Goal: Information Seeking & Learning: Learn about a topic

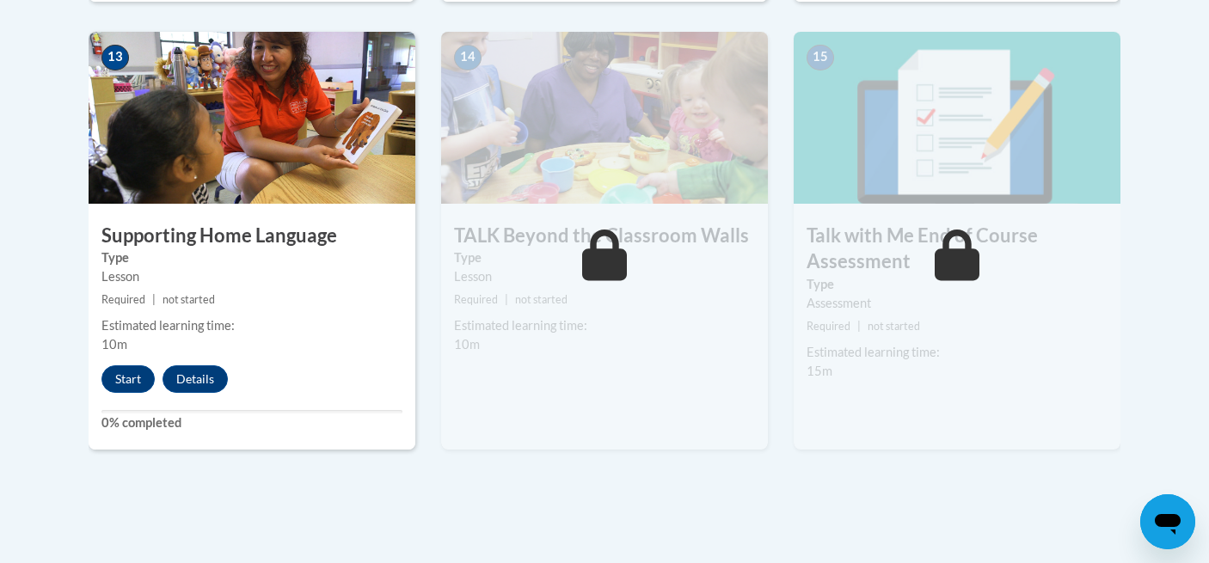
scroll to position [2419, 0]
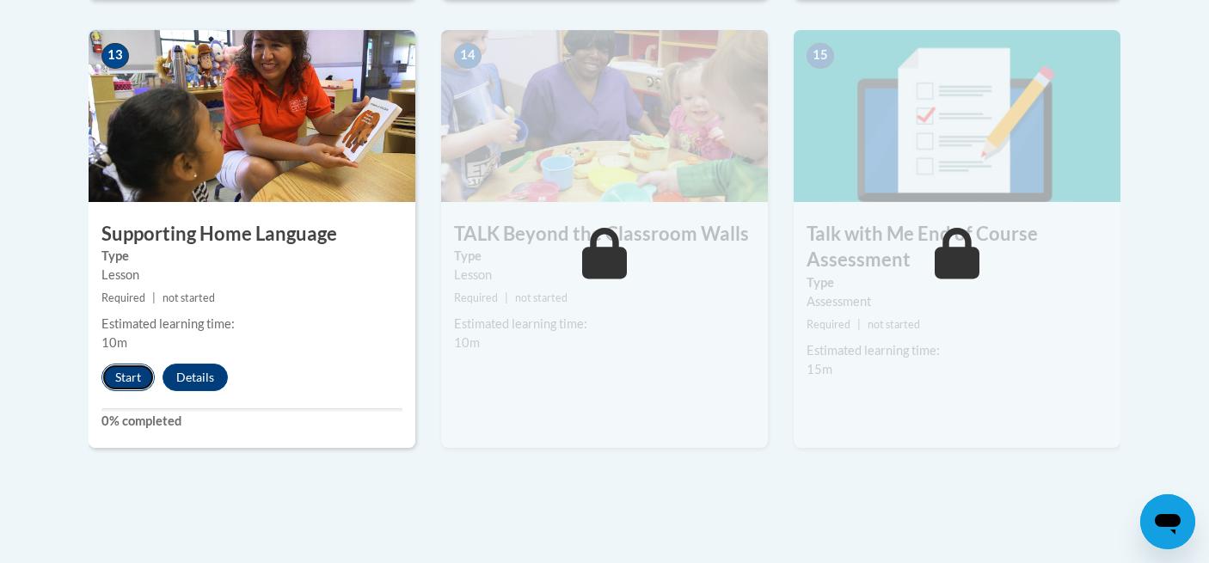
click at [132, 372] on button "Start" at bounding box center [127, 378] width 53 height 28
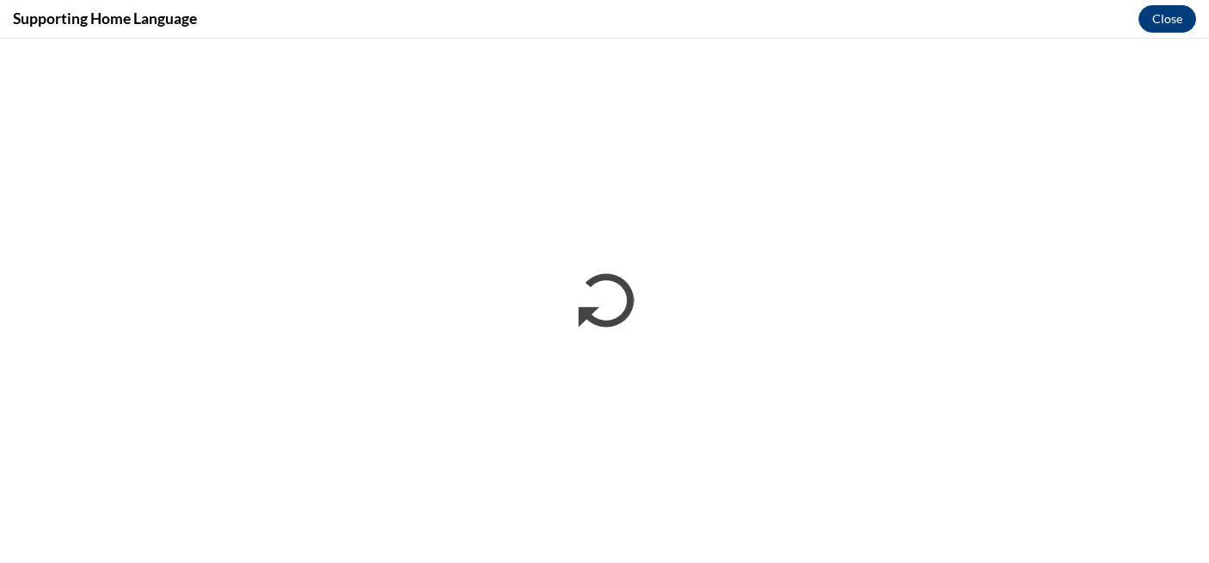
scroll to position [0, 0]
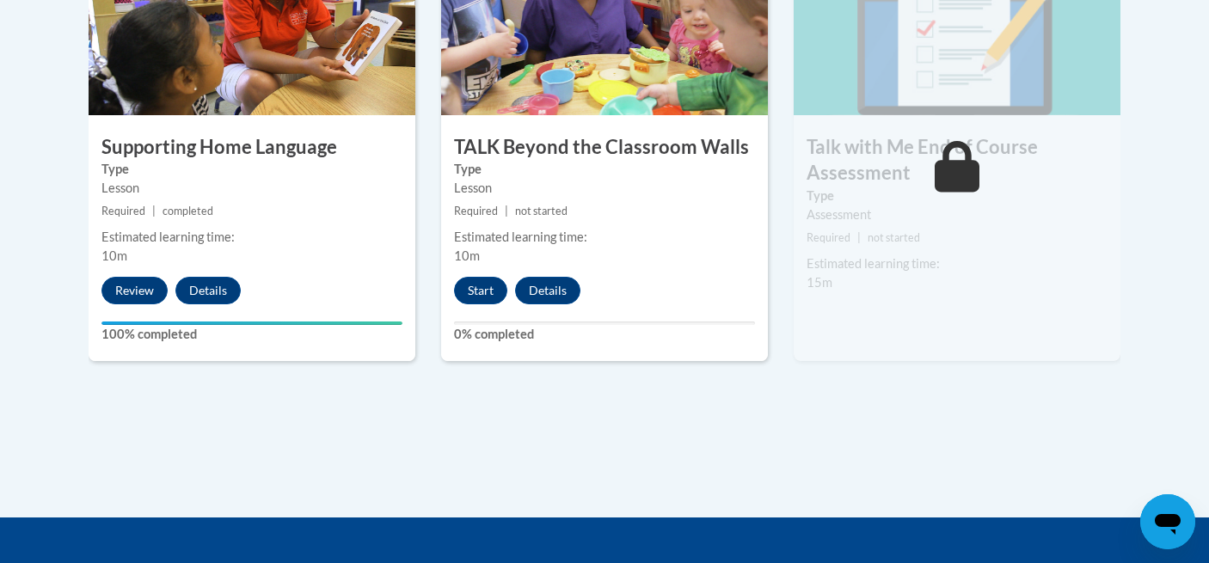
scroll to position [2524, 0]
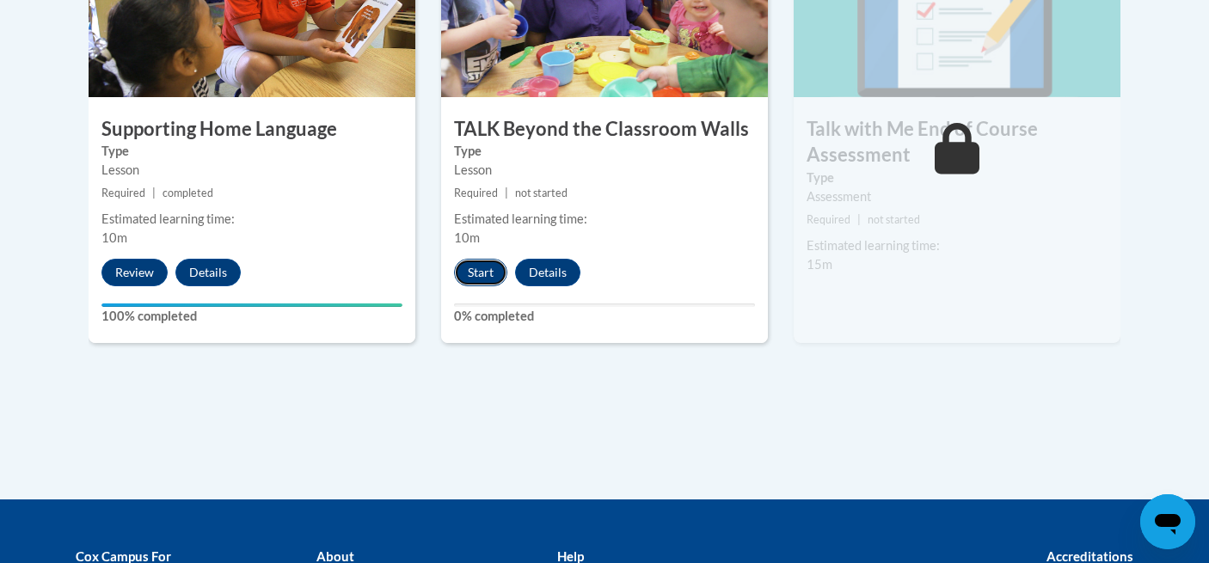
click at [481, 269] on button "Start" at bounding box center [480, 273] width 53 height 28
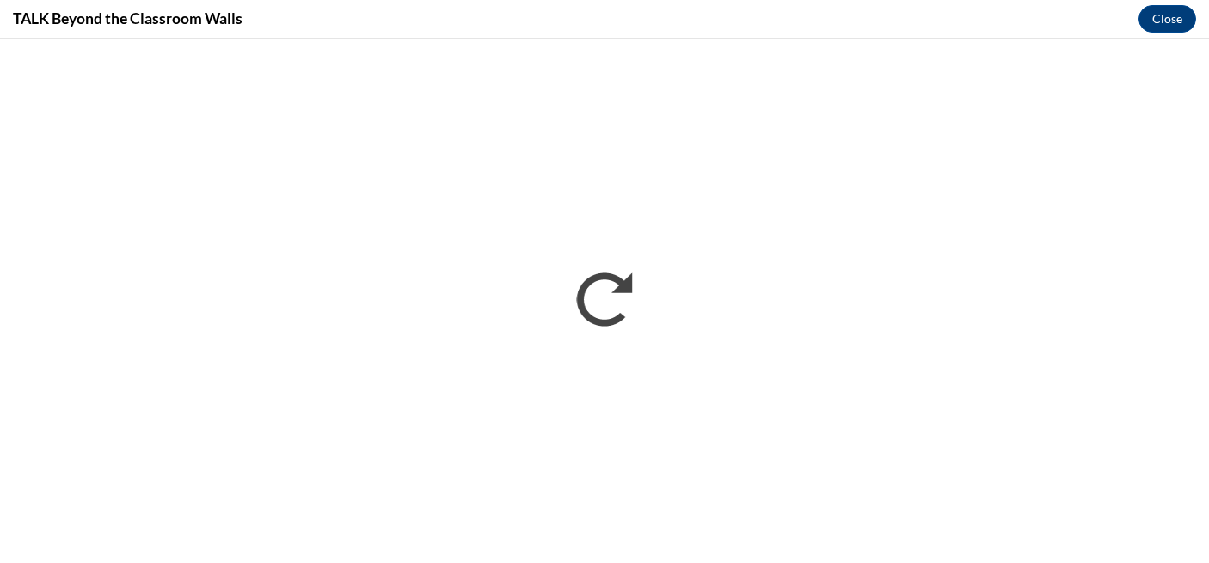
scroll to position [0, 0]
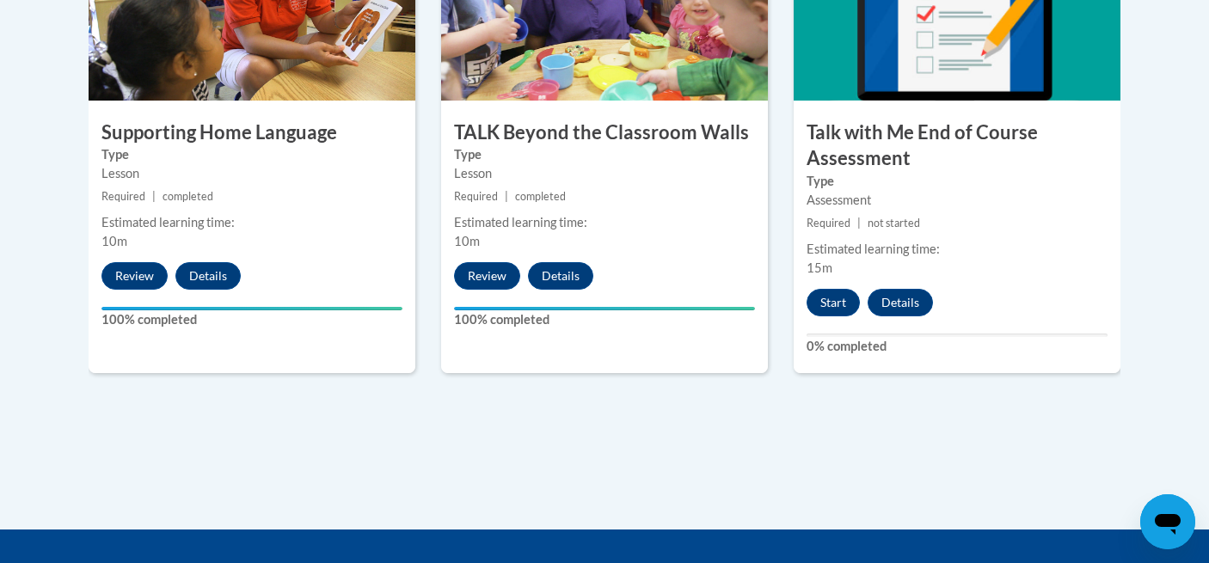
scroll to position [2521, 0]
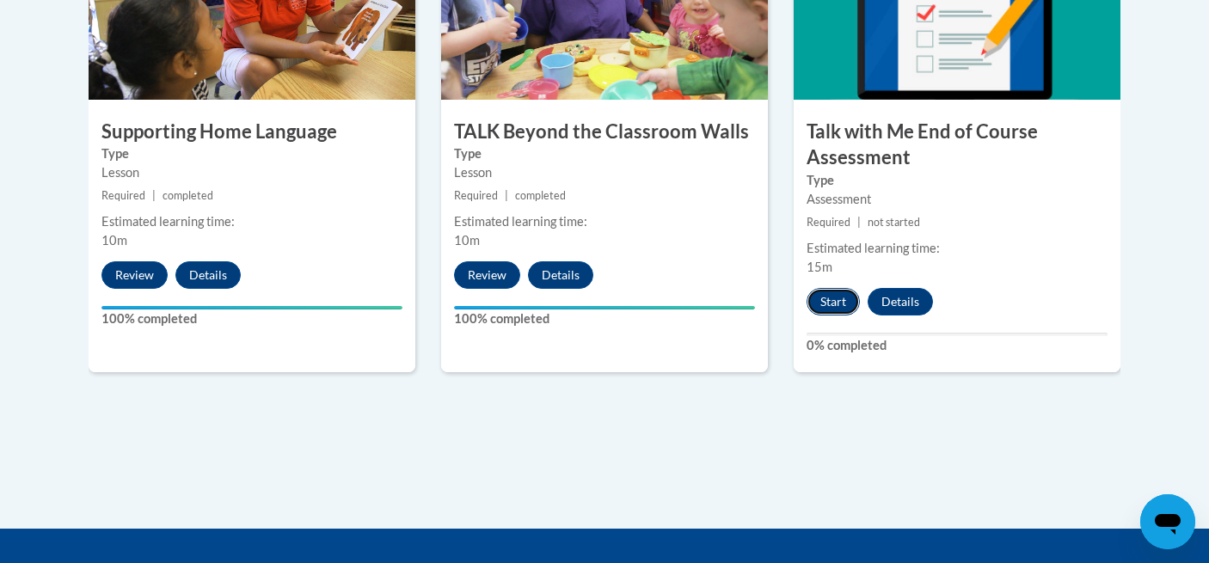
click at [837, 301] on button "Start" at bounding box center [832, 302] width 53 height 28
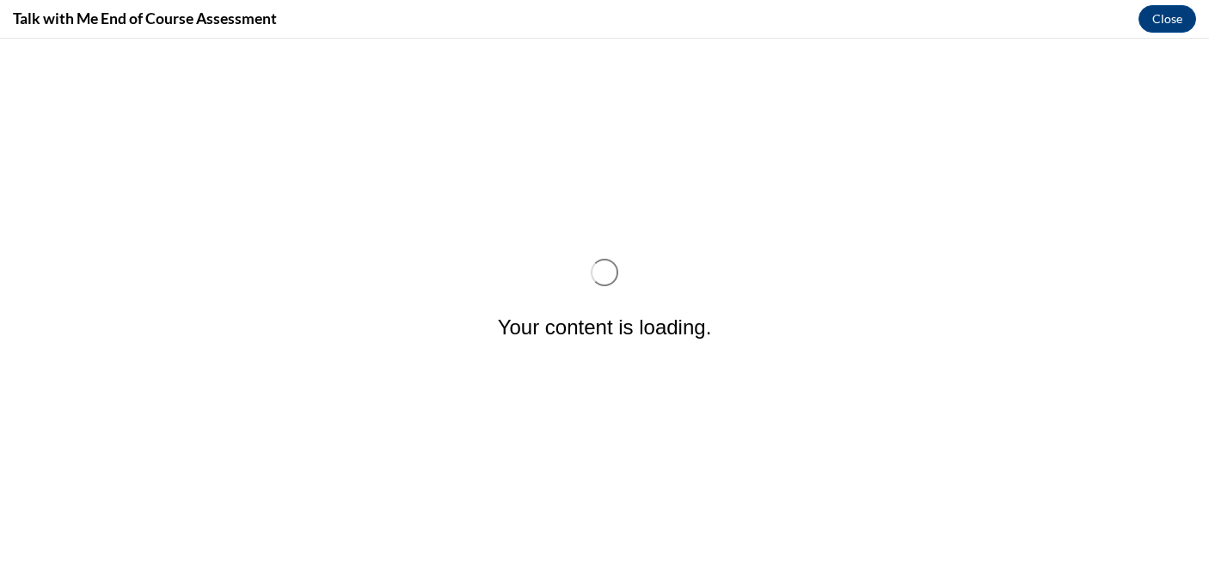
scroll to position [0, 0]
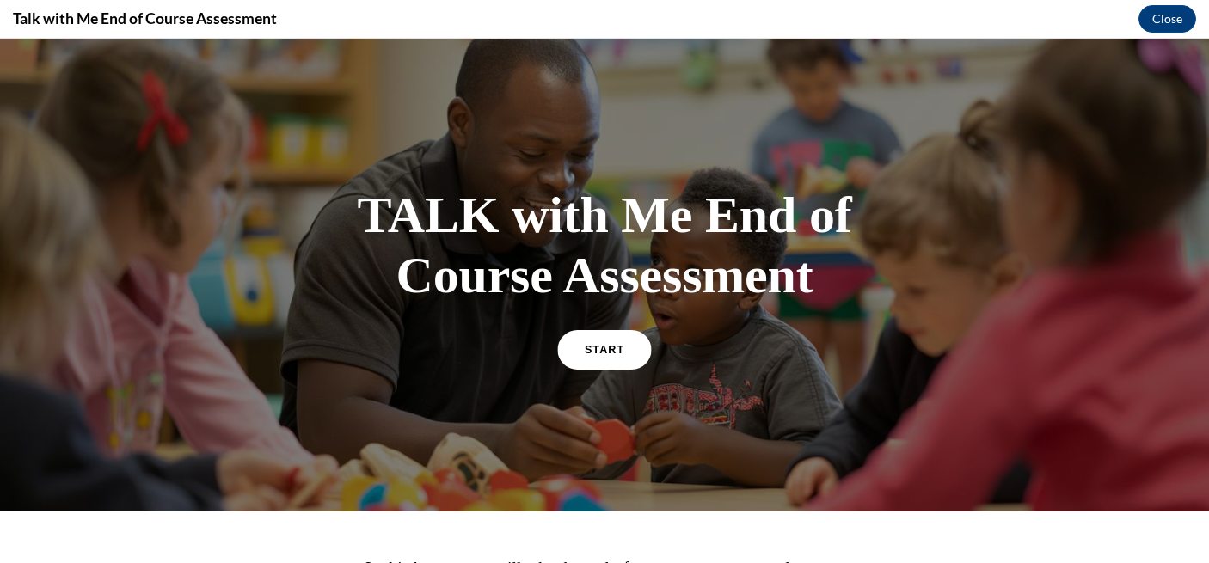
click at [600, 357] on link "START" at bounding box center [604, 349] width 94 height 40
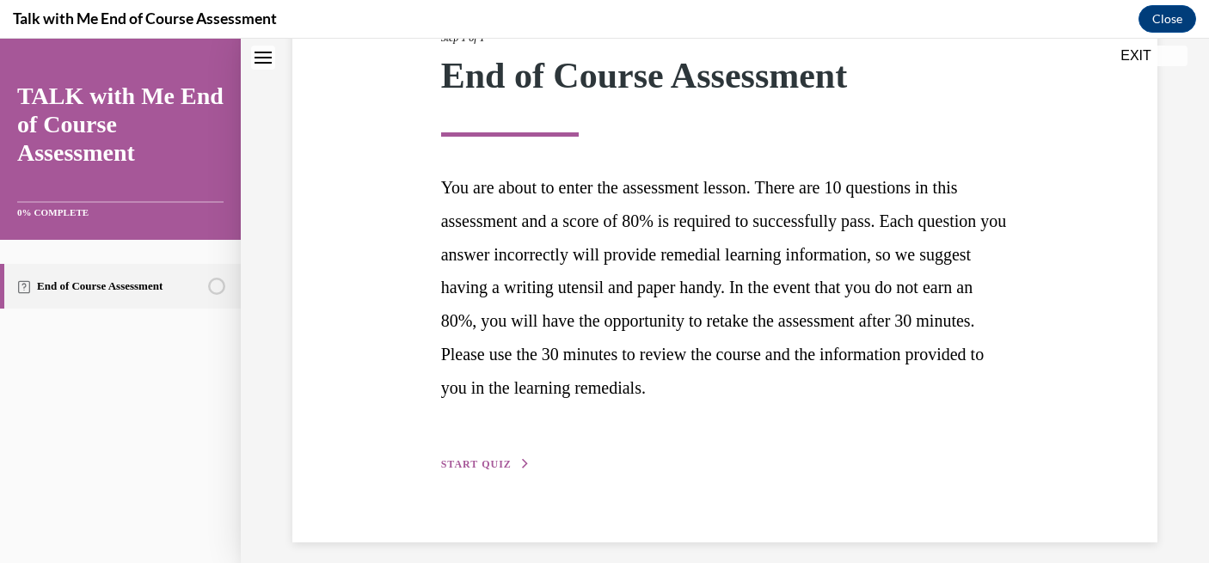
scroll to position [261, 0]
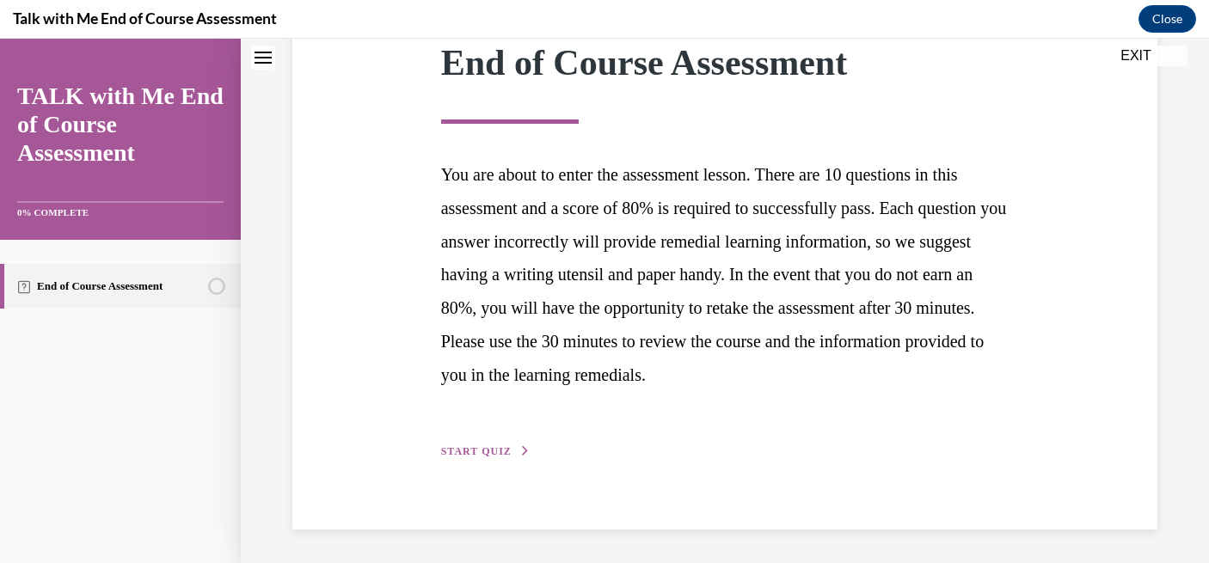
click at [485, 453] on span "START QUIZ" at bounding box center [476, 451] width 70 height 12
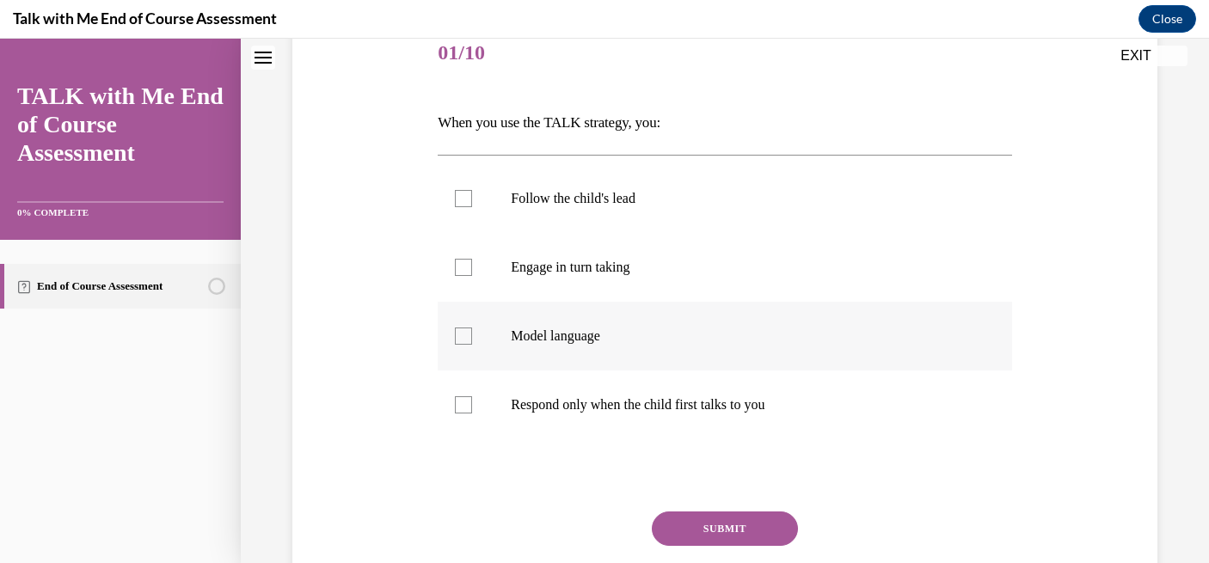
scroll to position [220, 0]
click at [695, 347] on label "Model language" at bounding box center [724, 335] width 573 height 69
click at [472, 344] on input "Model language" at bounding box center [463, 335] width 17 height 17
checkbox input "true"
click at [707, 524] on button "SUBMIT" at bounding box center [725, 528] width 146 height 34
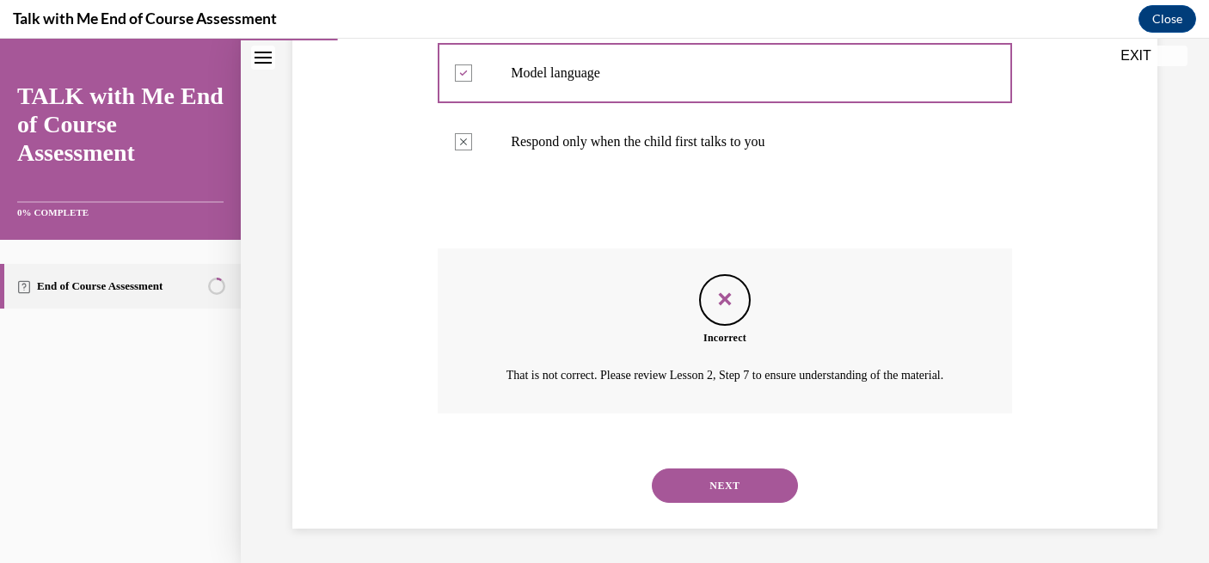
scroll to position [502, 0]
click at [714, 498] on button "NEXT" at bounding box center [725, 486] width 146 height 34
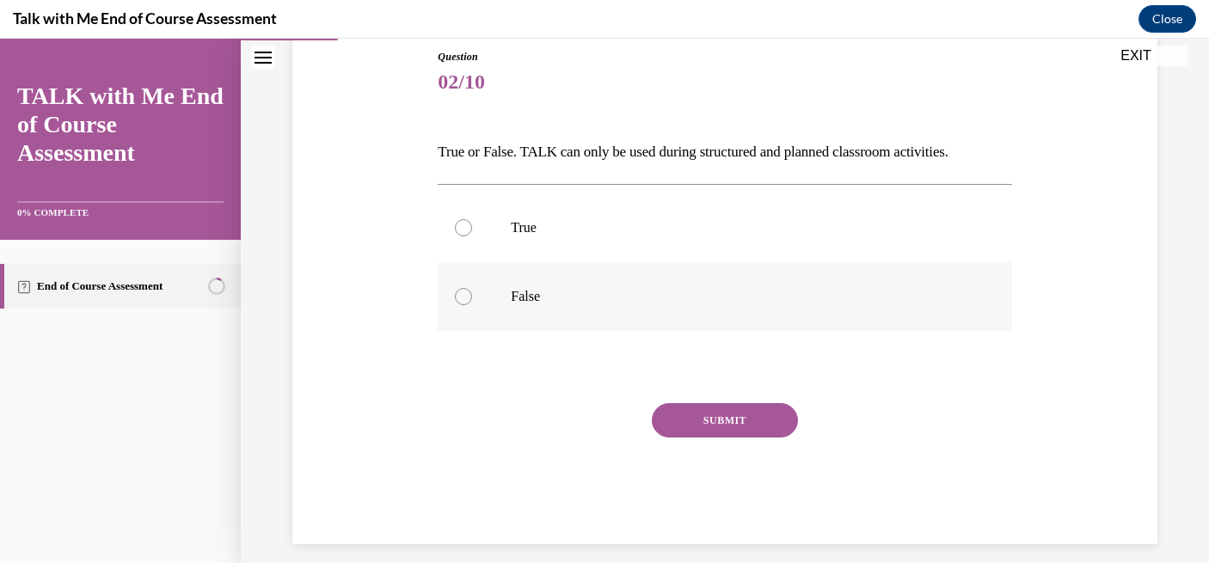
click at [551, 288] on p "False" at bounding box center [739, 296] width 457 height 17
click at [472, 288] on input "False" at bounding box center [463, 296] width 17 height 17
radio input "true"
click at [688, 416] on button "SUBMIT" at bounding box center [725, 420] width 146 height 34
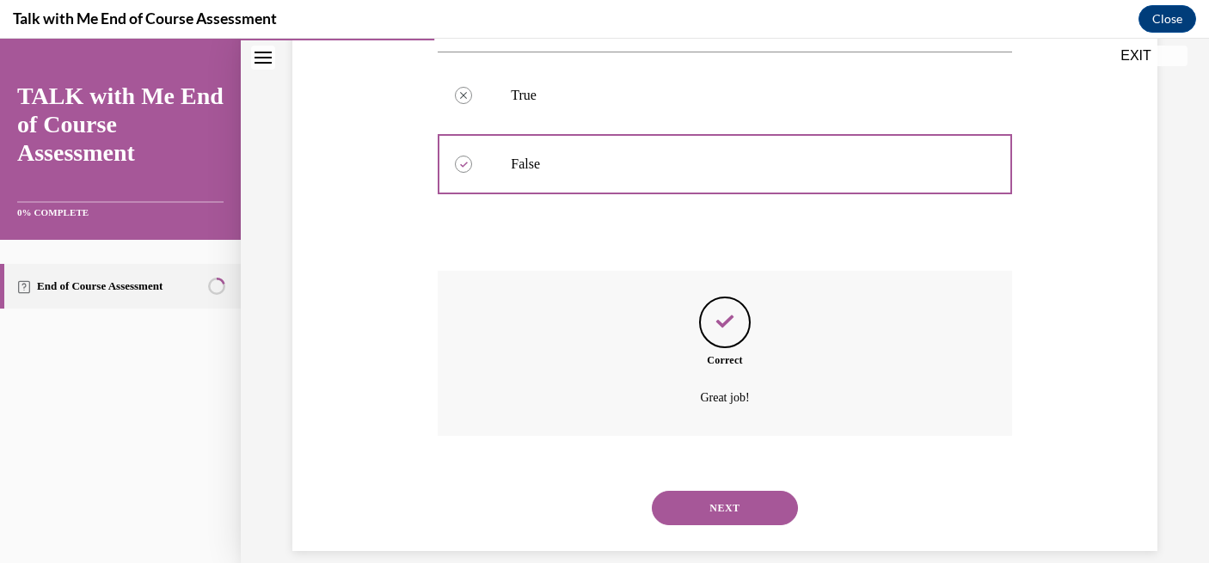
scroll to position [345, 0]
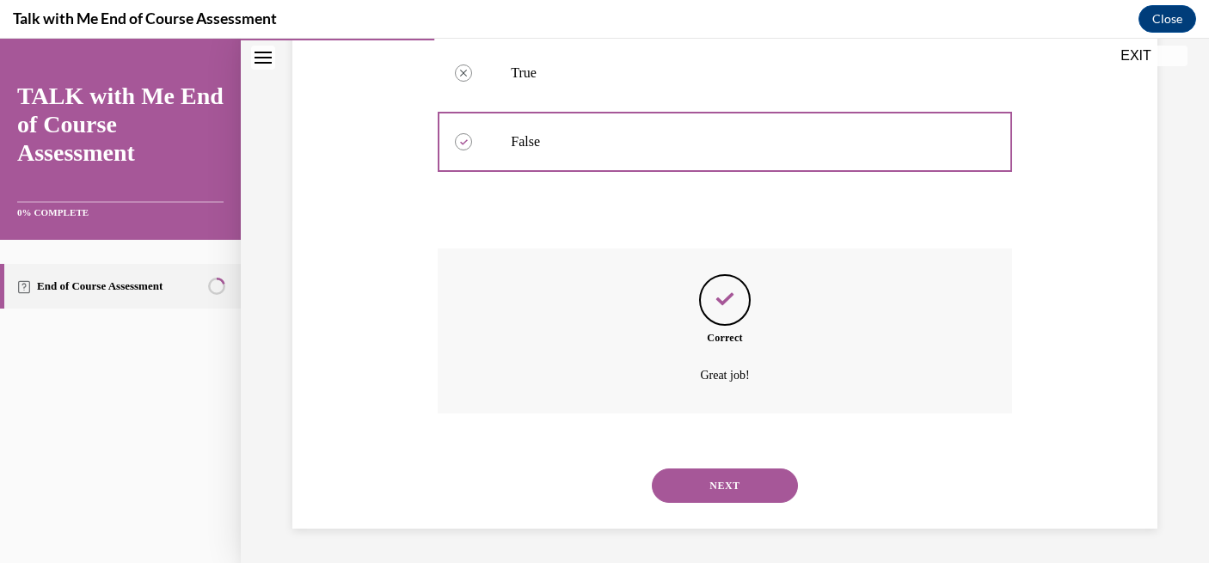
click at [708, 480] on button "NEXT" at bounding box center [725, 486] width 146 height 34
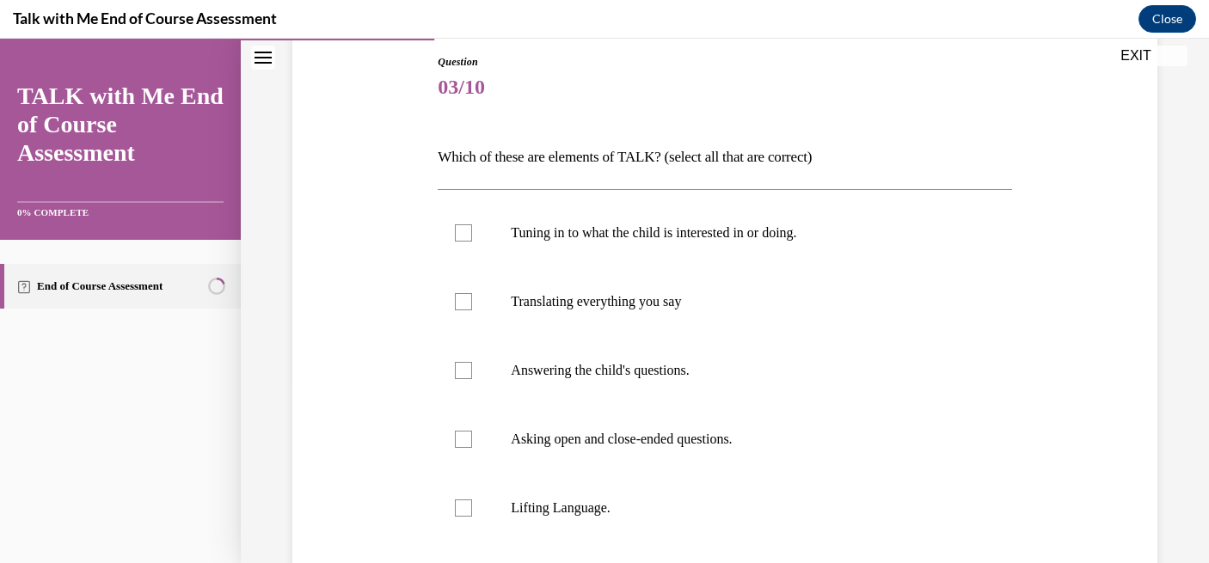
scroll to position [197, 0]
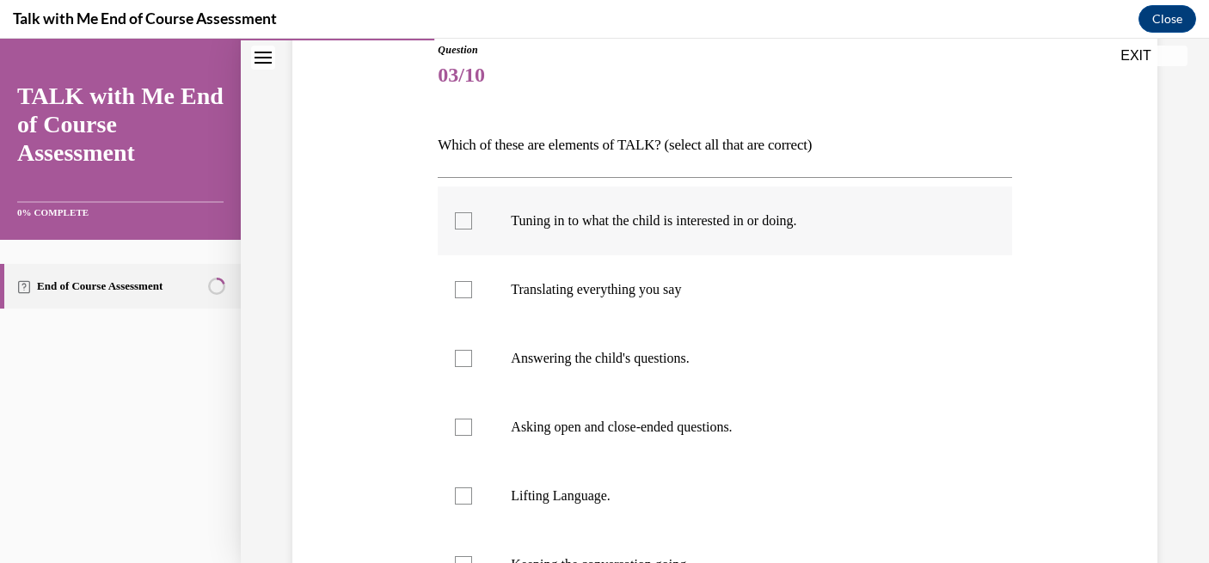
click at [459, 226] on div at bounding box center [463, 220] width 17 height 17
click at [459, 226] on input "Tuning in to what the child is interested in or doing." at bounding box center [463, 220] width 17 height 17
checkbox input "true"
click at [468, 362] on div at bounding box center [463, 358] width 17 height 17
click at [468, 362] on input "Answering the child's questions." at bounding box center [463, 358] width 17 height 17
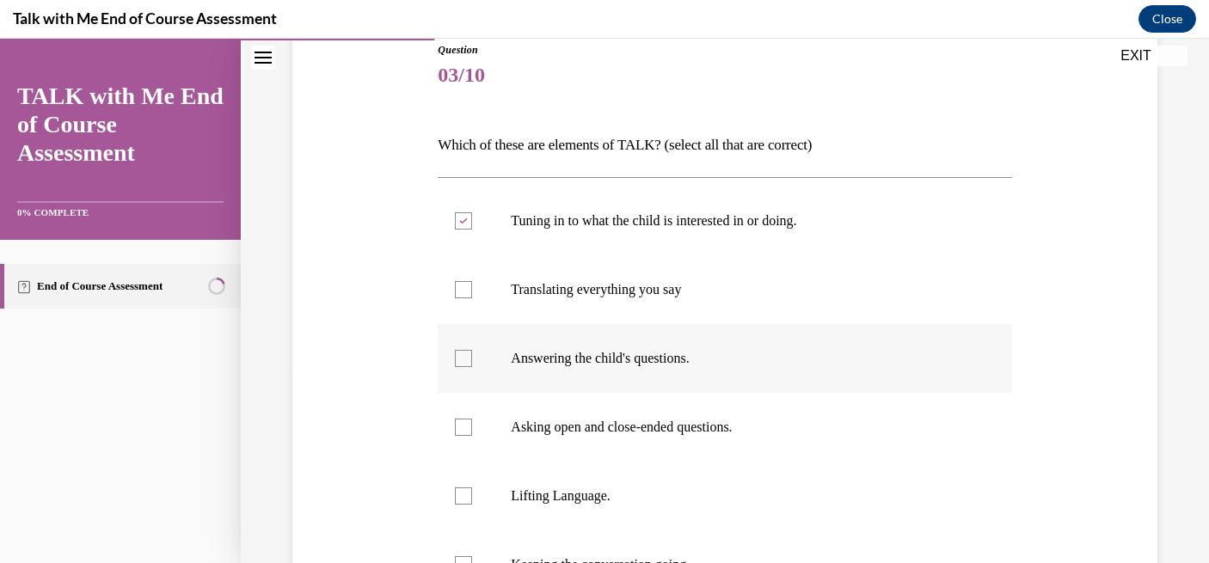
checkbox input "true"
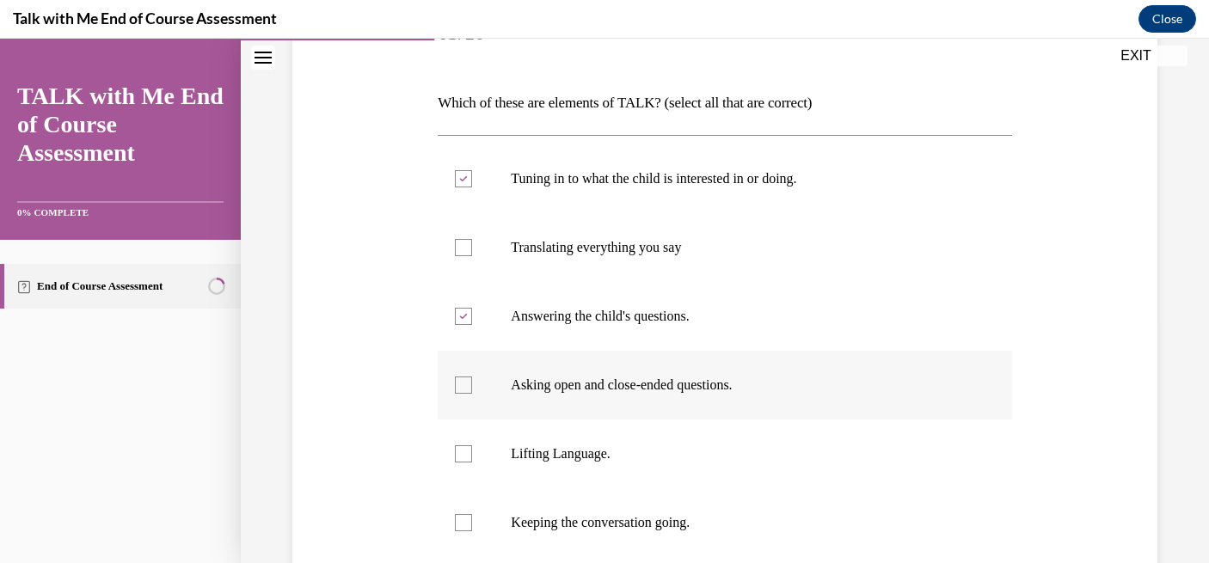
click at [465, 390] on div at bounding box center [463, 385] width 17 height 17
click at [465, 390] on input "Asking open and close-ended questions." at bounding box center [463, 385] width 17 height 17
checkbox input "true"
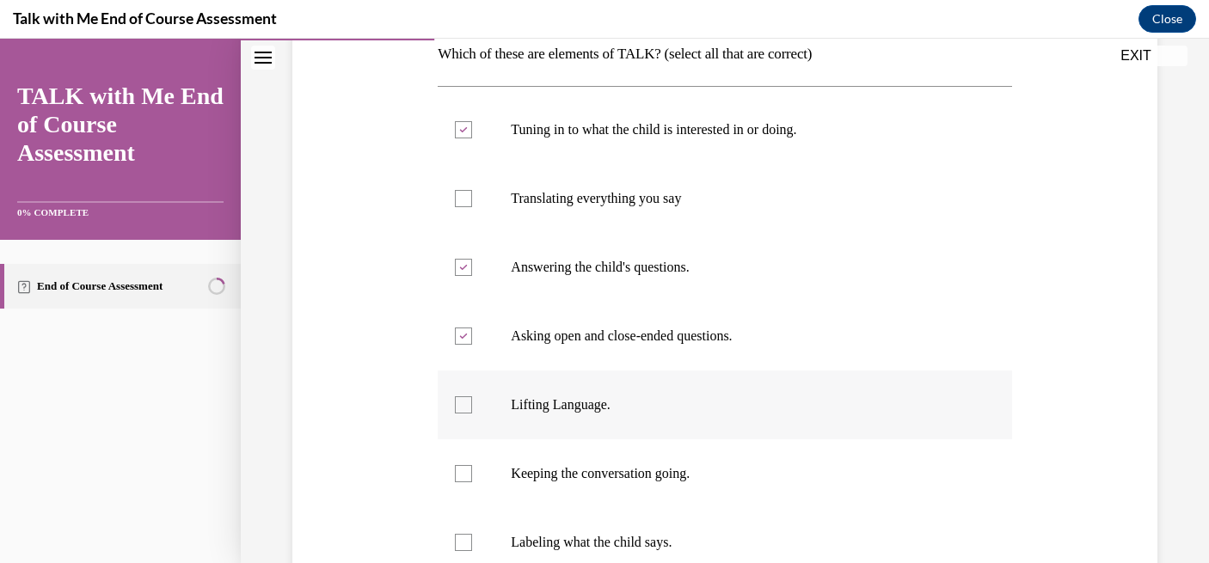
click at [465, 407] on div at bounding box center [463, 404] width 17 height 17
click at [465, 407] on input "Lifting Language." at bounding box center [463, 404] width 17 height 17
checkbox input "true"
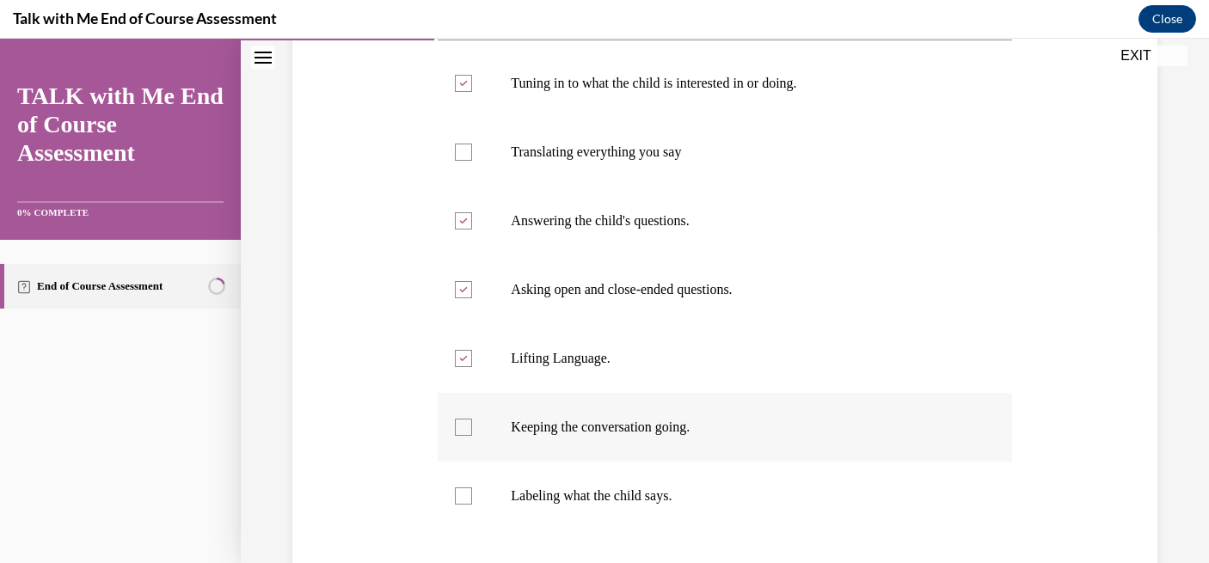
click at [465, 424] on div at bounding box center [463, 427] width 17 height 17
click at [465, 424] on input "Keeping the conversation going." at bounding box center [463, 427] width 17 height 17
checkbox input "true"
click at [459, 499] on div at bounding box center [463, 495] width 17 height 17
click at [459, 499] on input "Labeling what the child says." at bounding box center [463, 495] width 17 height 17
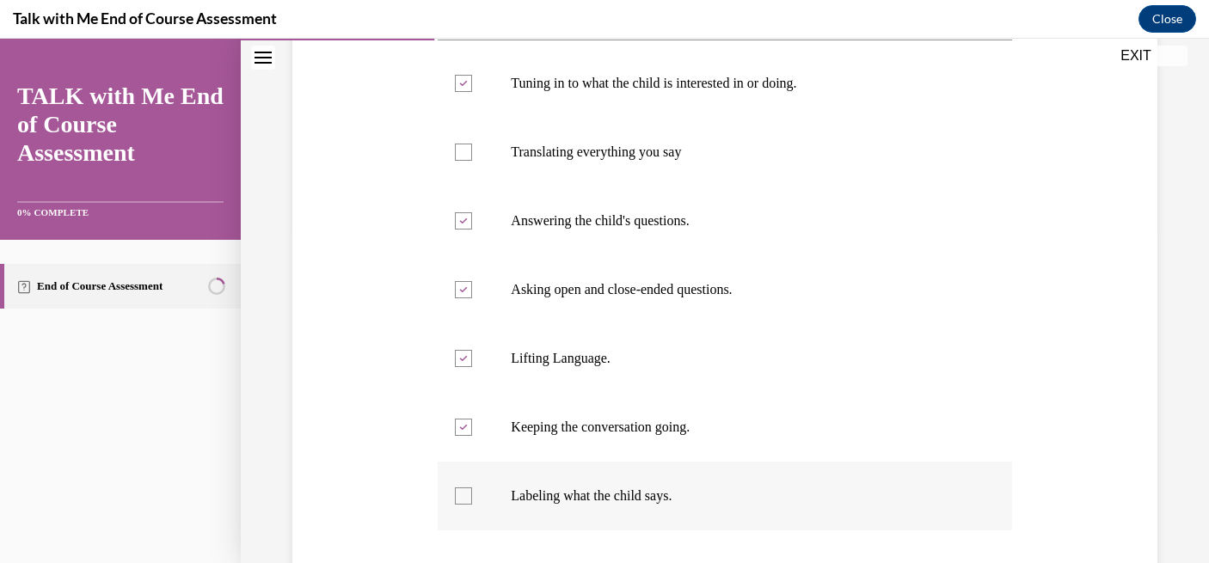
checkbox input "true"
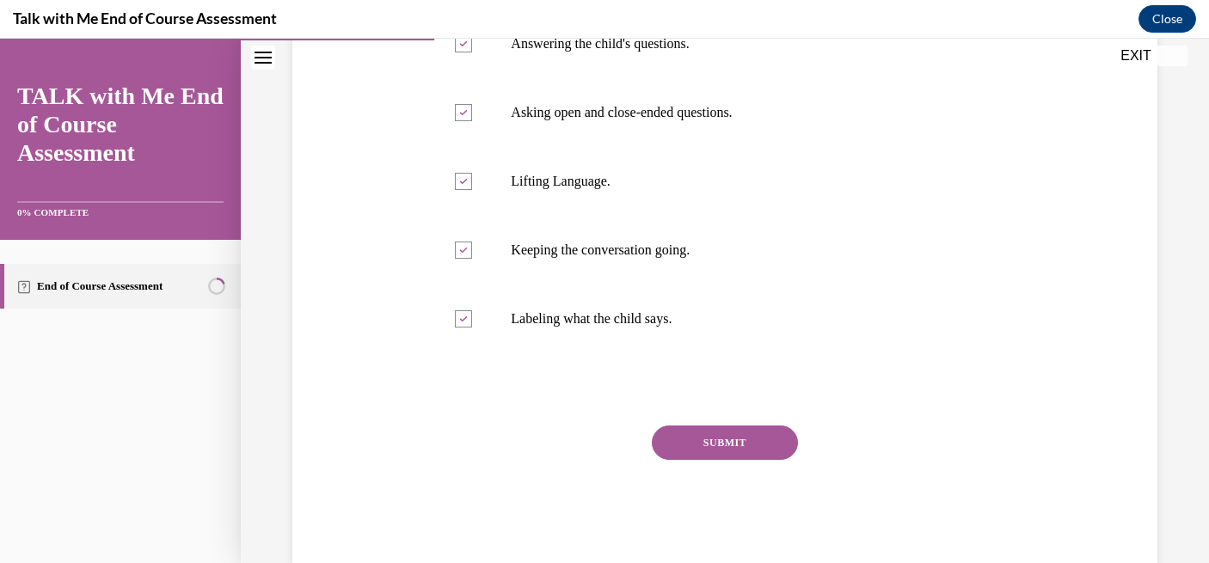
click at [682, 454] on button "SUBMIT" at bounding box center [725, 443] width 146 height 34
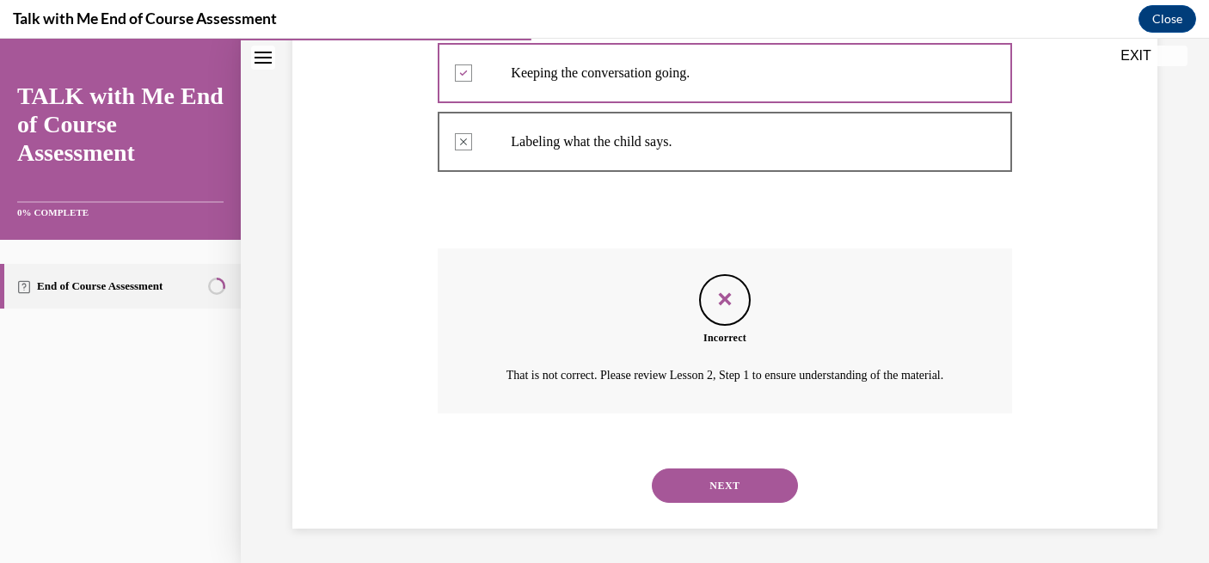
scroll to position [708, 0]
click at [726, 497] on button "NEXT" at bounding box center [725, 486] width 146 height 34
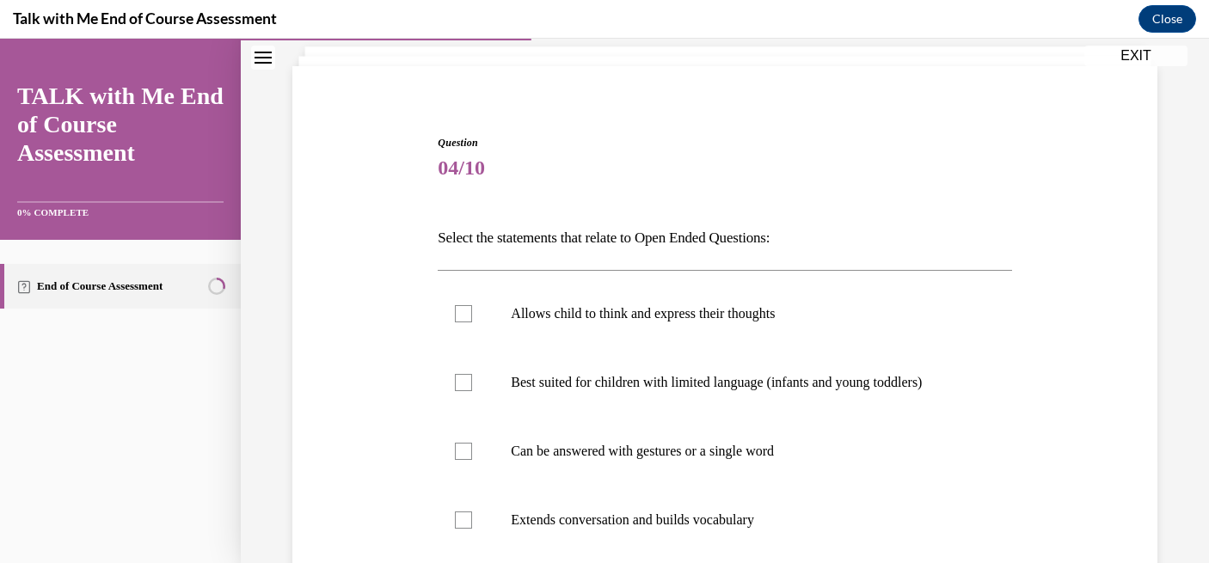
scroll to position [119, 0]
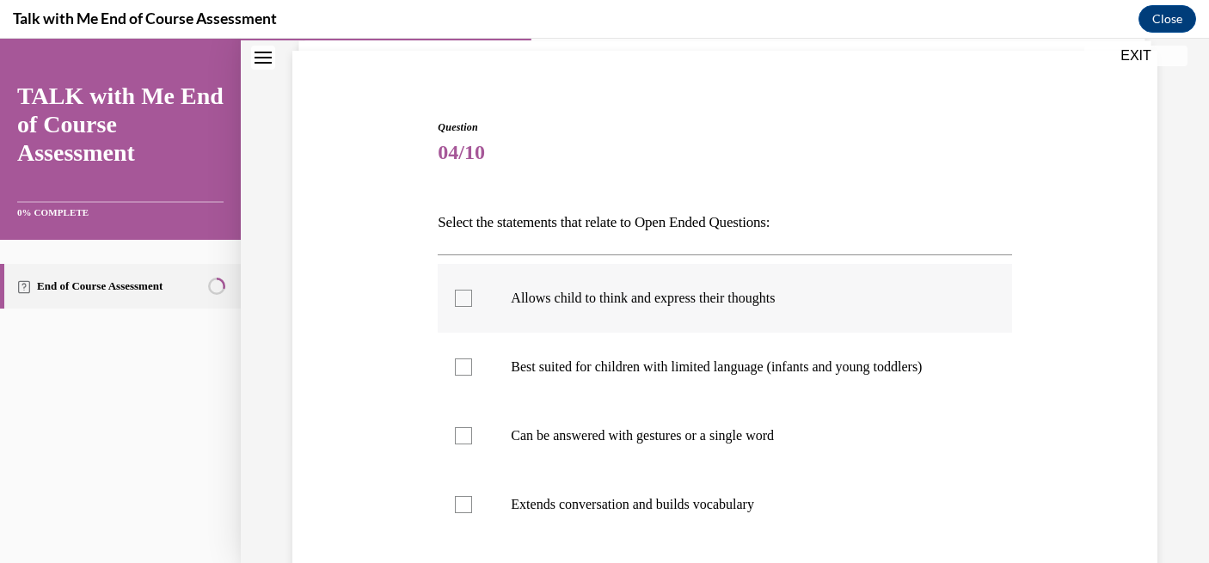
click at [719, 314] on label "Allows child to think and express their thoughts" at bounding box center [724, 298] width 573 height 69
click at [472, 307] on input "Allows child to think and express their thoughts" at bounding box center [463, 298] width 17 height 17
checkbox input "true"
click at [688, 496] on p "Extends conversation and builds vocabulary" at bounding box center [739, 504] width 457 height 17
click at [472, 496] on input "Extends conversation and builds vocabulary" at bounding box center [463, 504] width 17 height 17
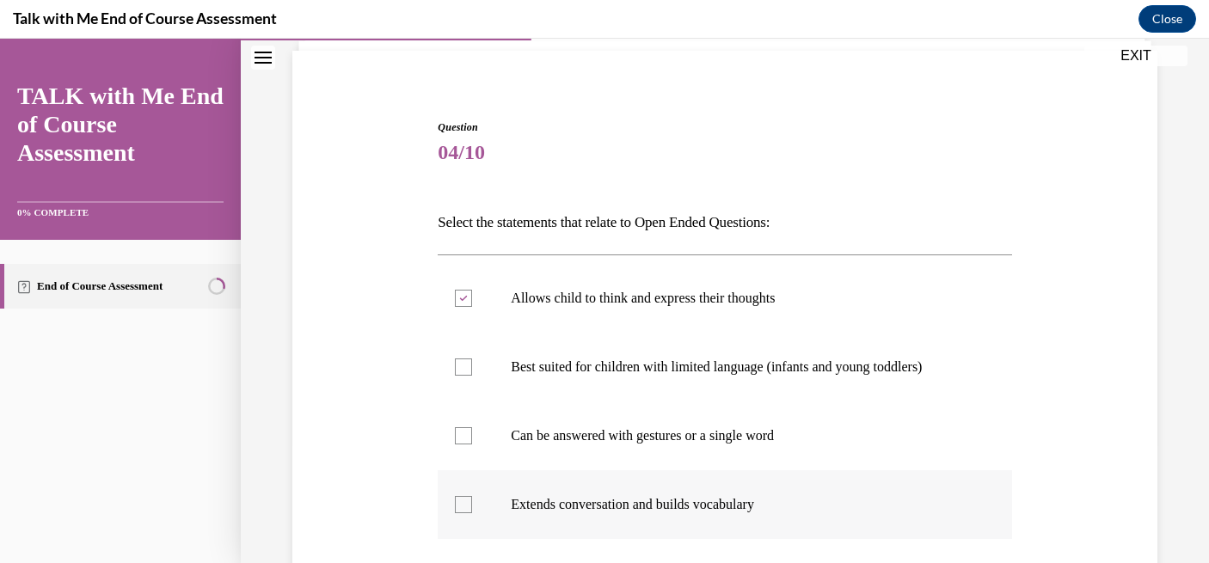
checkbox input "true"
click at [686, 450] on label "Can be answered with gestures or a single word" at bounding box center [724, 435] width 573 height 69
click at [472, 444] on input "Can be answered with gestures or a single word" at bounding box center [463, 435] width 17 height 17
checkbox input "true"
click at [689, 388] on label "Best suited for children with limited language (infants and young toddlers)" at bounding box center [724, 367] width 573 height 69
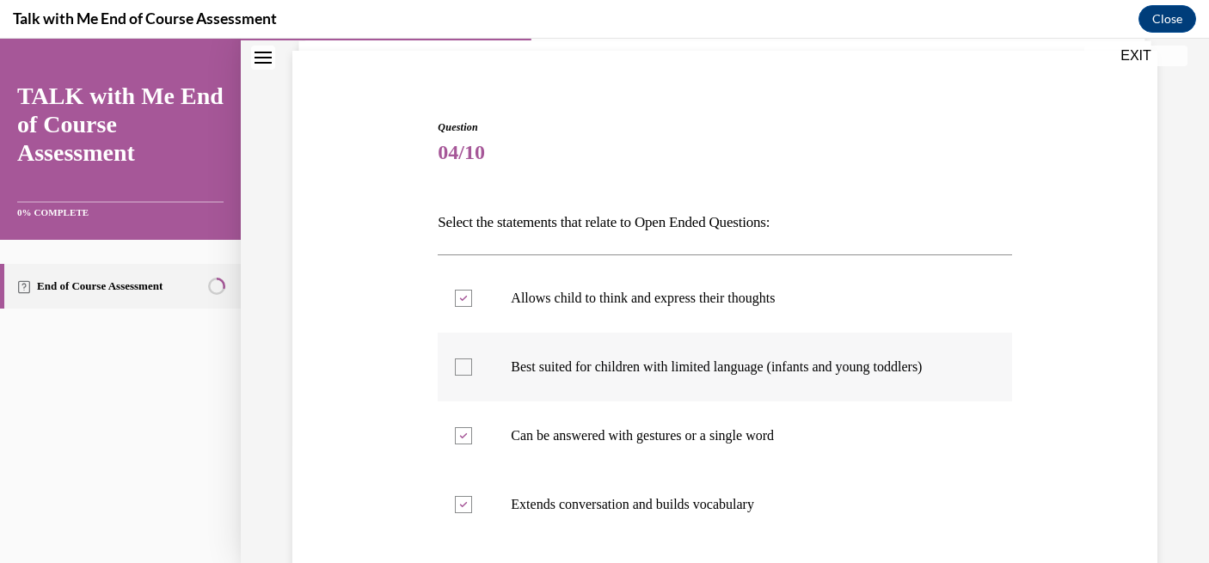
click at [472, 376] on input "Best suited for children with limited language (infants and young toddlers)" at bounding box center [463, 366] width 17 height 17
checkbox input "true"
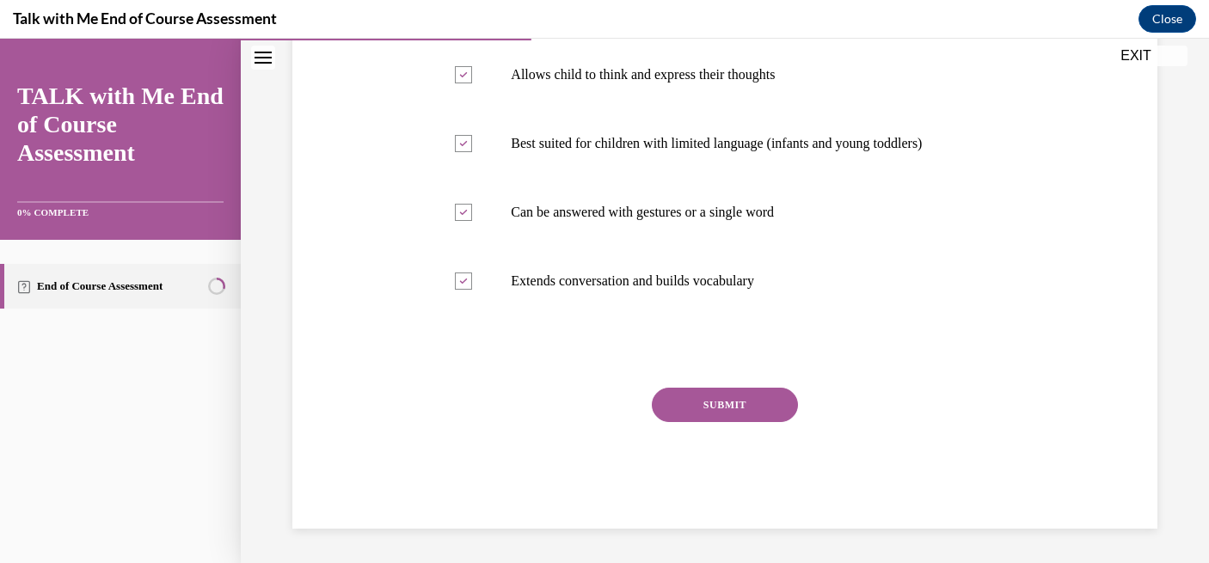
click at [693, 404] on button "SUBMIT" at bounding box center [725, 405] width 146 height 34
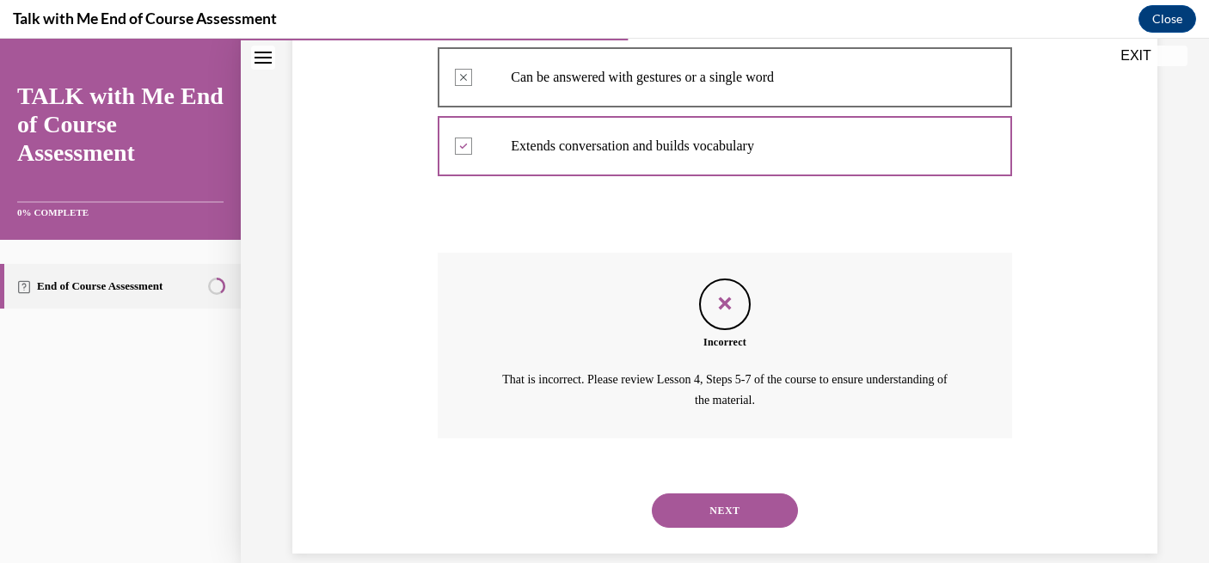
scroll to position [502, 0]
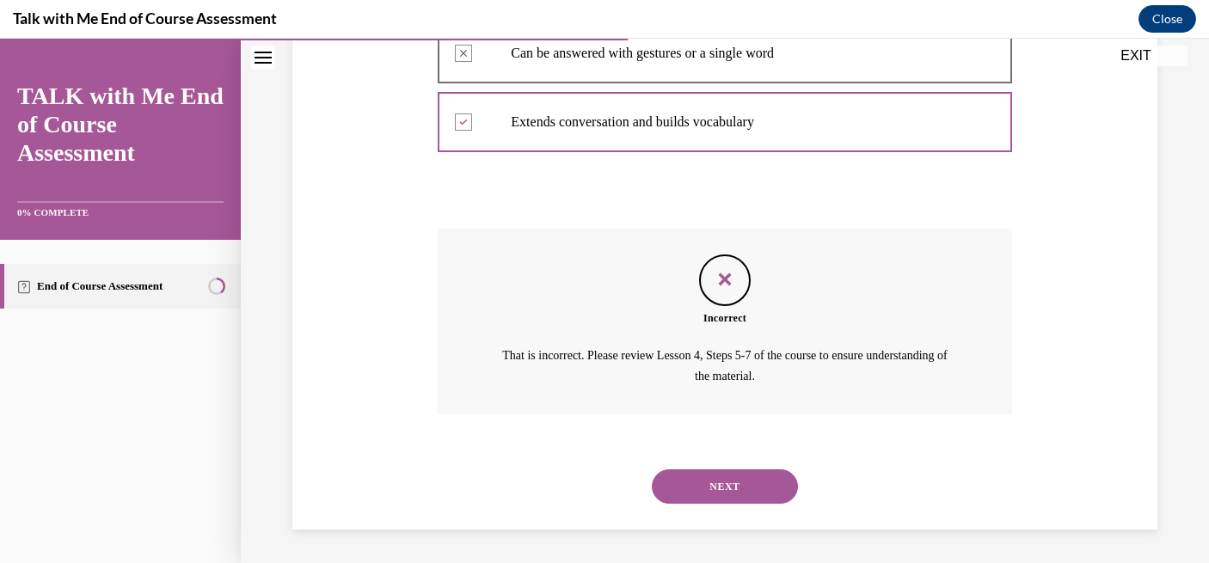
click at [723, 479] on button "NEXT" at bounding box center [725, 486] width 146 height 34
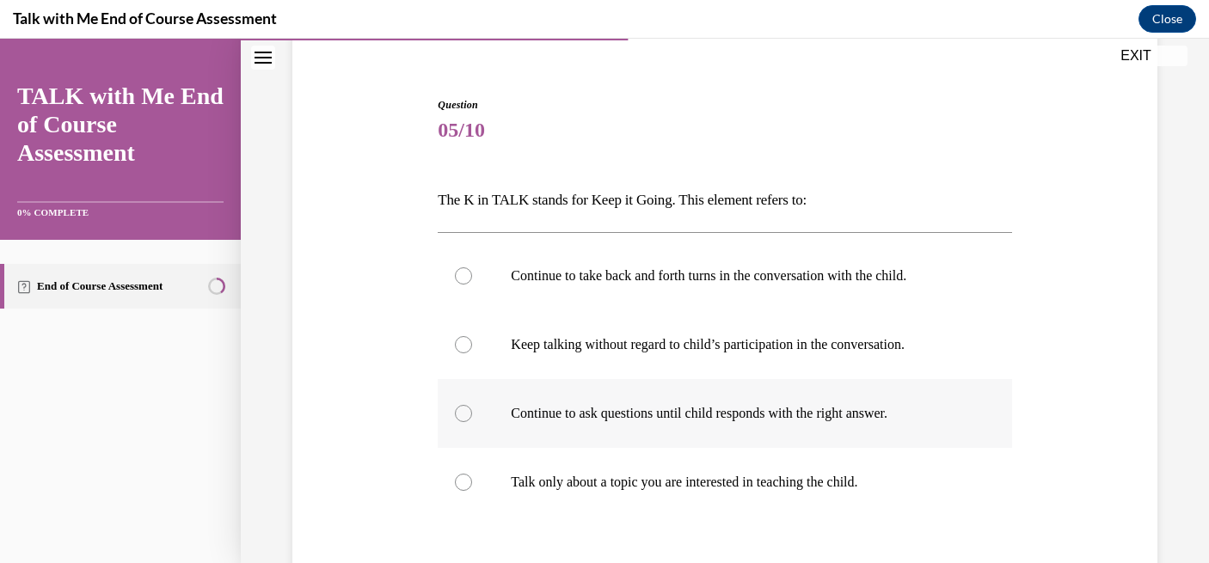
scroll to position [148, 0]
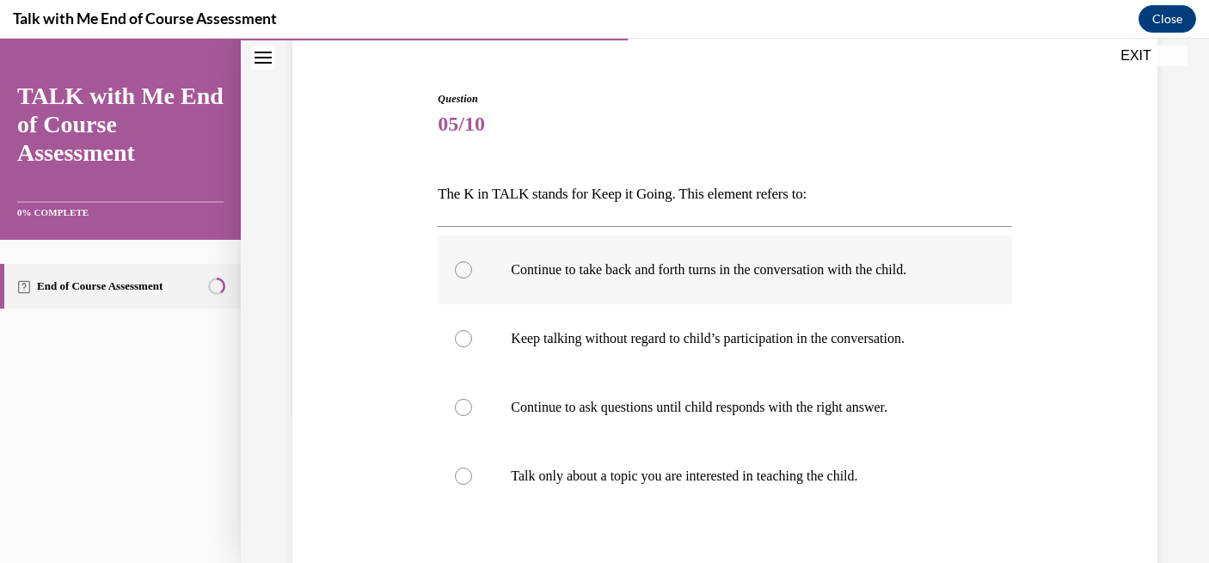
click at [730, 271] on p "Continue to take back and forth turns in the conversation with the child." at bounding box center [739, 269] width 457 height 17
click at [472, 271] on input "Continue to take back and forth turns in the conversation with the child." at bounding box center [463, 269] width 17 height 17
radio input "true"
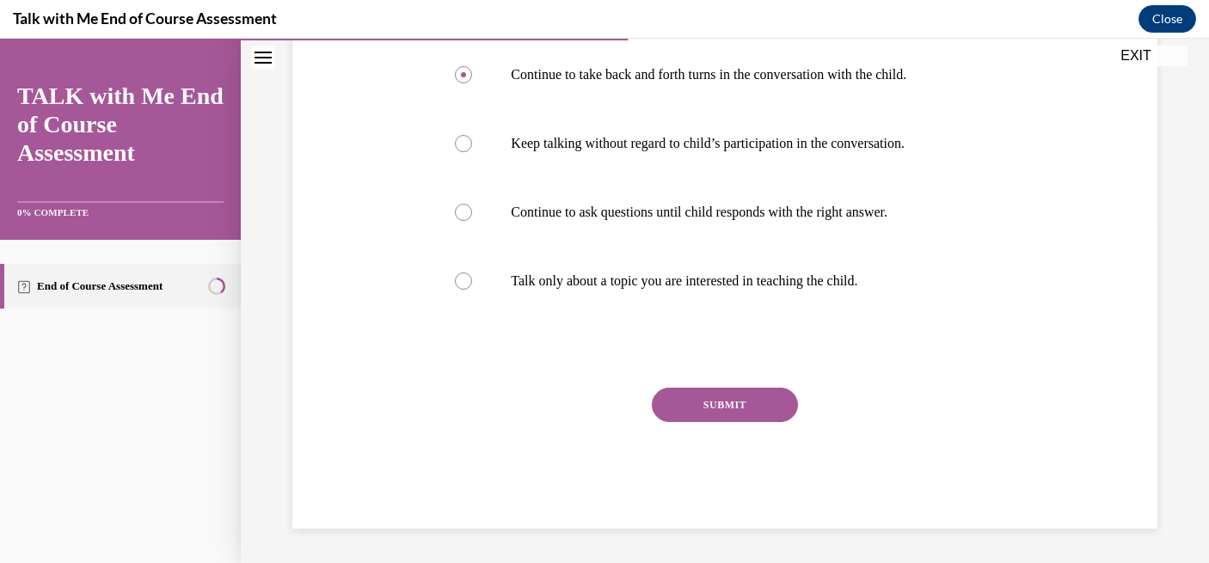
click at [730, 413] on button "SUBMIT" at bounding box center [725, 405] width 146 height 34
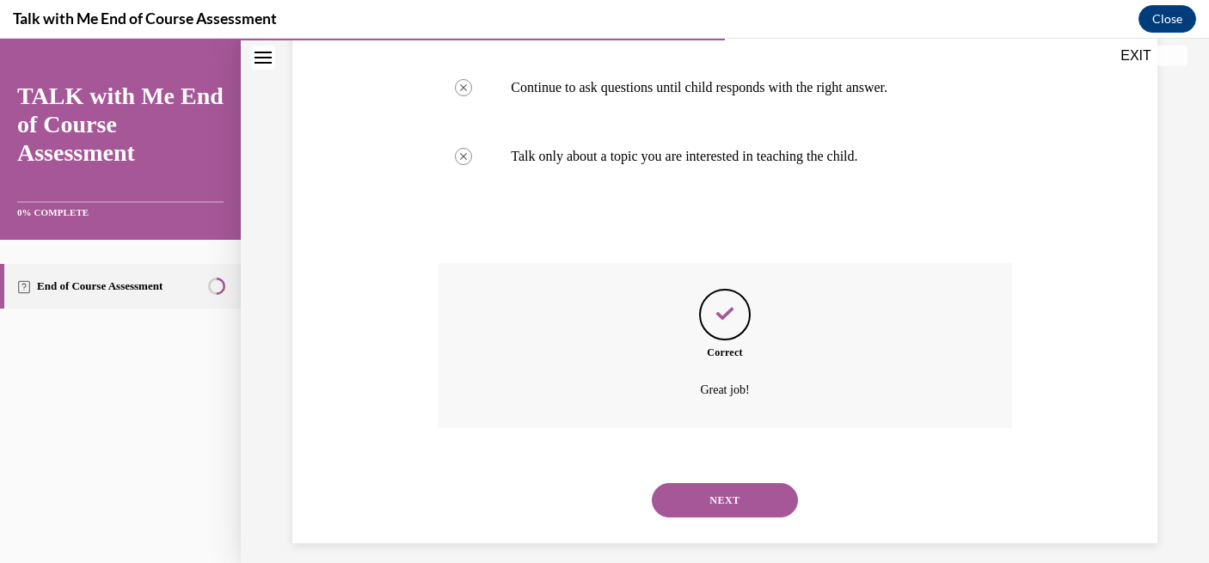
scroll to position [482, 0]
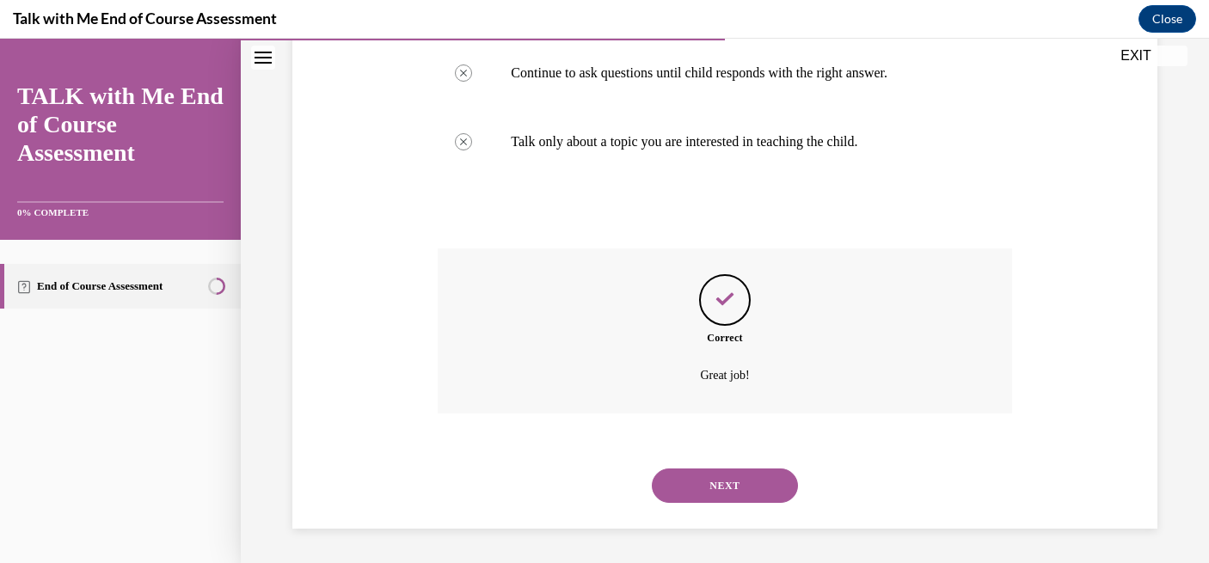
click at [728, 489] on button "NEXT" at bounding box center [725, 486] width 146 height 34
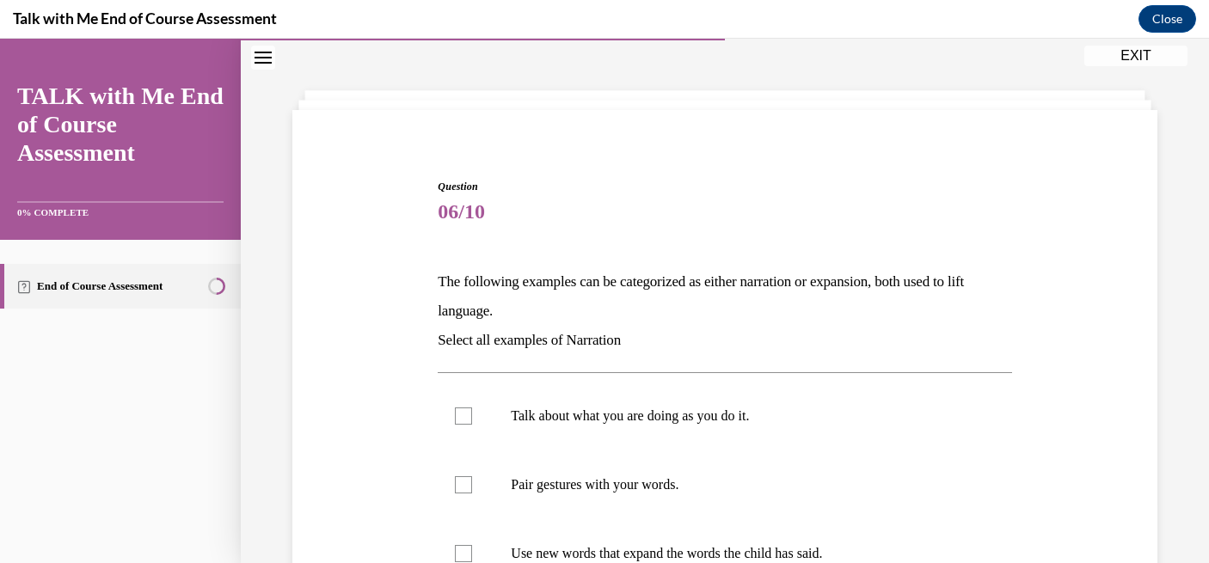
scroll to position [62, 0]
click at [732, 443] on label "Talk about what you are doing as you do it." at bounding box center [724, 414] width 573 height 69
click at [472, 423] on input "Talk about what you are doing as you do it." at bounding box center [463, 414] width 17 height 17
checkbox input "true"
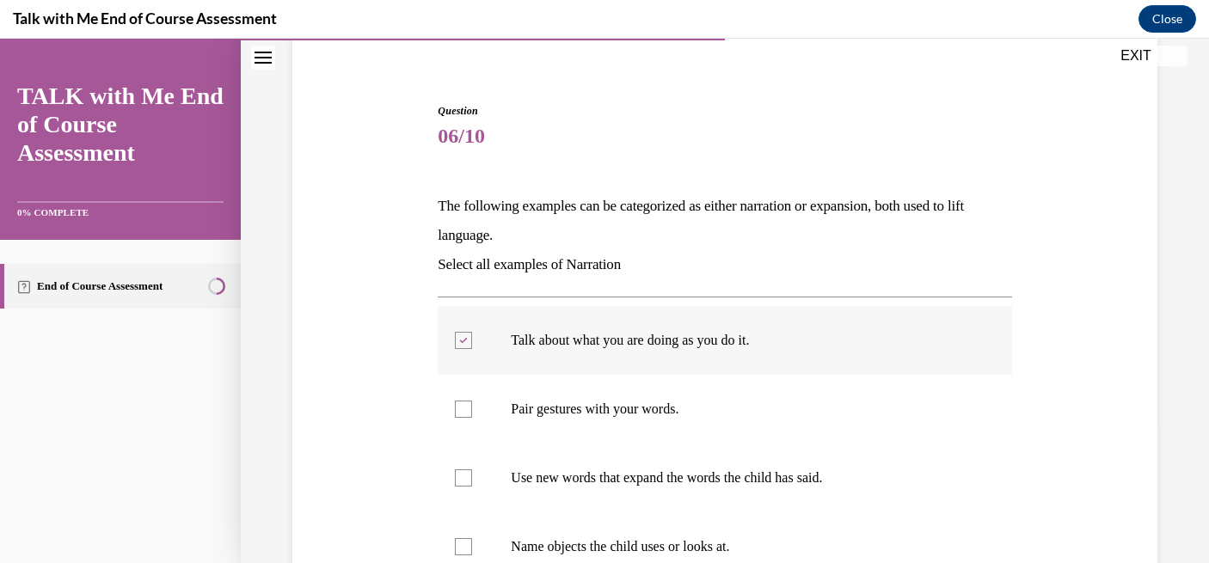
scroll to position [153, 0]
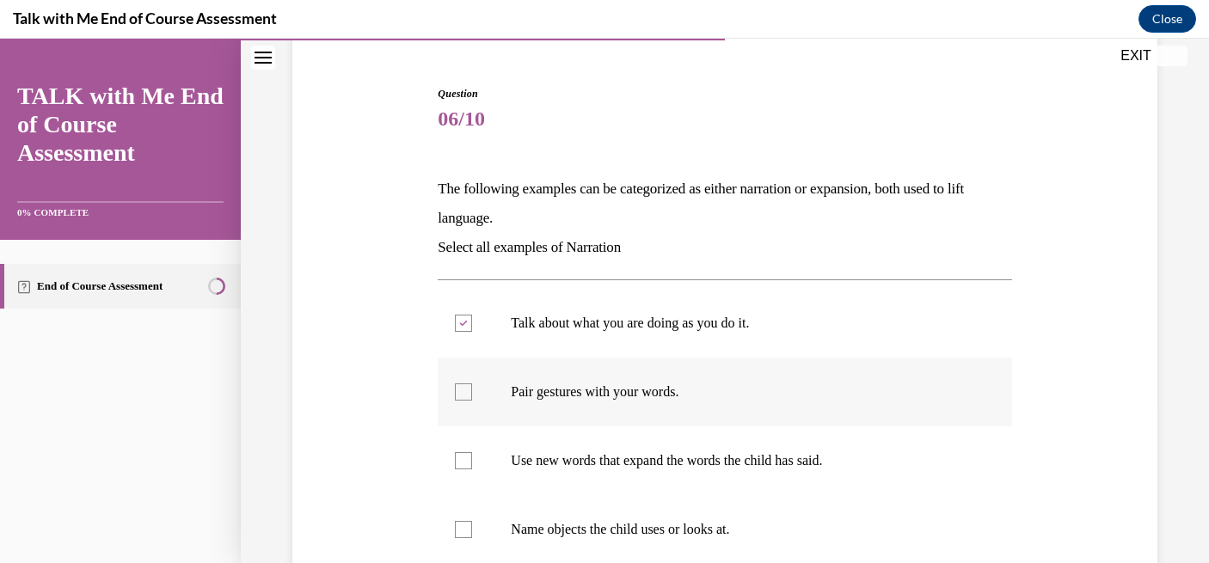
click at [732, 408] on label "Pair gestures with your words." at bounding box center [724, 392] width 573 height 69
click at [472, 401] on input "Pair gestures with your words." at bounding box center [463, 391] width 17 height 17
checkbox input "true"
click at [726, 469] on label "Use new words that expand the words the child has said." at bounding box center [724, 460] width 573 height 69
click at [472, 469] on input "Use new words that expand the words the child has said." at bounding box center [463, 460] width 17 height 17
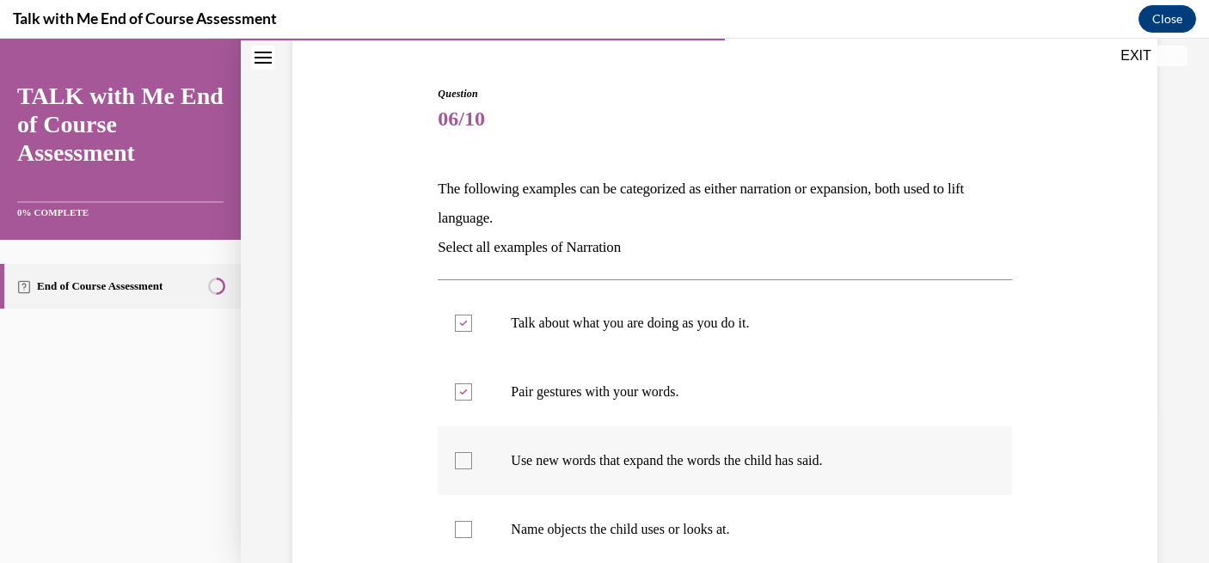
checkbox input "true"
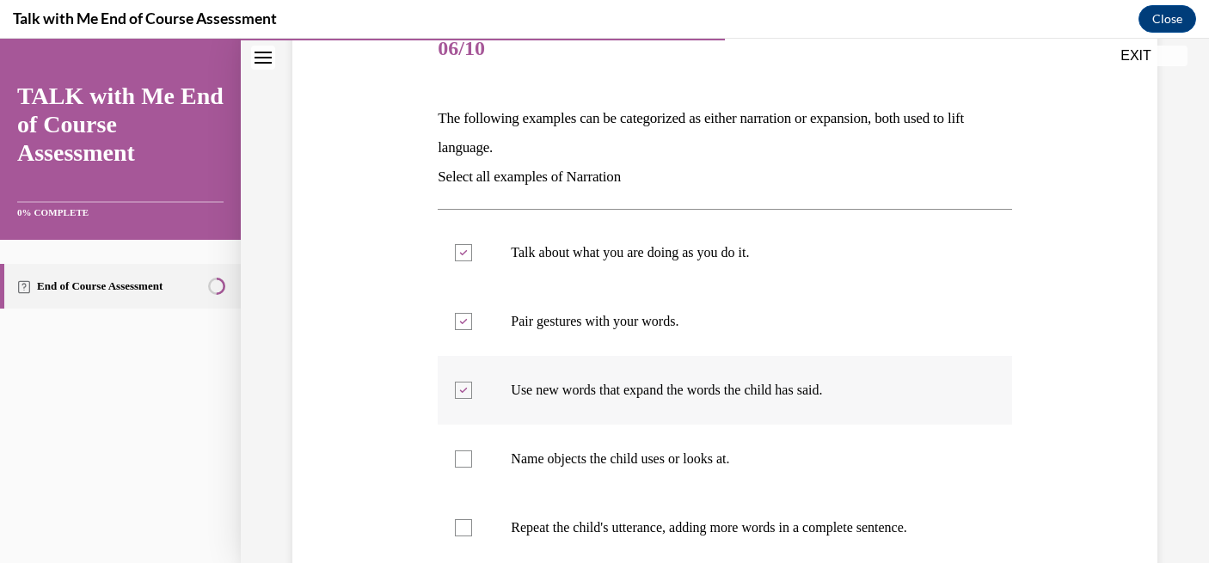
scroll to position [230, 0]
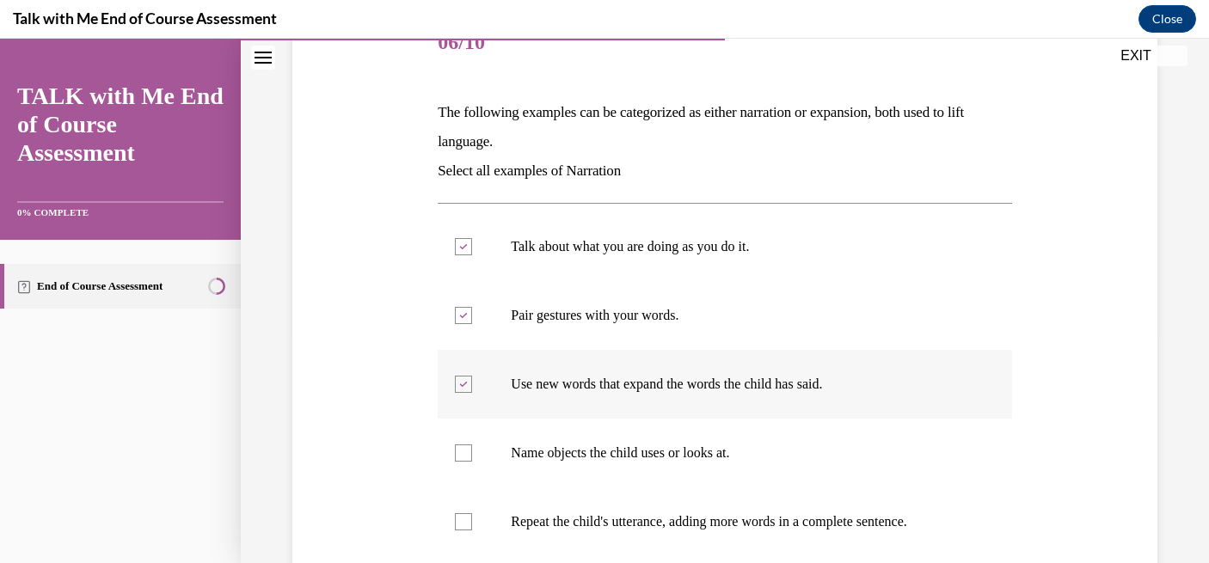
click at [726, 469] on label "Name objects the child uses or looks at." at bounding box center [724, 453] width 573 height 69
click at [472, 462] on input "Name objects the child uses or looks at." at bounding box center [463, 452] width 17 height 17
checkbox input "true"
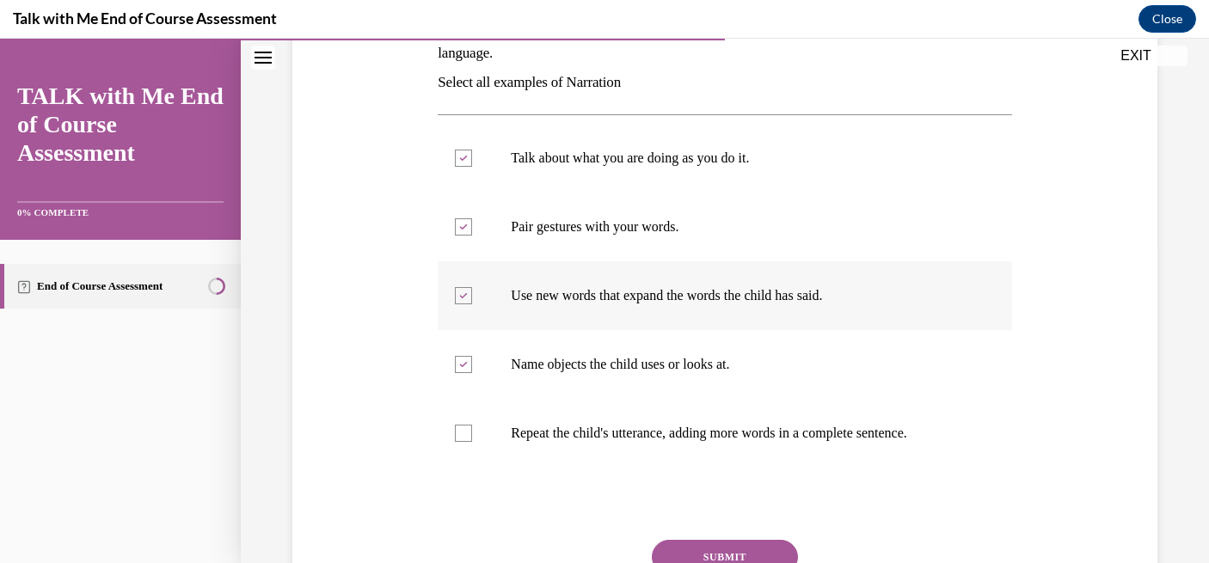
scroll to position [324, 0]
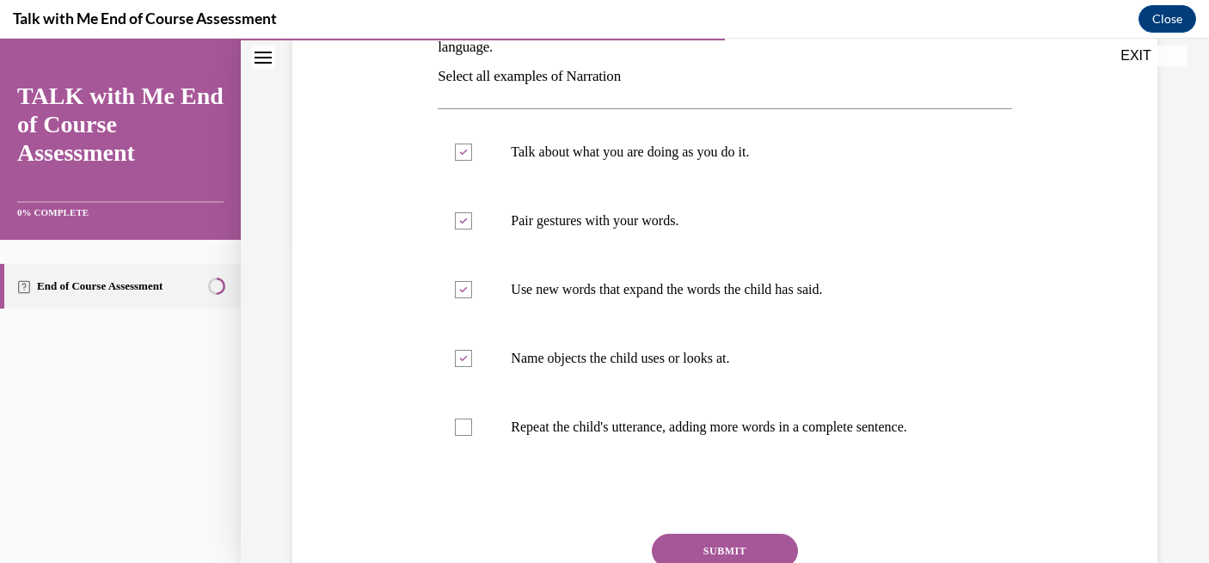
click at [725, 556] on button "SUBMIT" at bounding box center [725, 551] width 146 height 34
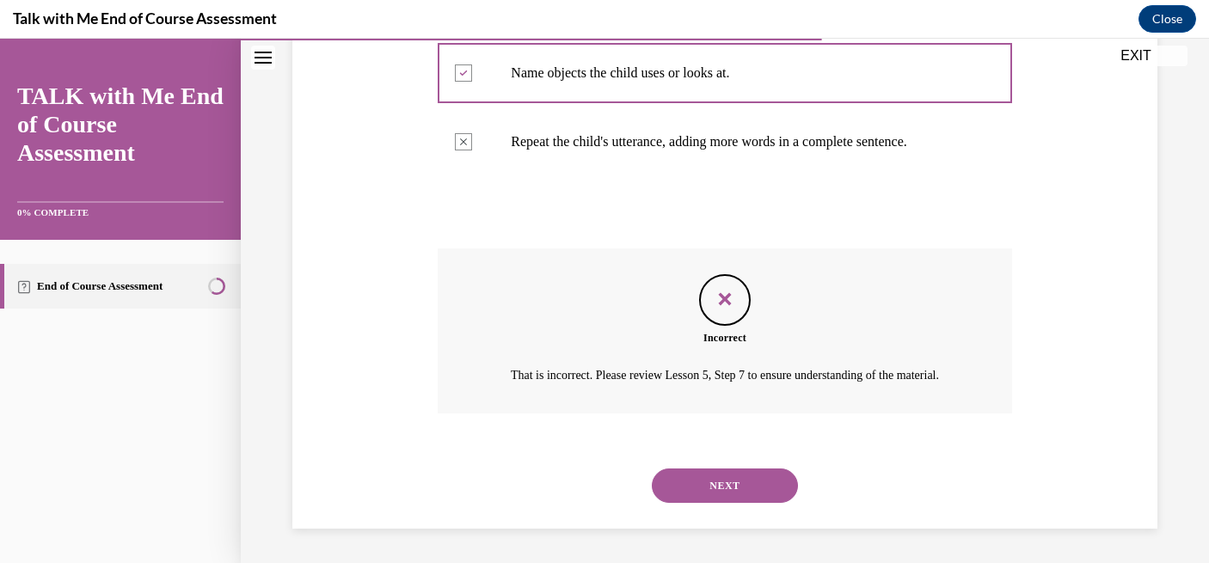
click at [744, 499] on button "NEXT" at bounding box center [725, 486] width 146 height 34
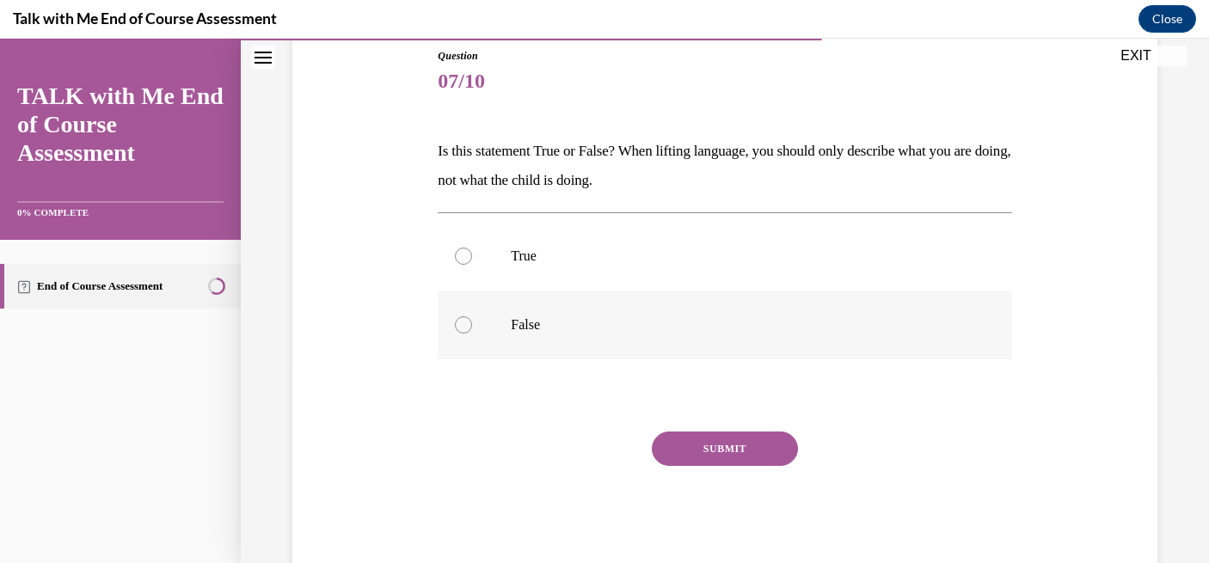
click at [611, 305] on label "False" at bounding box center [724, 325] width 573 height 69
click at [472, 316] on input "False" at bounding box center [463, 324] width 17 height 17
radio input "true"
click at [677, 444] on button "SUBMIT" at bounding box center [725, 449] width 146 height 34
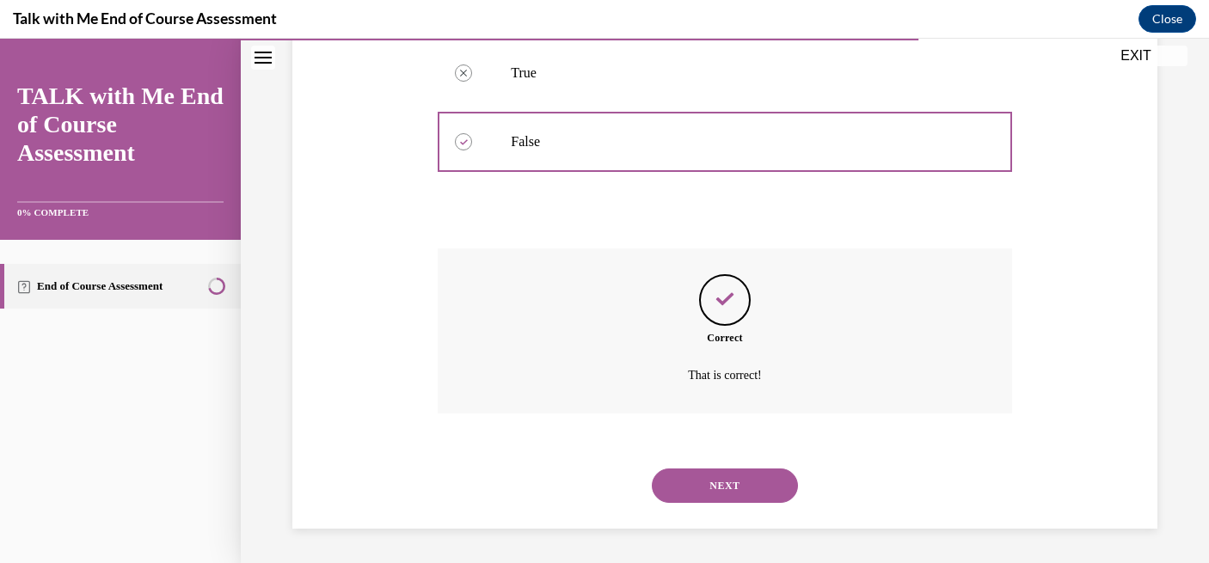
click at [712, 494] on button "NEXT" at bounding box center [725, 486] width 146 height 34
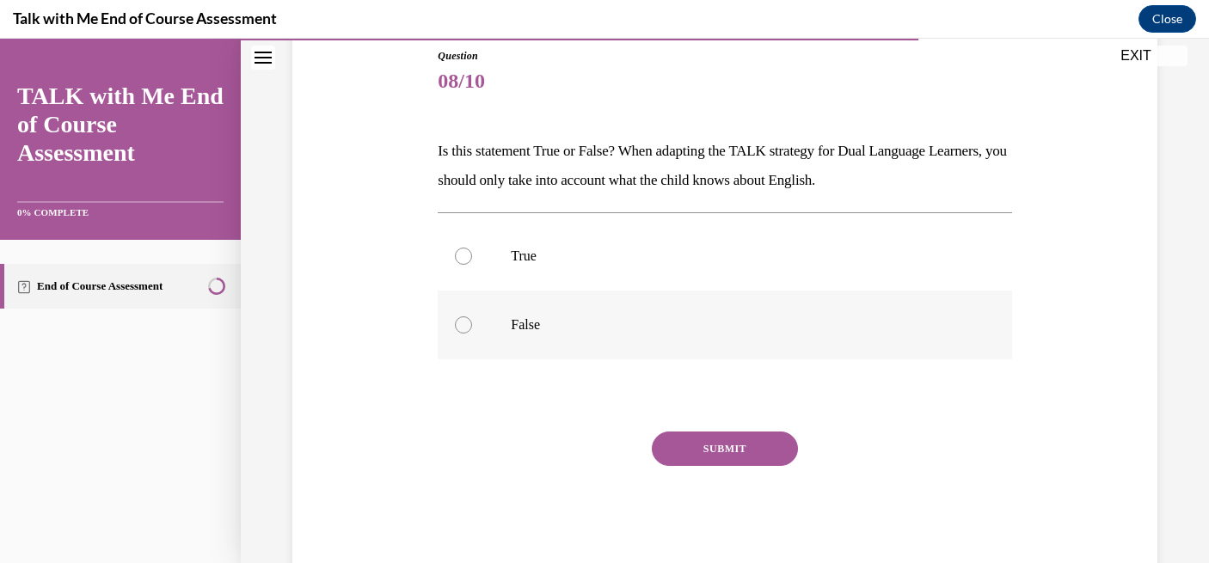
click at [688, 322] on p "False" at bounding box center [739, 324] width 457 height 17
click at [472, 322] on input "False" at bounding box center [463, 324] width 17 height 17
radio input "true"
click at [731, 457] on button "SUBMIT" at bounding box center [725, 449] width 146 height 34
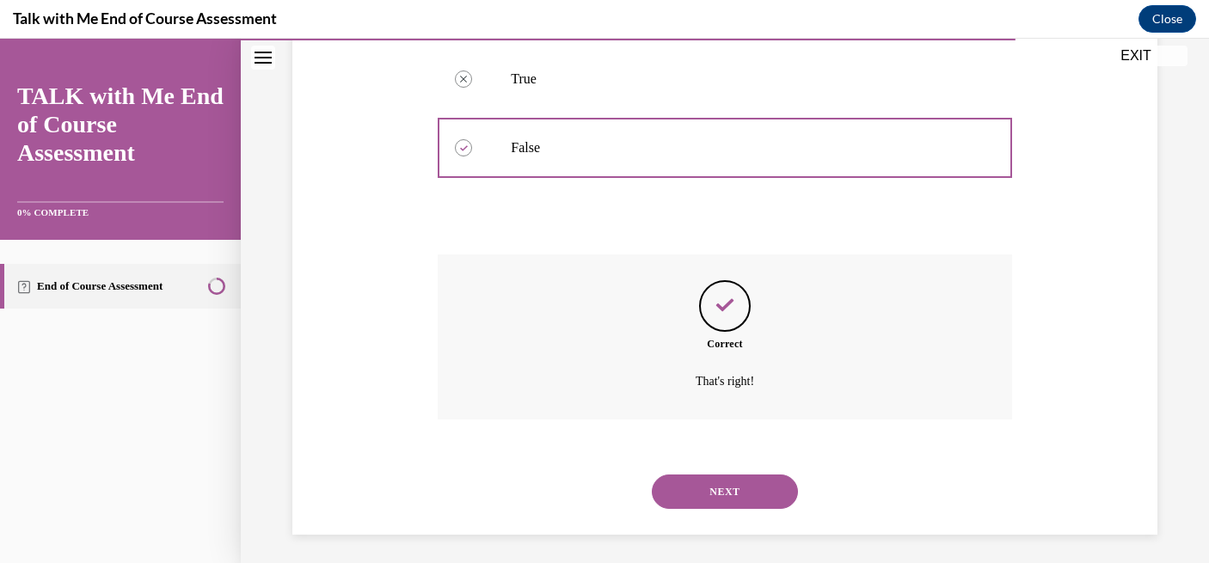
scroll to position [374, 0]
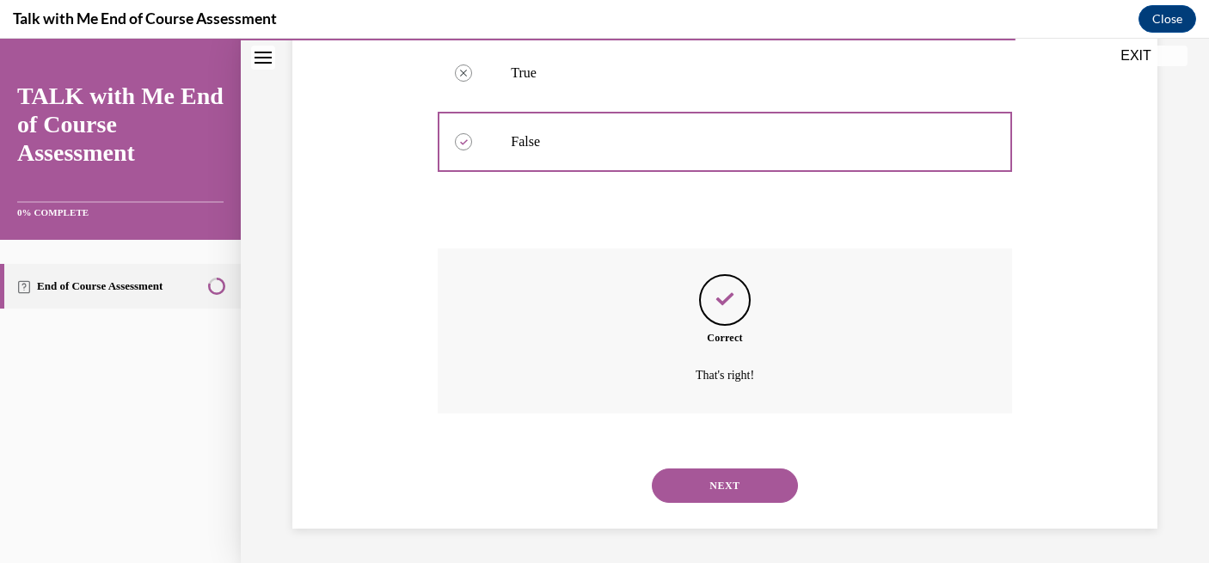
click at [726, 496] on button "NEXT" at bounding box center [725, 486] width 146 height 34
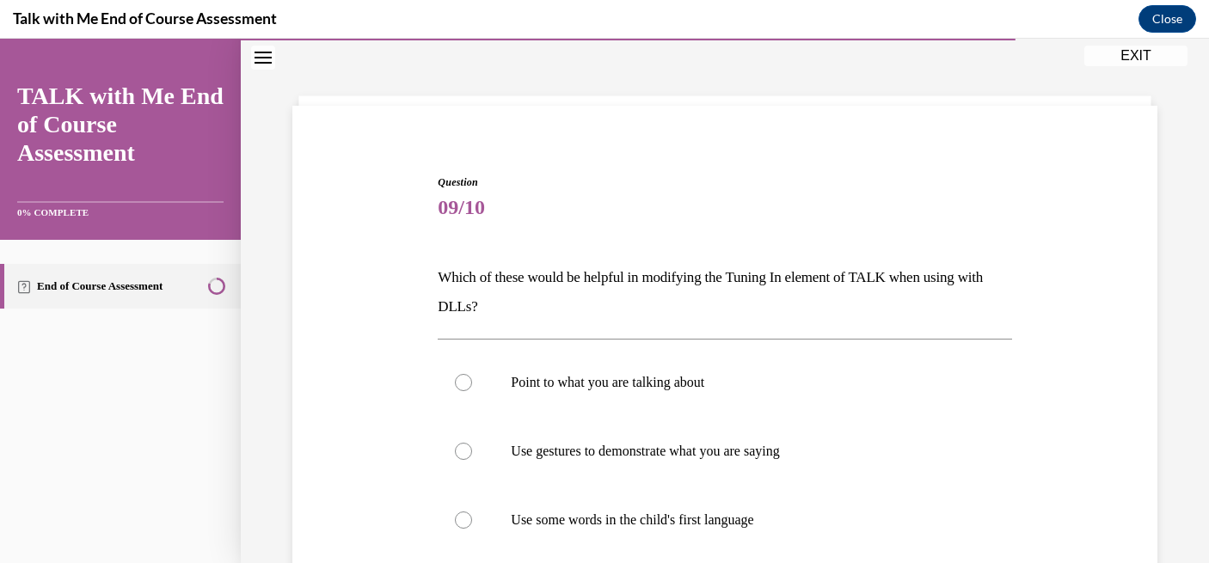
scroll to position [83, 0]
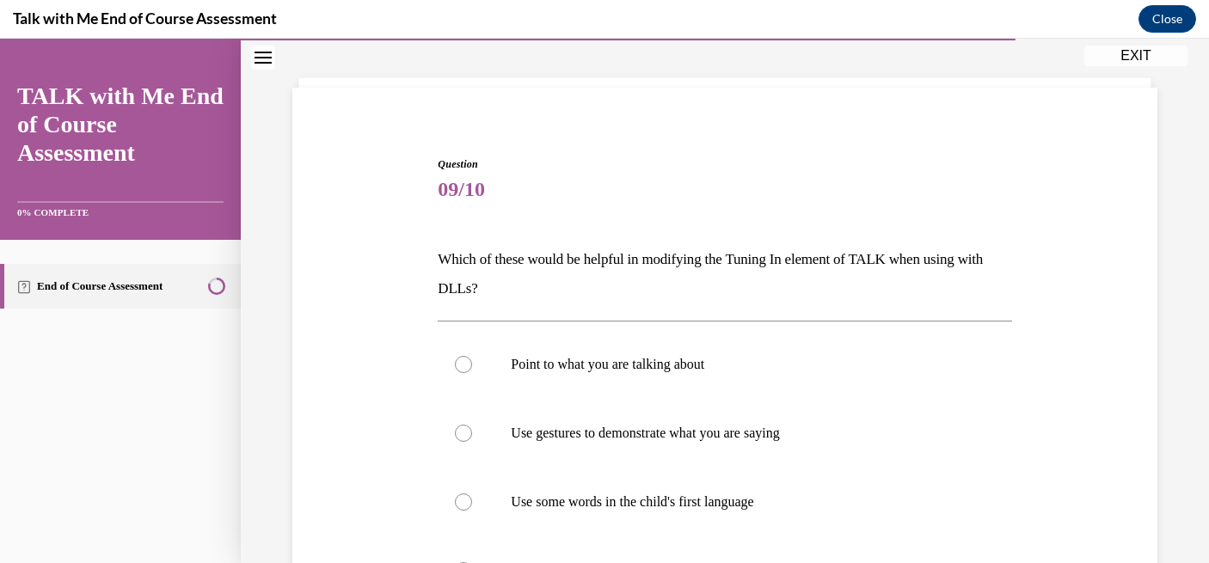
click at [719, 391] on label "Point to what you are talking about" at bounding box center [724, 364] width 573 height 69
click at [472, 373] on input "Point to what you are talking about" at bounding box center [463, 364] width 17 height 17
radio input "true"
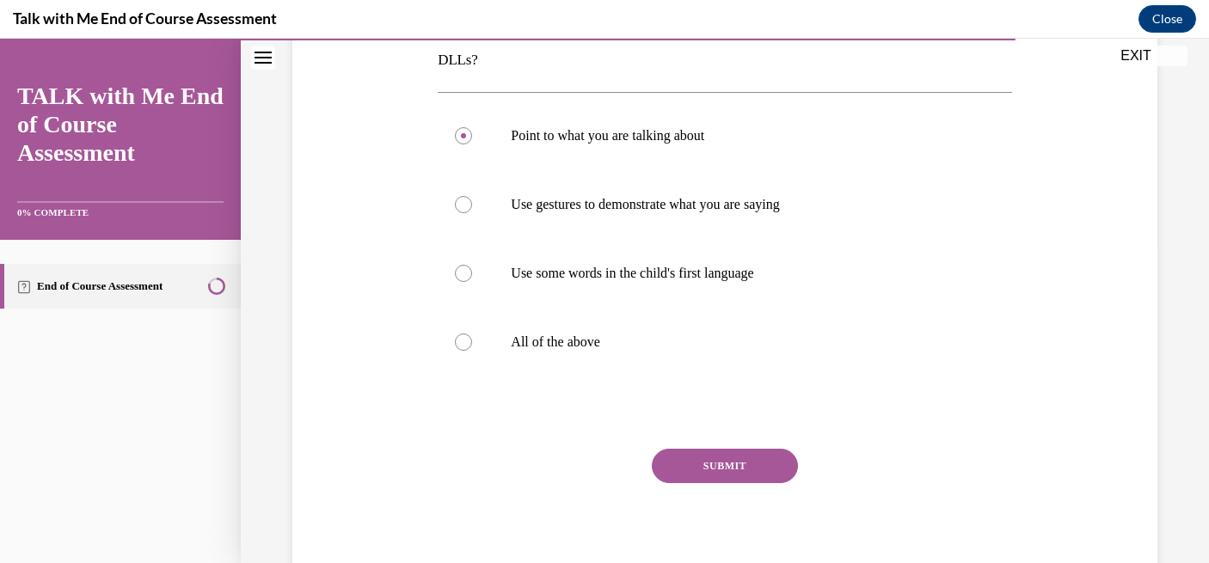
scroll to position [372, 0]
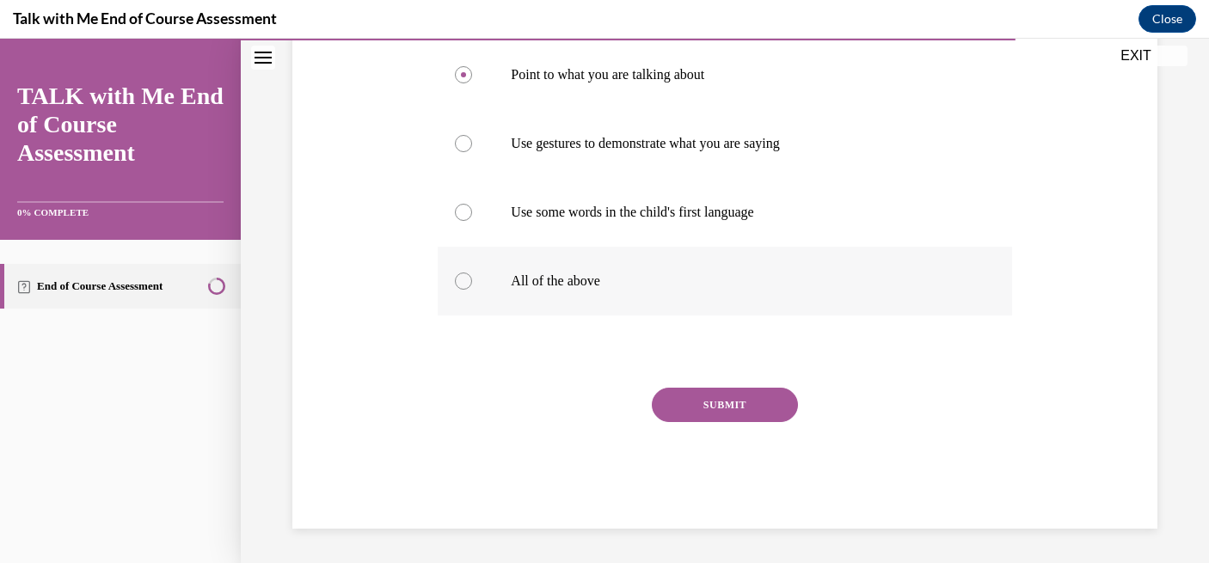
click at [602, 293] on label "All of the above" at bounding box center [724, 281] width 573 height 69
click at [472, 290] on input "All of the above" at bounding box center [463, 281] width 17 height 17
radio input "true"
click at [705, 412] on button "SUBMIT" at bounding box center [725, 405] width 146 height 34
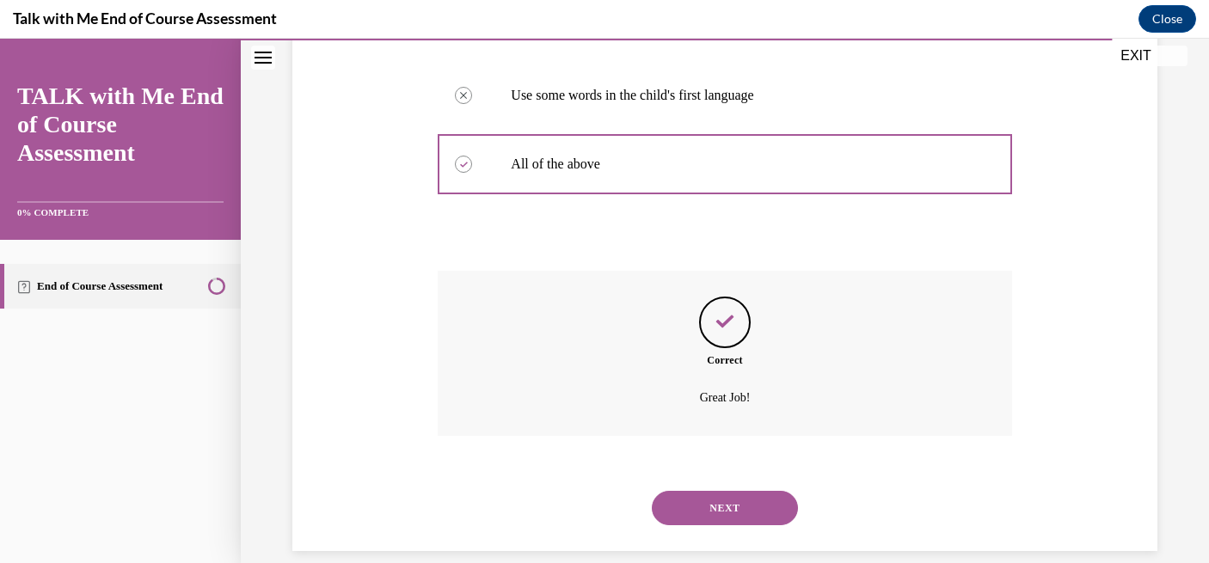
scroll to position [512, 0]
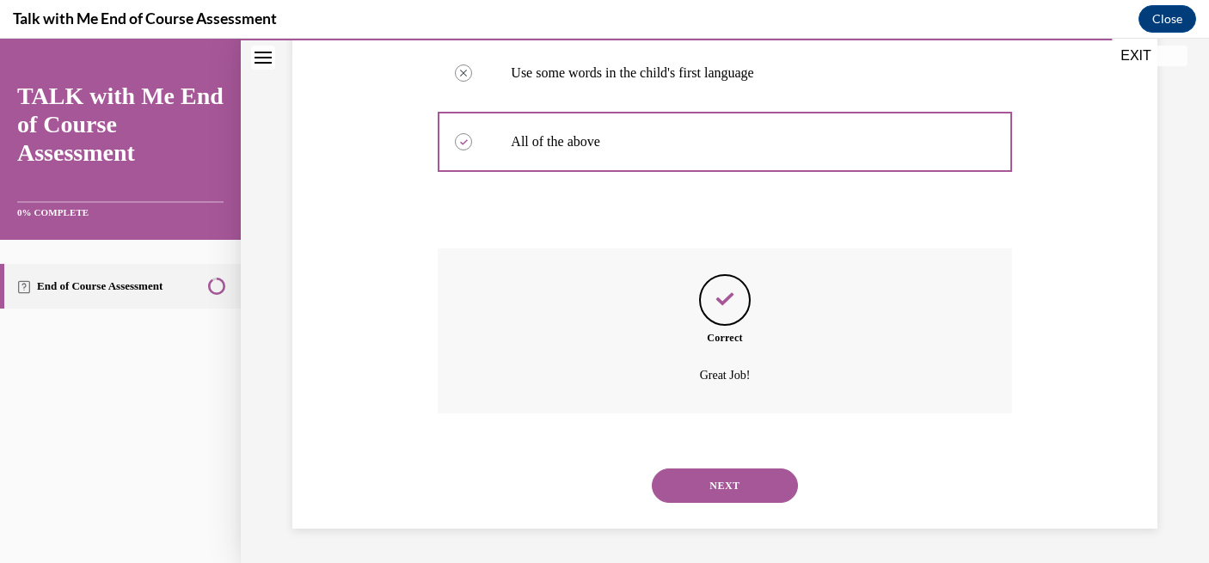
click at [713, 486] on button "NEXT" at bounding box center [725, 486] width 146 height 34
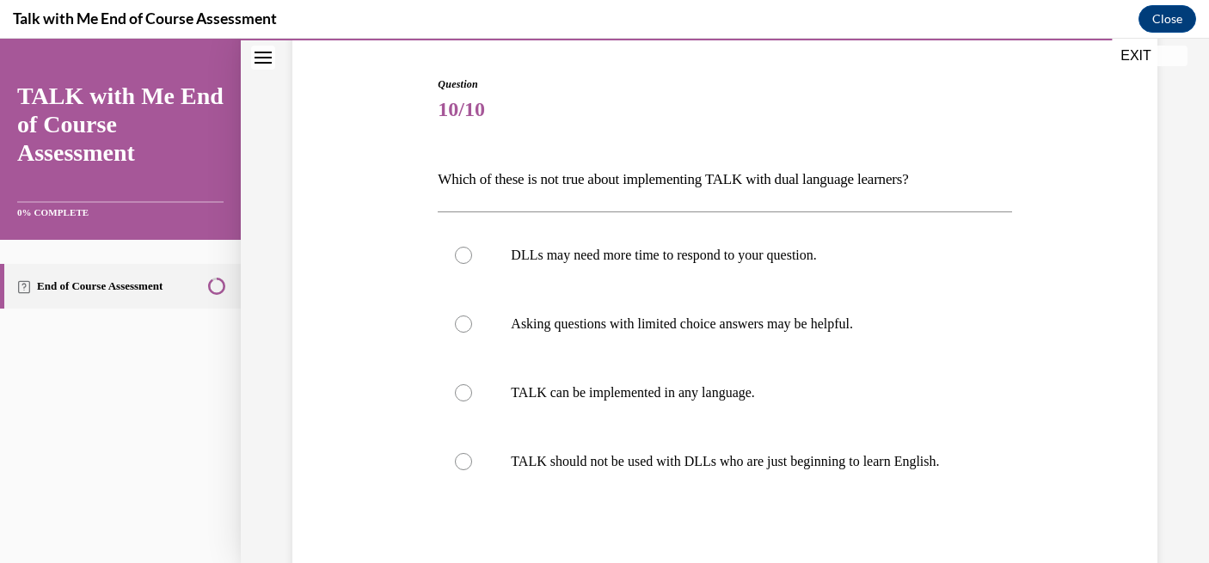
scroll to position [164, 0]
click at [713, 486] on label "TALK should not be used with DLLs who are just beginning to learn English." at bounding box center [724, 460] width 573 height 69
click at [472, 469] on input "TALK should not be used with DLLs who are just beginning to learn English." at bounding box center [463, 459] width 17 height 17
radio input "true"
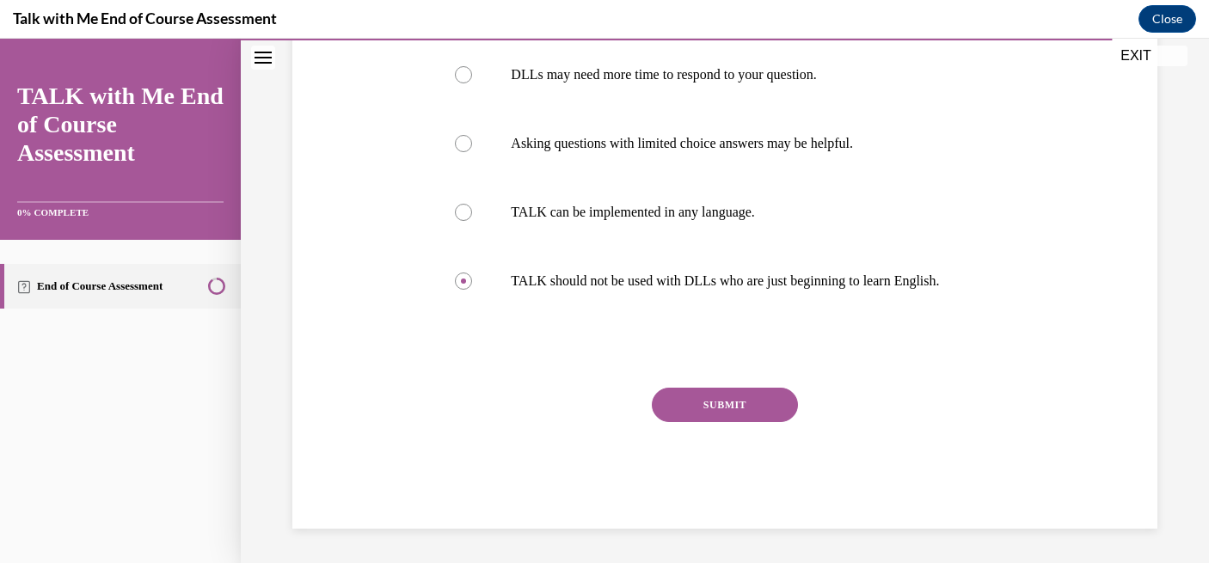
click at [712, 408] on button "SUBMIT" at bounding box center [725, 405] width 146 height 34
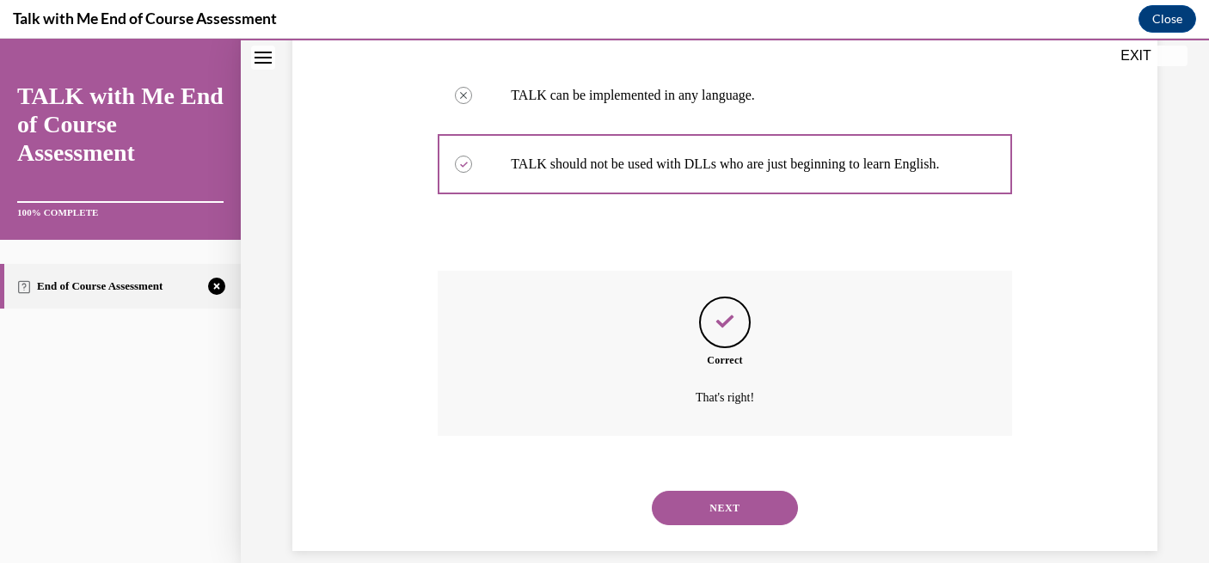
scroll to position [482, 0]
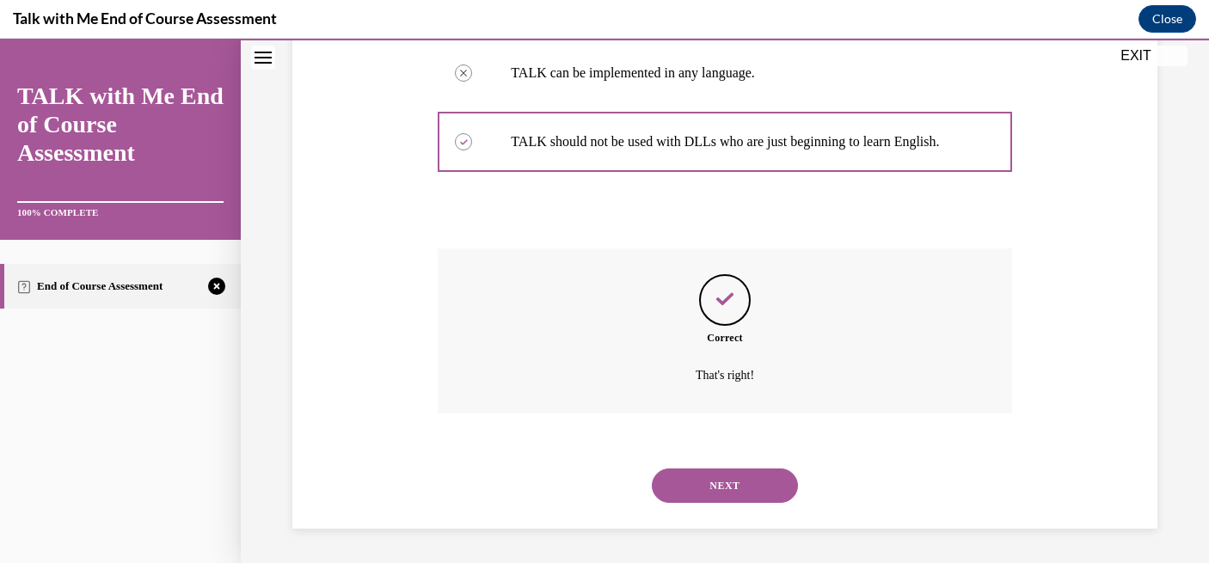
click at [714, 490] on button "NEXT" at bounding box center [725, 486] width 146 height 34
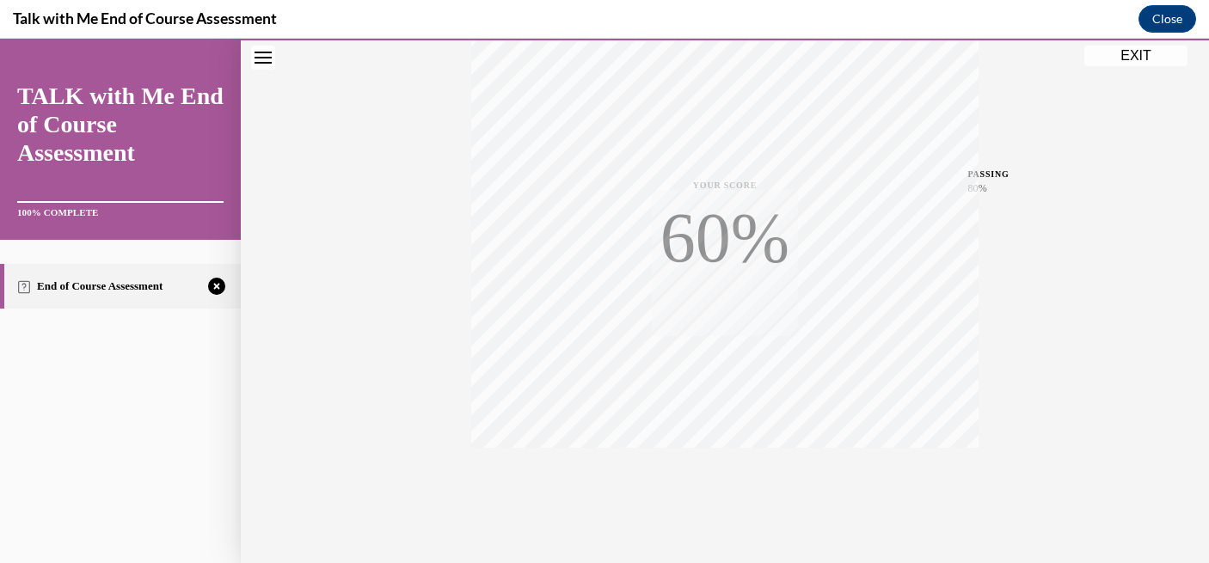
scroll to position [357, 0]
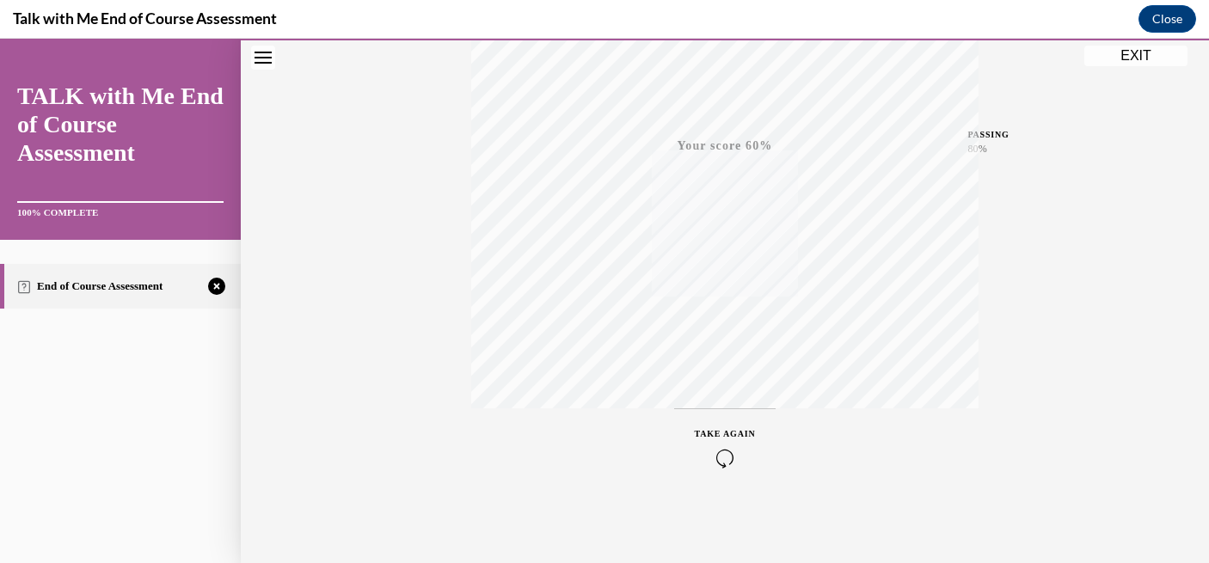
click at [724, 457] on icon "button" at bounding box center [725, 458] width 61 height 19
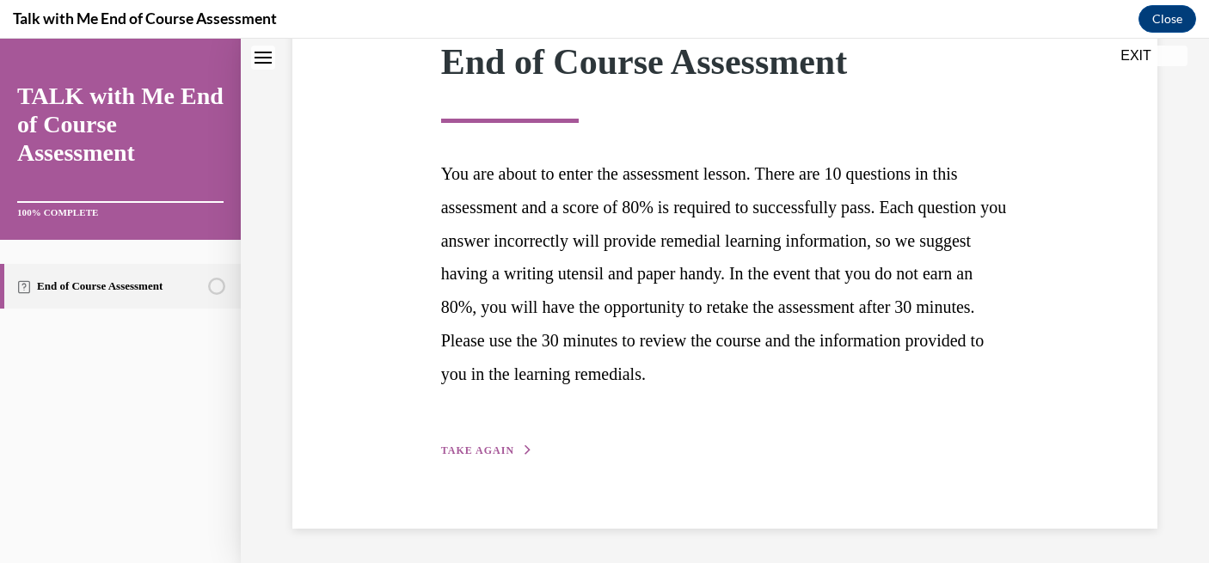
scroll to position [261, 0]
click at [512, 450] on button "TAKE AGAIN" at bounding box center [487, 451] width 92 height 15
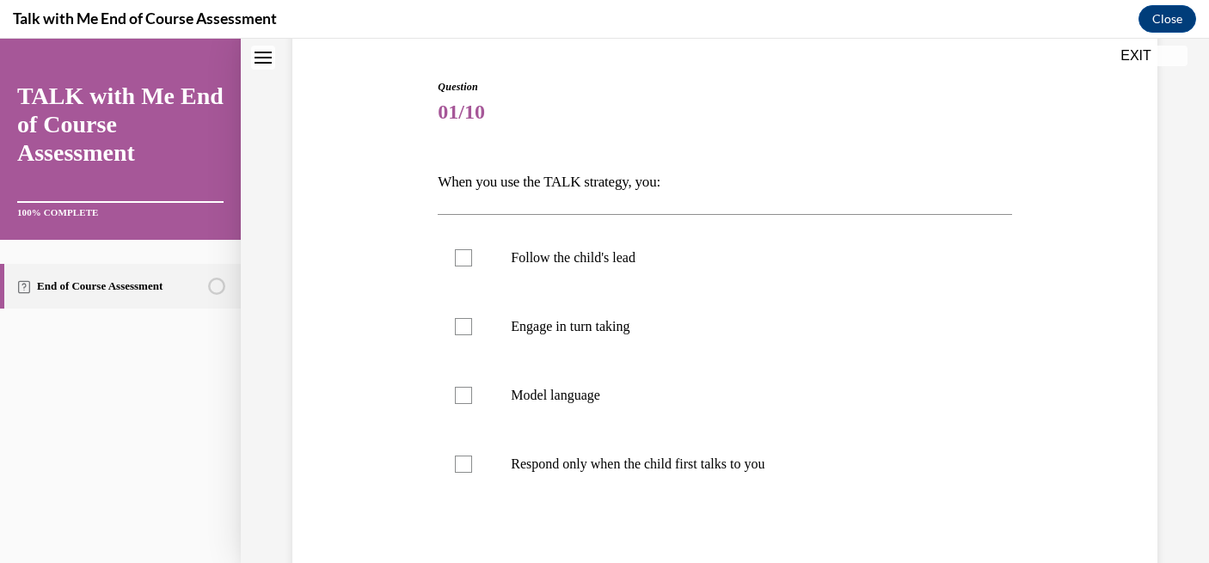
scroll to position [162, 0]
click at [708, 349] on label "Engage in turn taking" at bounding box center [724, 324] width 573 height 69
click at [472, 333] on input "Engage in turn taking" at bounding box center [463, 324] width 17 height 17
checkbox input "true"
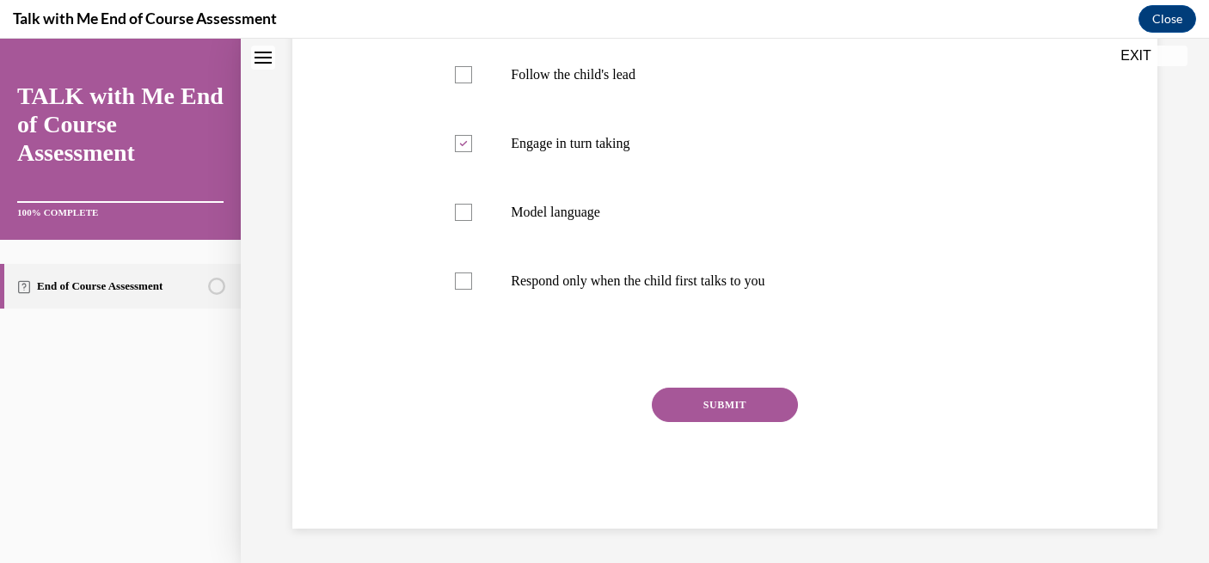
click at [704, 419] on button "SUBMIT" at bounding box center [725, 405] width 146 height 34
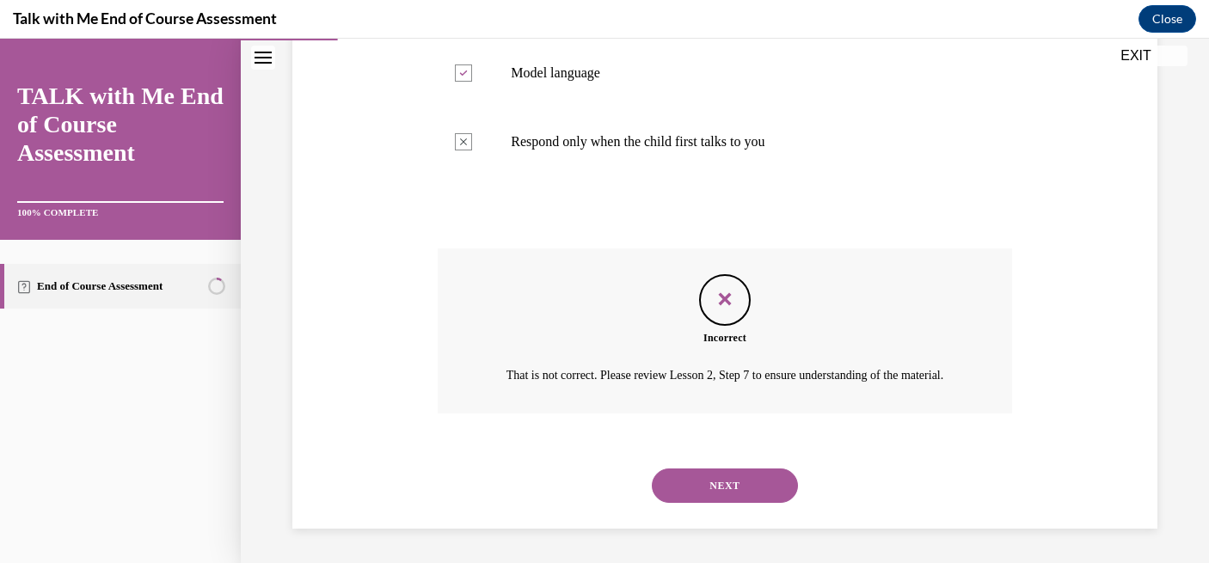
scroll to position [502, 0]
click at [729, 488] on button "NEXT" at bounding box center [725, 486] width 146 height 34
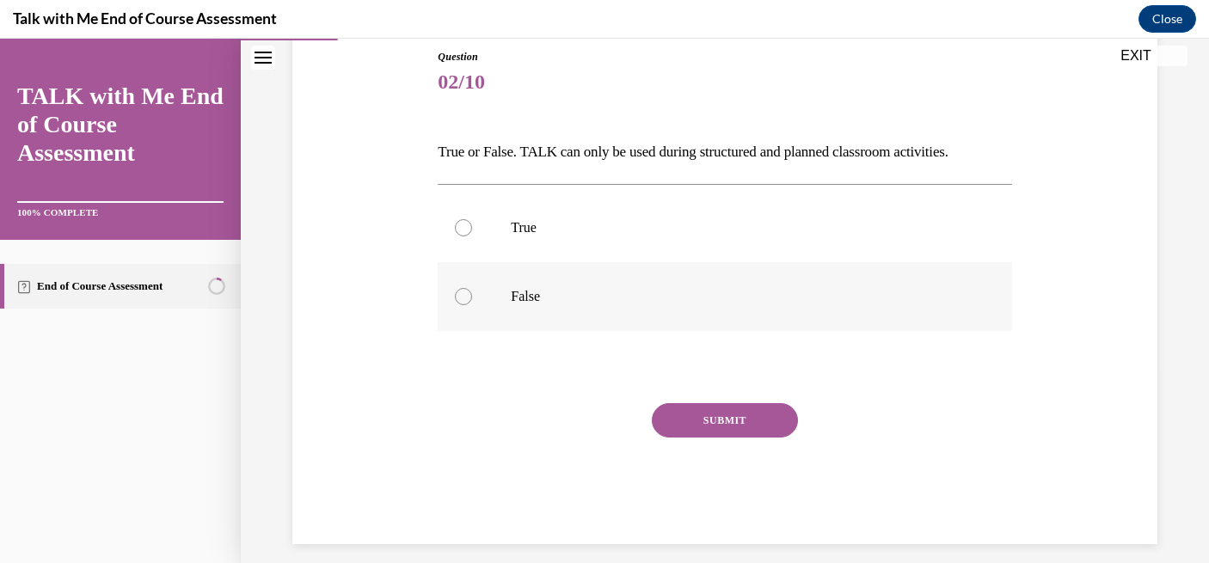
click at [666, 315] on label "False" at bounding box center [724, 296] width 573 height 69
click at [472, 305] on input "False" at bounding box center [463, 296] width 17 height 17
radio input "true"
click at [720, 431] on button "SUBMIT" at bounding box center [725, 420] width 146 height 34
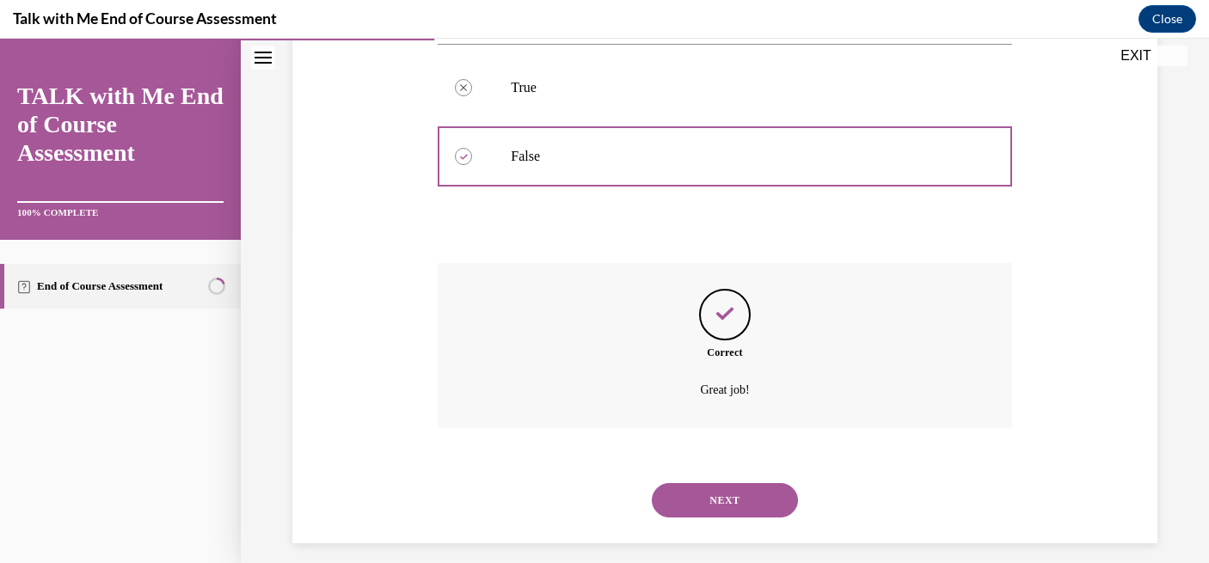
scroll to position [345, 0]
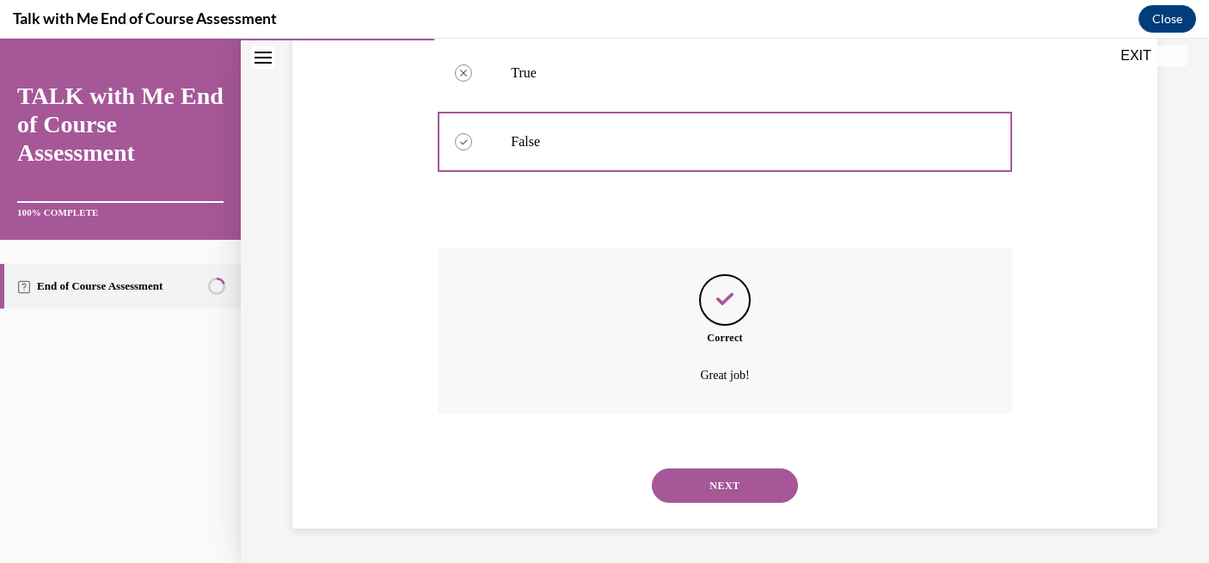
click at [715, 492] on button "NEXT" at bounding box center [725, 486] width 146 height 34
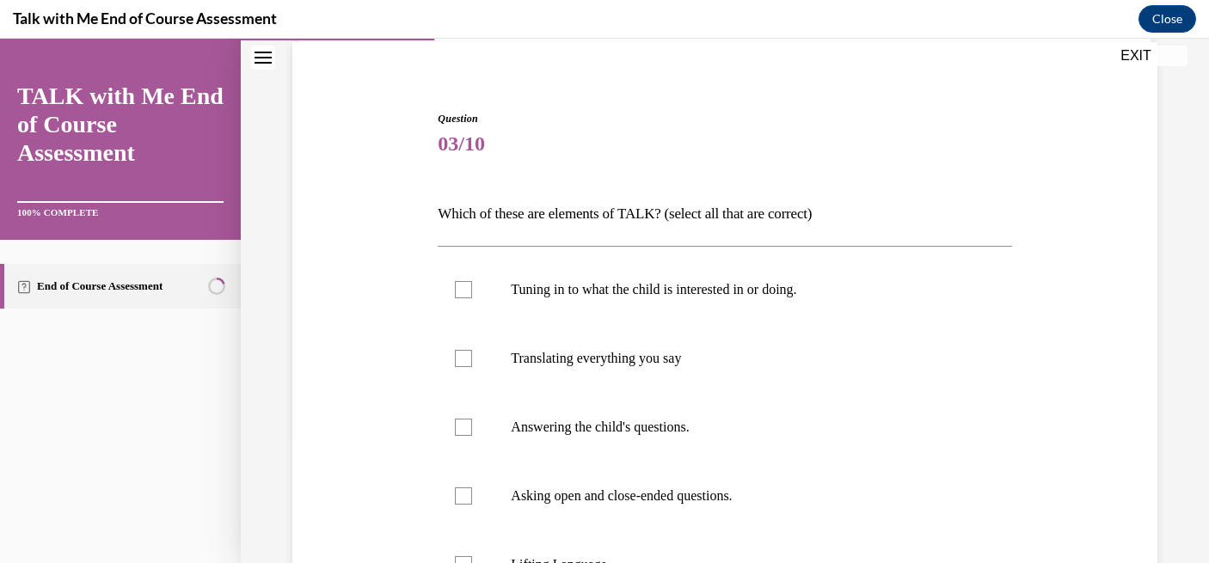
scroll to position [142, 0]
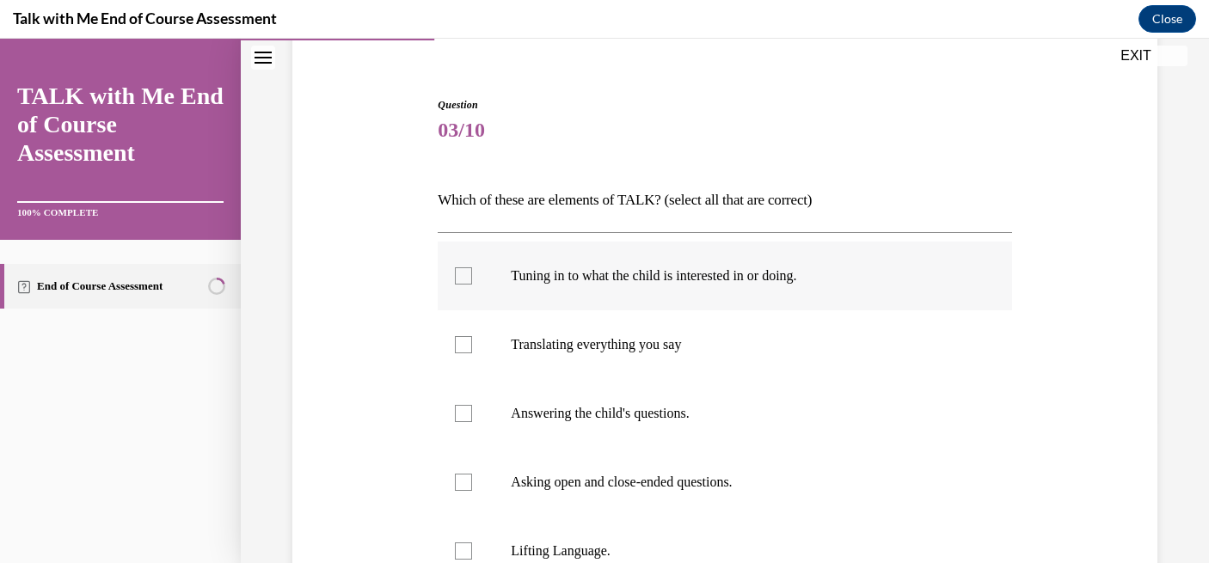
click at [469, 284] on div at bounding box center [463, 275] width 17 height 17
click at [469, 284] on input "Tuning in to what the child is interested in or doing." at bounding box center [463, 275] width 17 height 17
checkbox input "true"
click at [472, 474] on label "Asking open and close-ended questions." at bounding box center [724, 482] width 573 height 69
click at [472, 474] on input "Asking open and close-ended questions." at bounding box center [463, 482] width 17 height 17
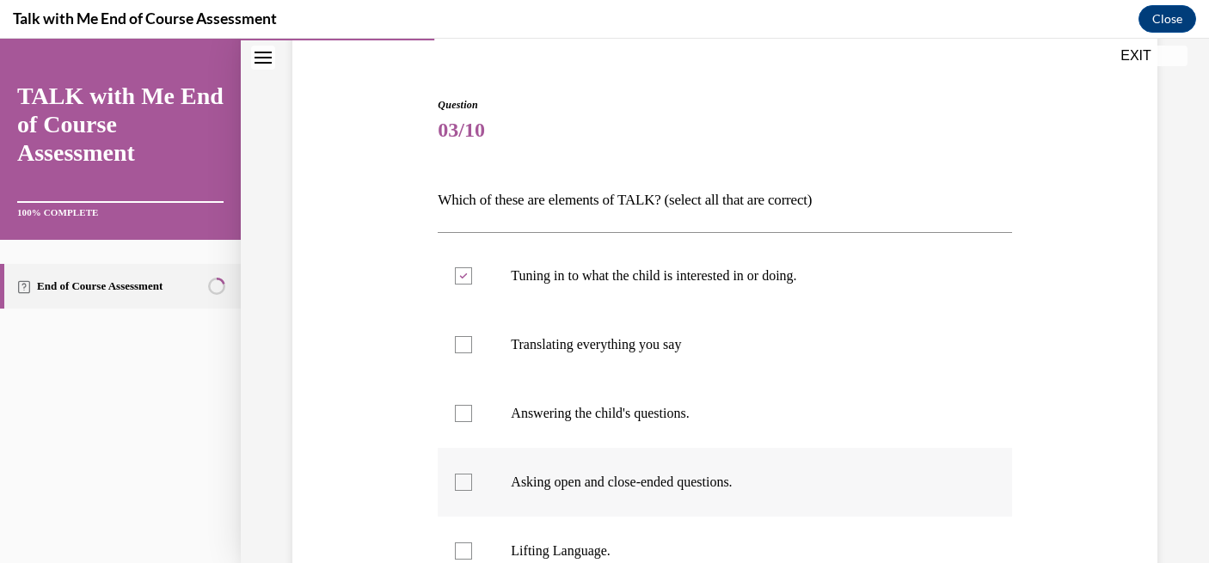
checkbox input "true"
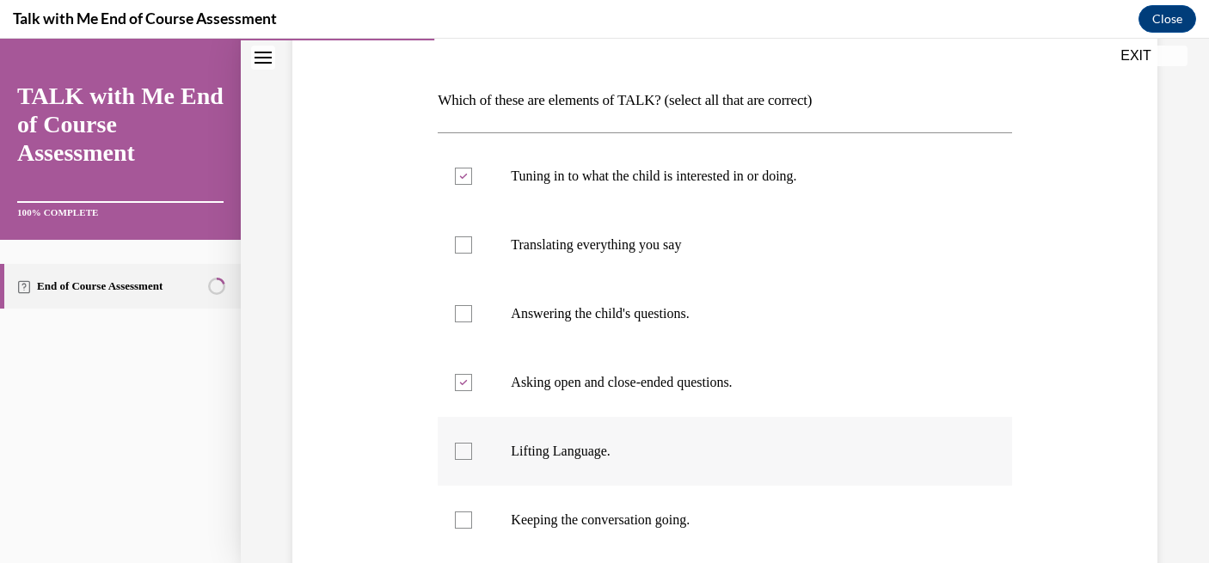
click at [464, 456] on div at bounding box center [463, 451] width 17 height 17
click at [464, 456] on input "Lifting Language." at bounding box center [463, 451] width 17 height 17
checkbox input "true"
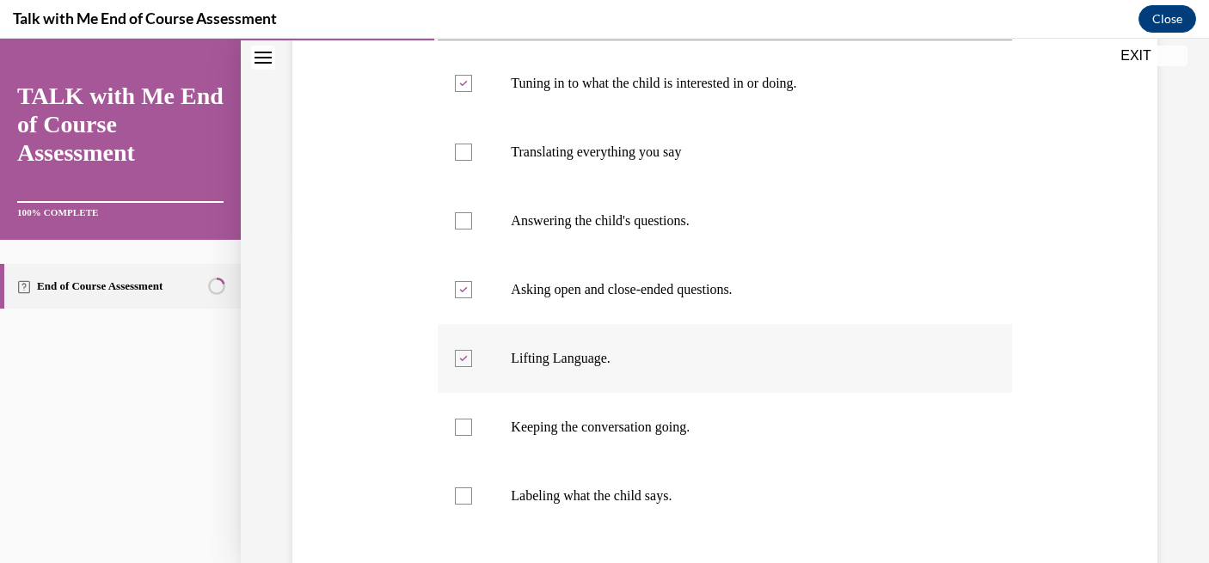
scroll to position [336, 0]
click at [466, 432] on div at bounding box center [463, 425] width 17 height 17
click at [466, 432] on input "Keeping the conversation going." at bounding box center [463, 425] width 17 height 17
checkbox input "true"
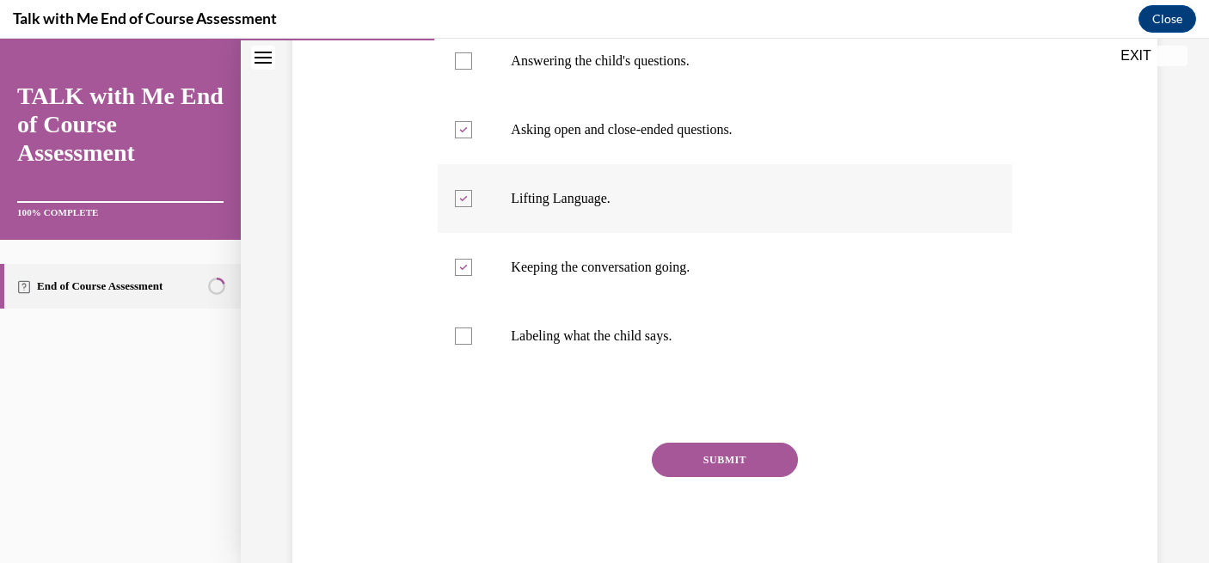
scroll to position [503, 0]
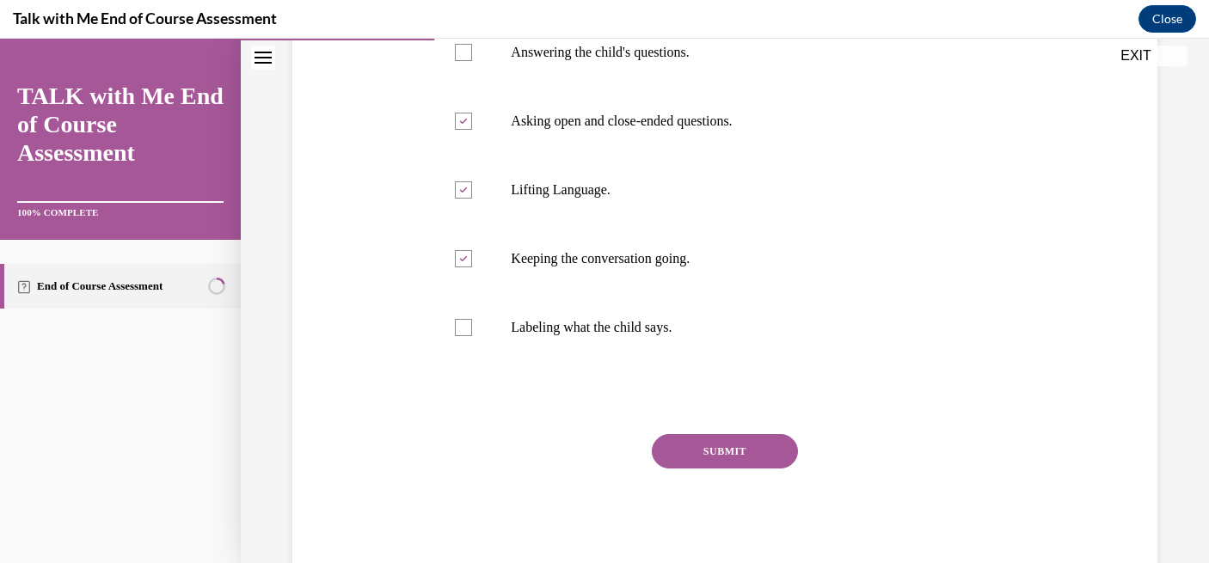
click at [746, 459] on button "SUBMIT" at bounding box center [725, 451] width 146 height 34
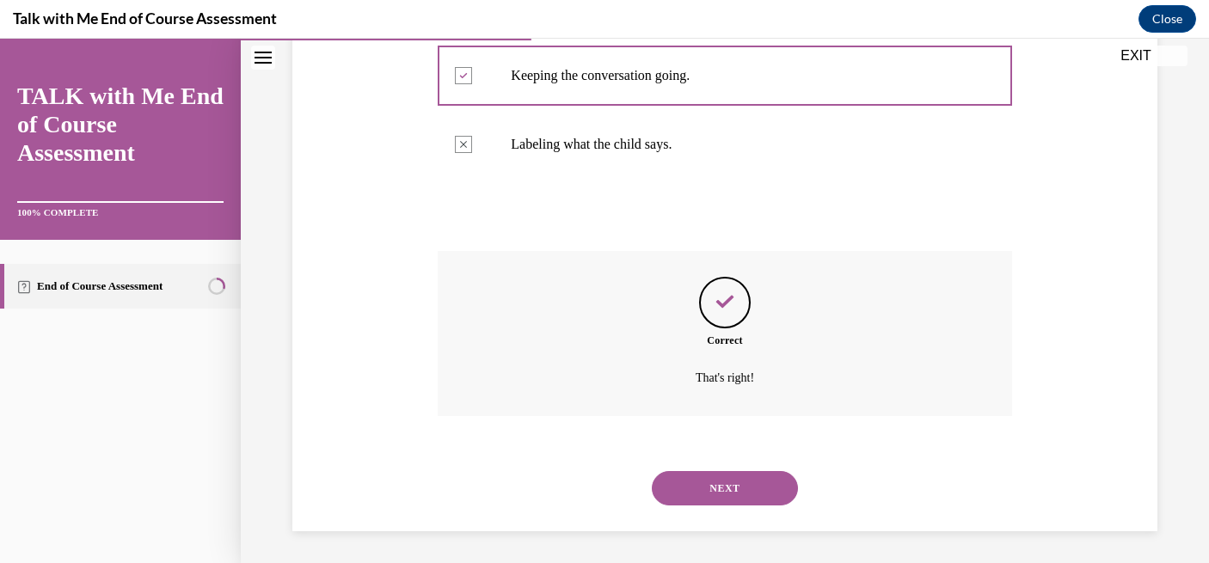
scroll to position [689, 0]
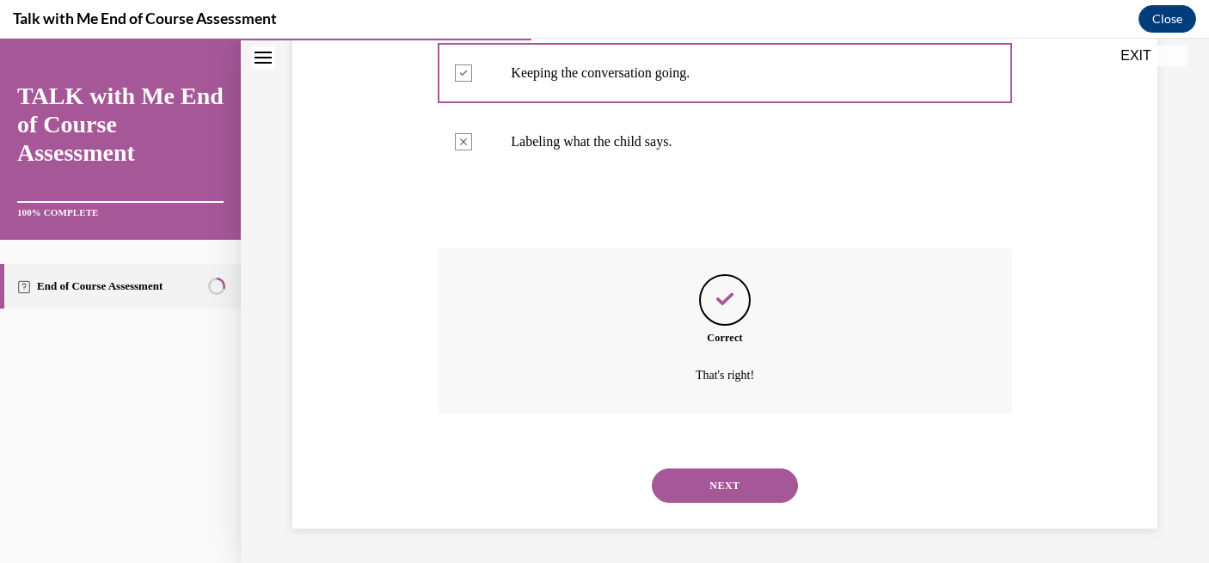
click at [735, 500] on button "NEXT" at bounding box center [725, 486] width 146 height 34
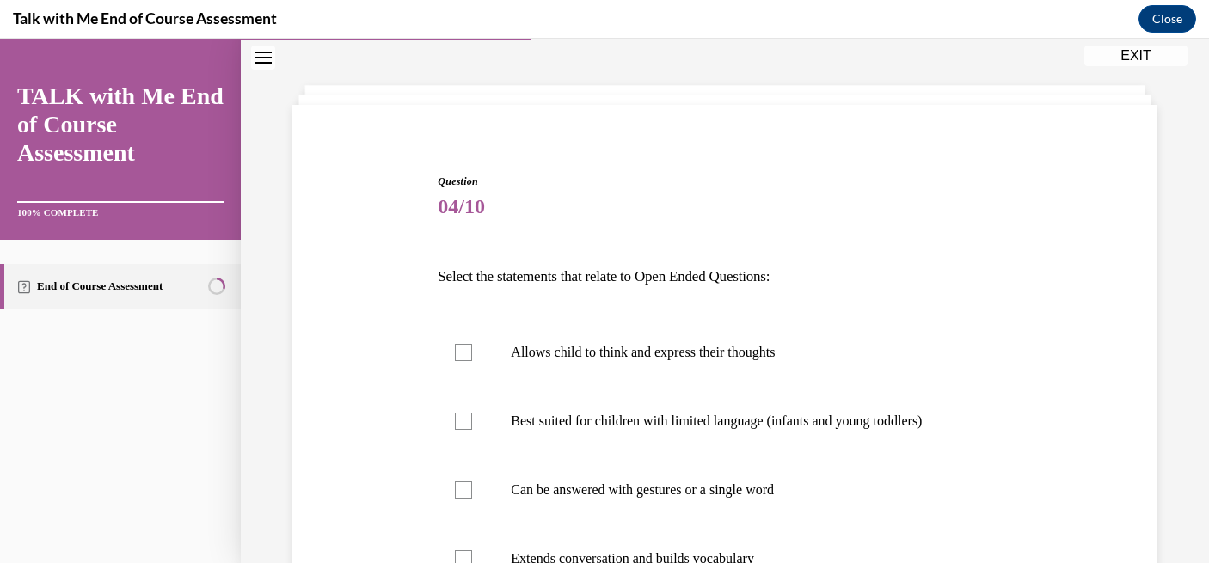
scroll to position [107, 0]
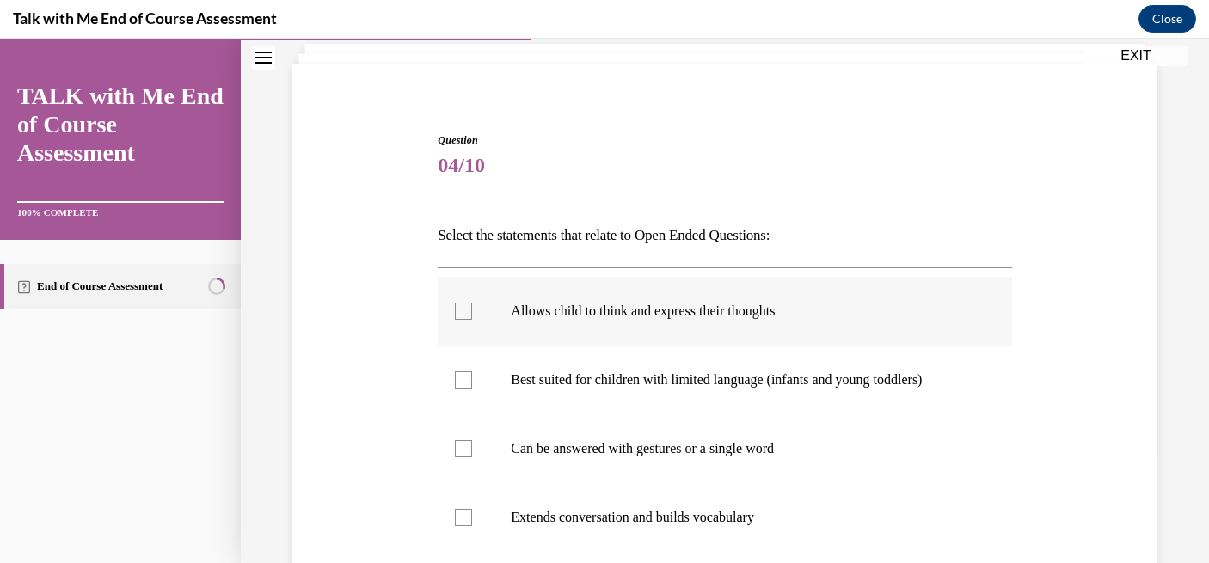
click at [461, 314] on div at bounding box center [463, 311] width 17 height 17
click at [461, 314] on input "Allows child to think and express their thoughts" at bounding box center [463, 311] width 17 height 17
checkbox input "true"
click at [467, 384] on div at bounding box center [463, 379] width 17 height 17
click at [467, 384] on input "Best suited for children with limited language (infants and young toddlers)" at bounding box center [463, 379] width 17 height 17
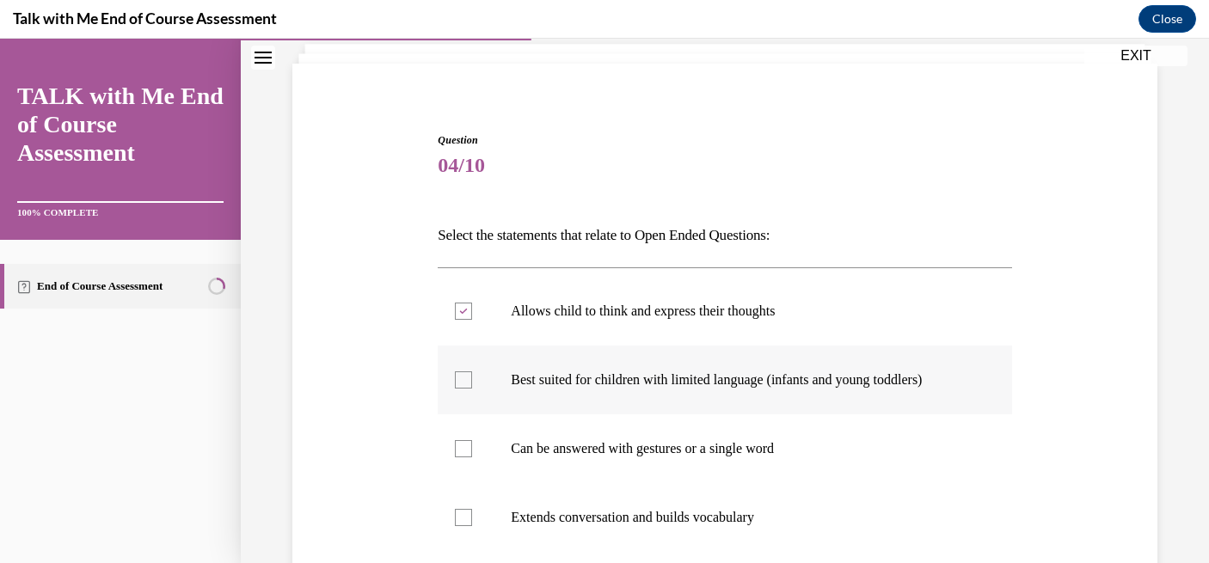
checkbox input "true"
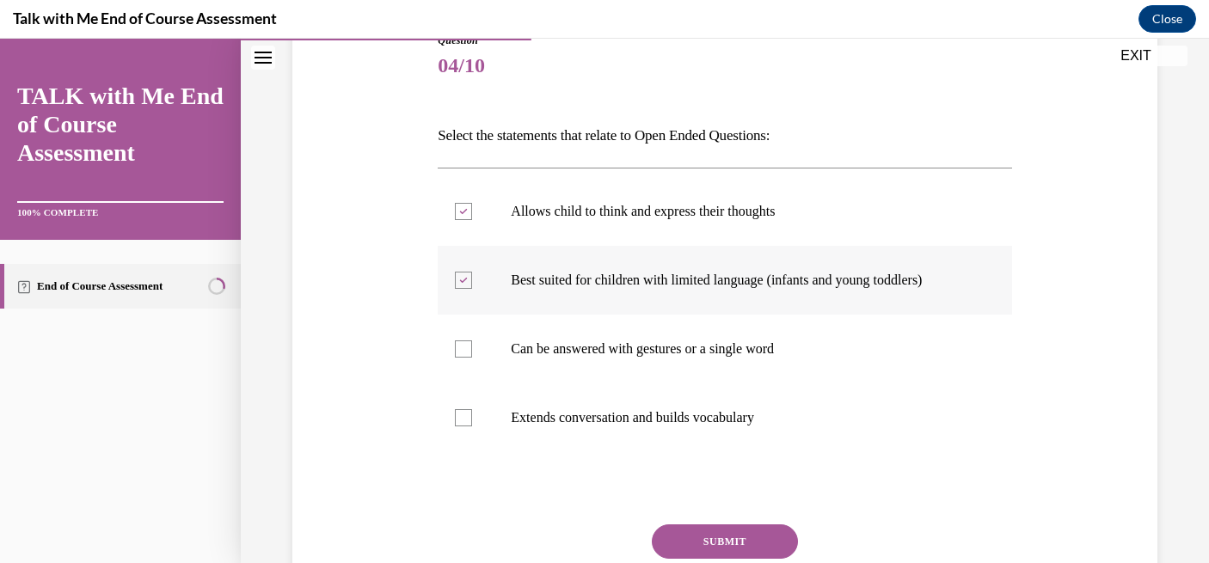
scroll to position [212, 0]
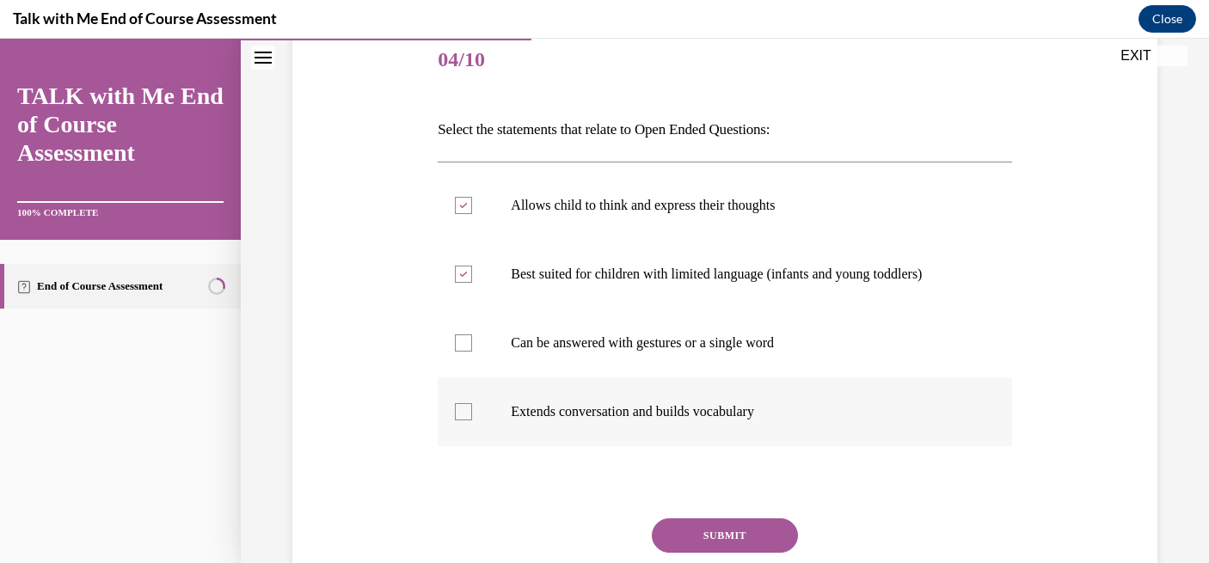
click at [468, 411] on div at bounding box center [463, 411] width 17 height 17
click at [468, 411] on input "Extends conversation and builds vocabulary" at bounding box center [463, 411] width 17 height 17
checkbox input "true"
click at [742, 545] on button "SUBMIT" at bounding box center [725, 535] width 146 height 34
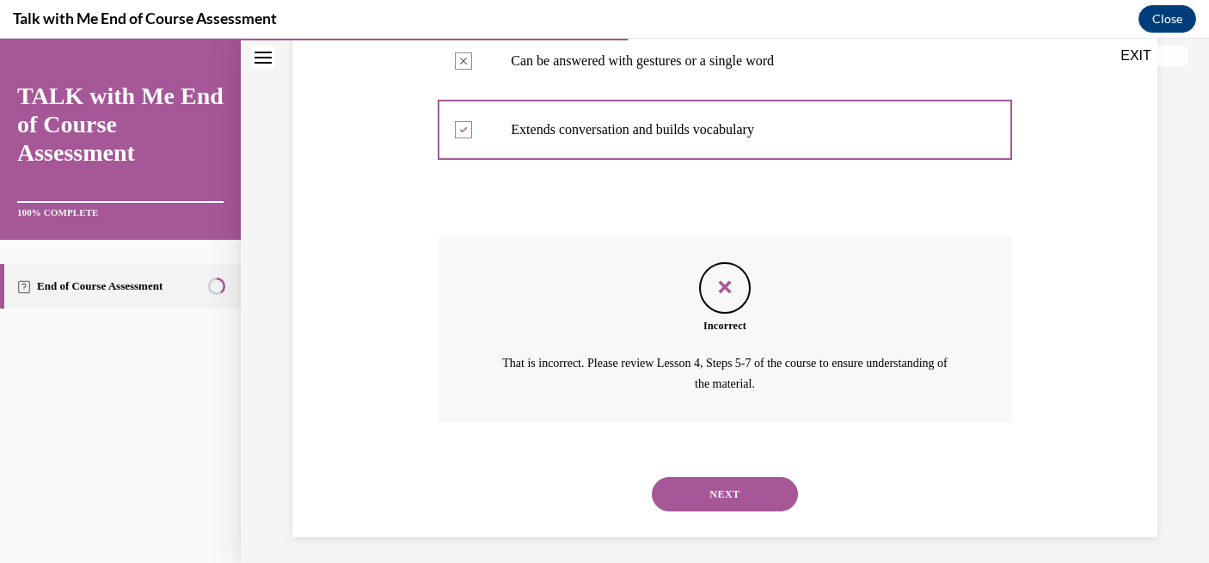
scroll to position [502, 0]
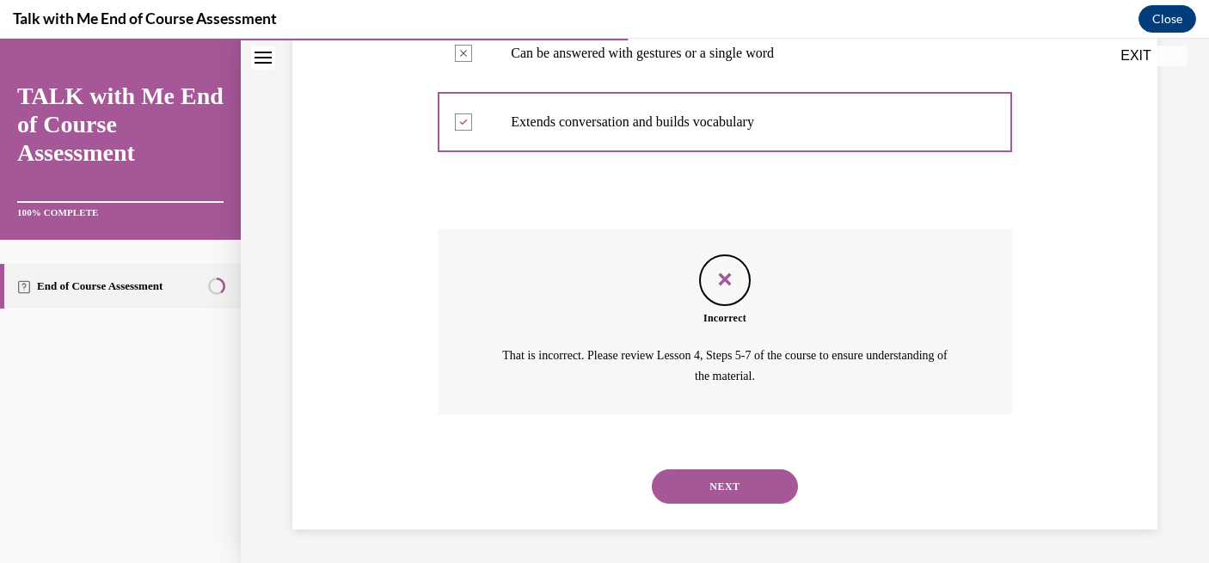
click at [741, 497] on button "NEXT" at bounding box center [725, 486] width 146 height 34
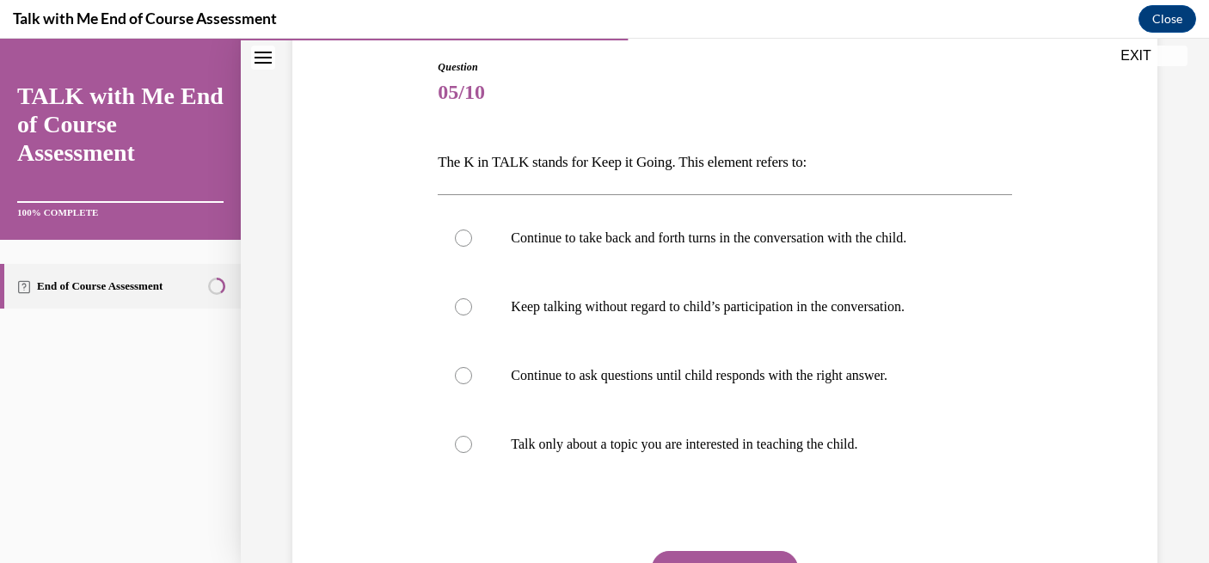
scroll to position [184, 0]
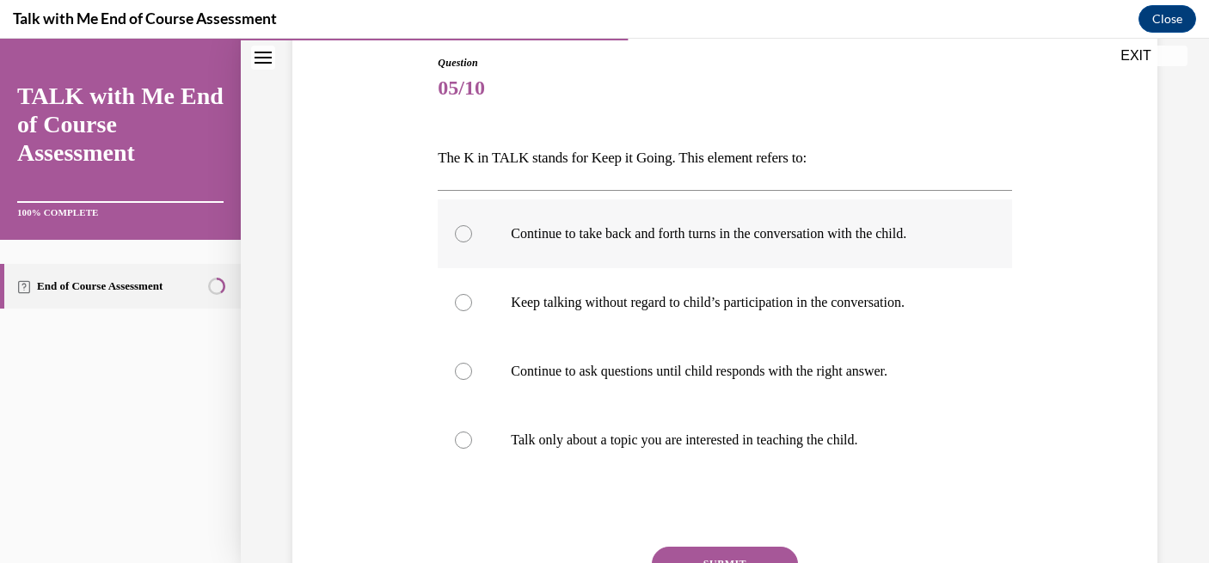
click at [549, 242] on p "Continue to take back and forth turns in the conversation with the child." at bounding box center [739, 233] width 457 height 17
click at [472, 242] on input "Continue to take back and forth turns in the conversation with the child." at bounding box center [463, 233] width 17 height 17
radio input "true"
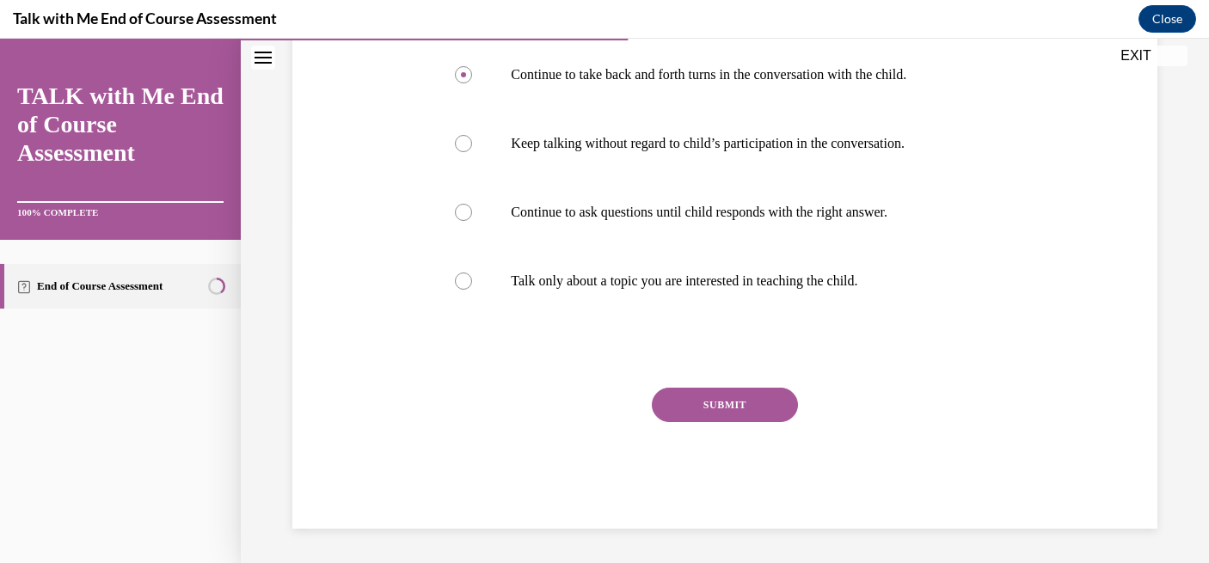
click at [718, 408] on button "SUBMIT" at bounding box center [725, 405] width 146 height 34
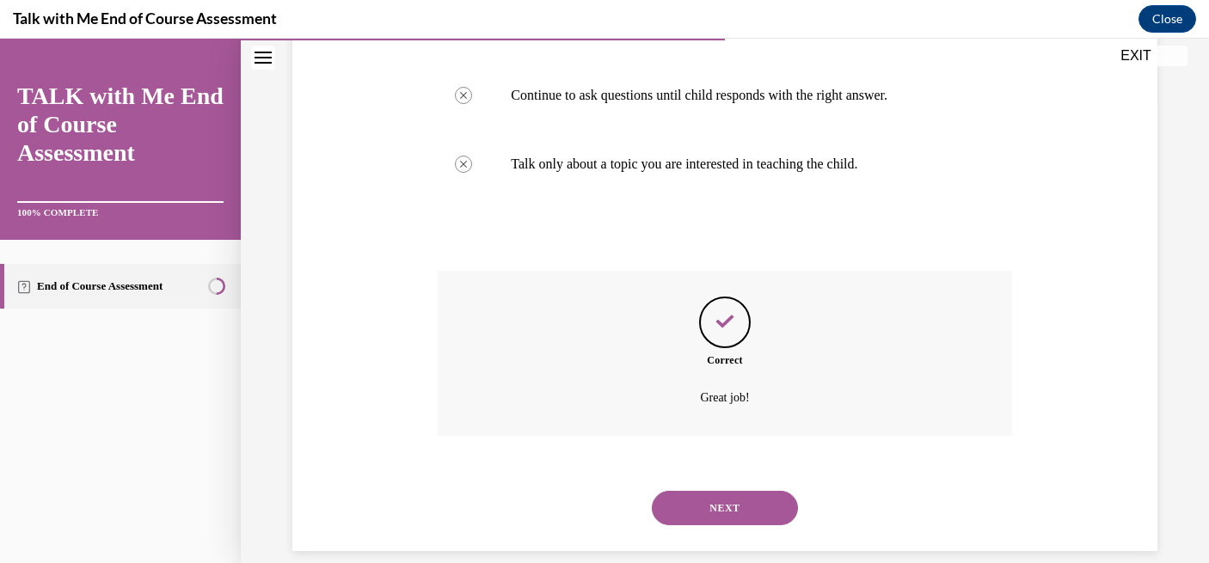
scroll to position [482, 0]
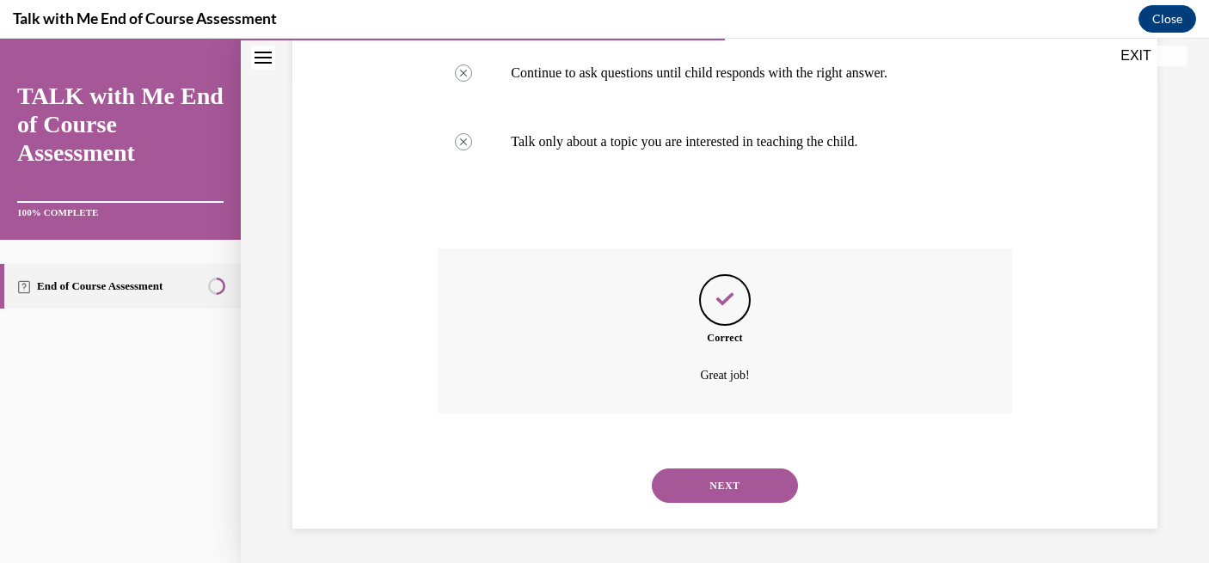
click at [710, 488] on button "NEXT" at bounding box center [725, 486] width 146 height 34
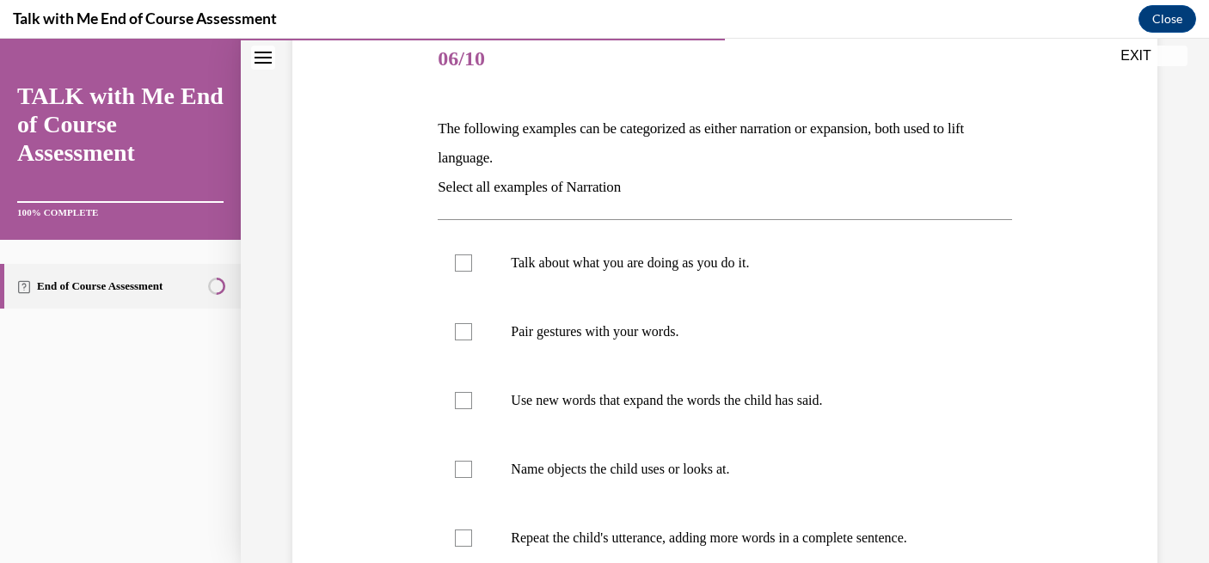
scroll to position [219, 0]
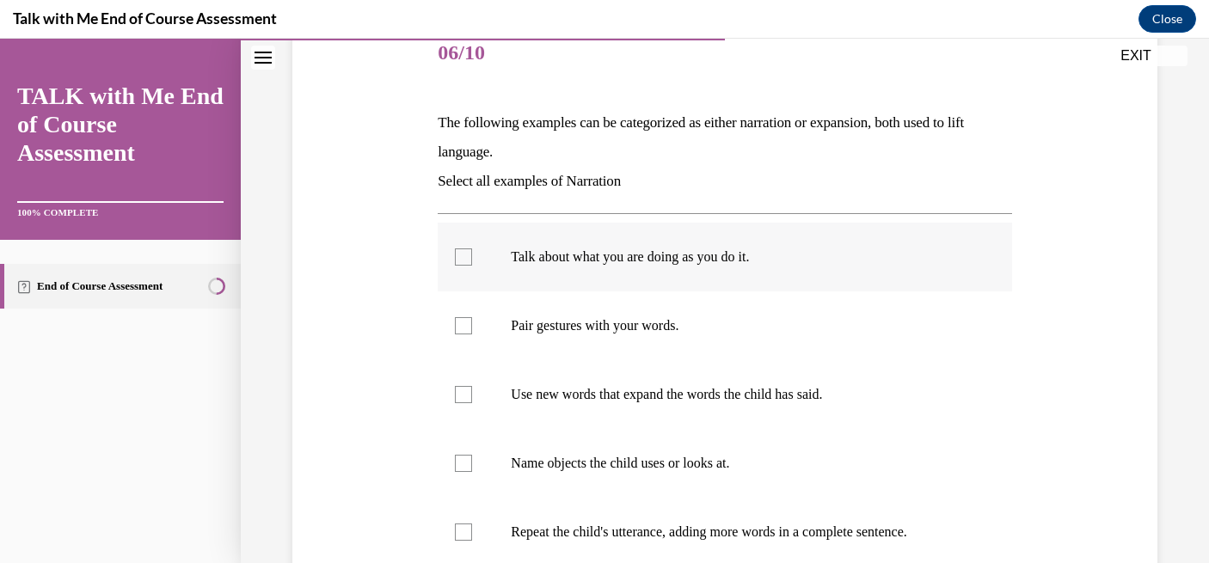
click at [728, 266] on label "Talk about what you are doing as you do it." at bounding box center [724, 257] width 573 height 69
click at [472, 266] on input "Talk about what you are doing as you do it." at bounding box center [463, 256] width 17 height 17
checkbox input "true"
click at [696, 406] on label "Use new words that expand the words the child has said." at bounding box center [724, 394] width 573 height 69
click at [472, 403] on input "Use new words that expand the words the child has said." at bounding box center [463, 394] width 17 height 17
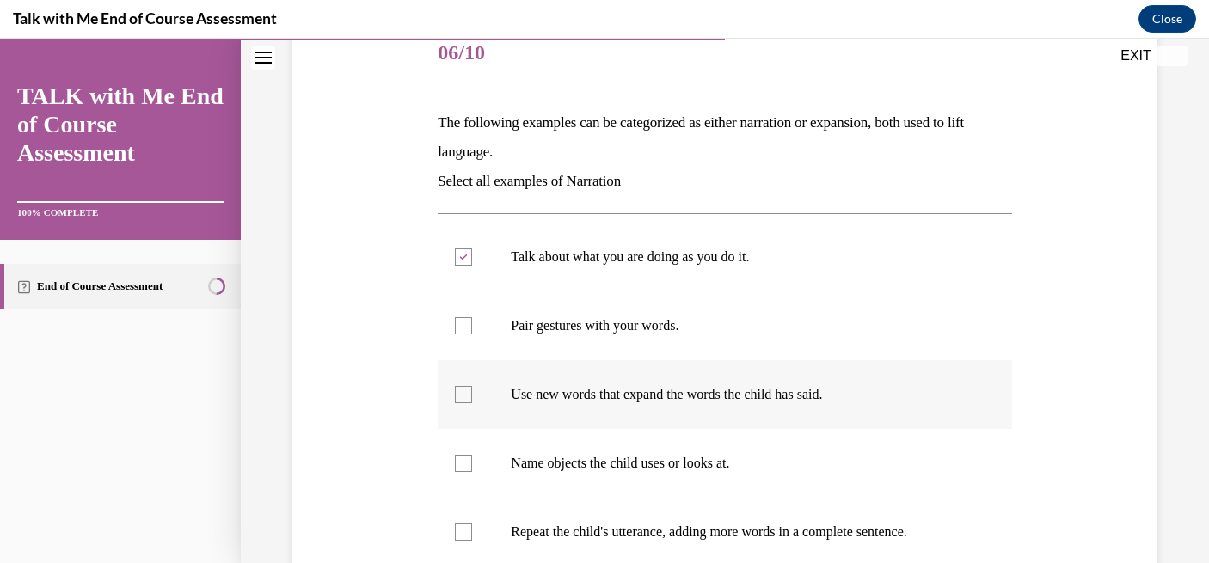
checkbox input "true"
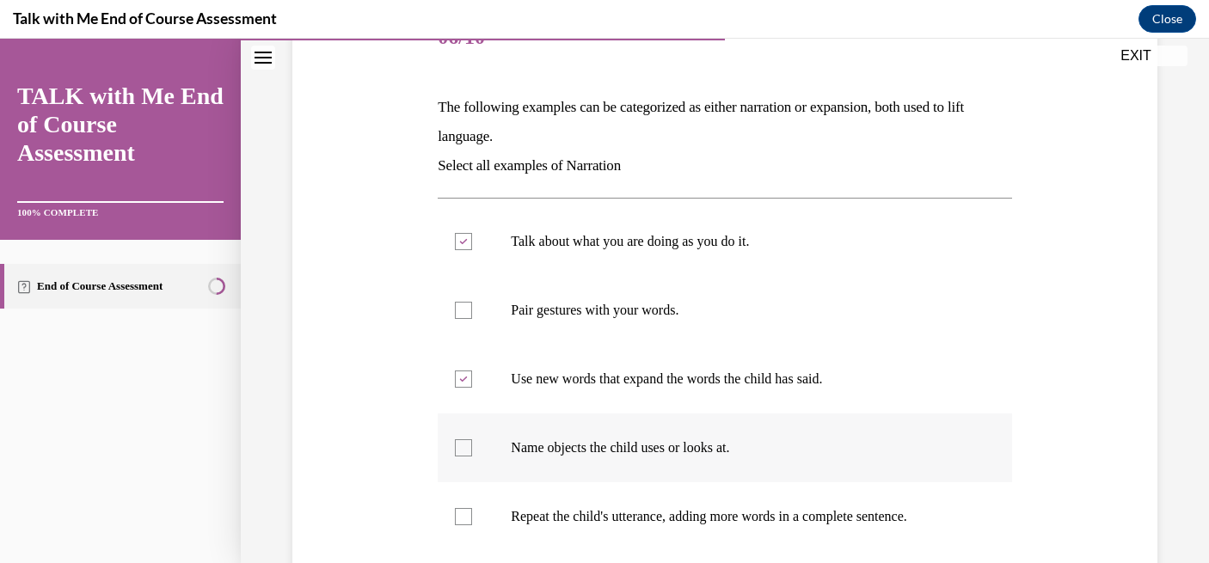
scroll to position [236, 0]
click at [689, 456] on label "Name objects the child uses or looks at." at bounding box center [724, 446] width 573 height 69
click at [472, 455] on input "Name objects the child uses or looks at." at bounding box center [463, 446] width 17 height 17
checkbox input "true"
click at [676, 529] on label "Repeat the child's utterance, adding more words in a complete sentence." at bounding box center [724, 515] width 573 height 69
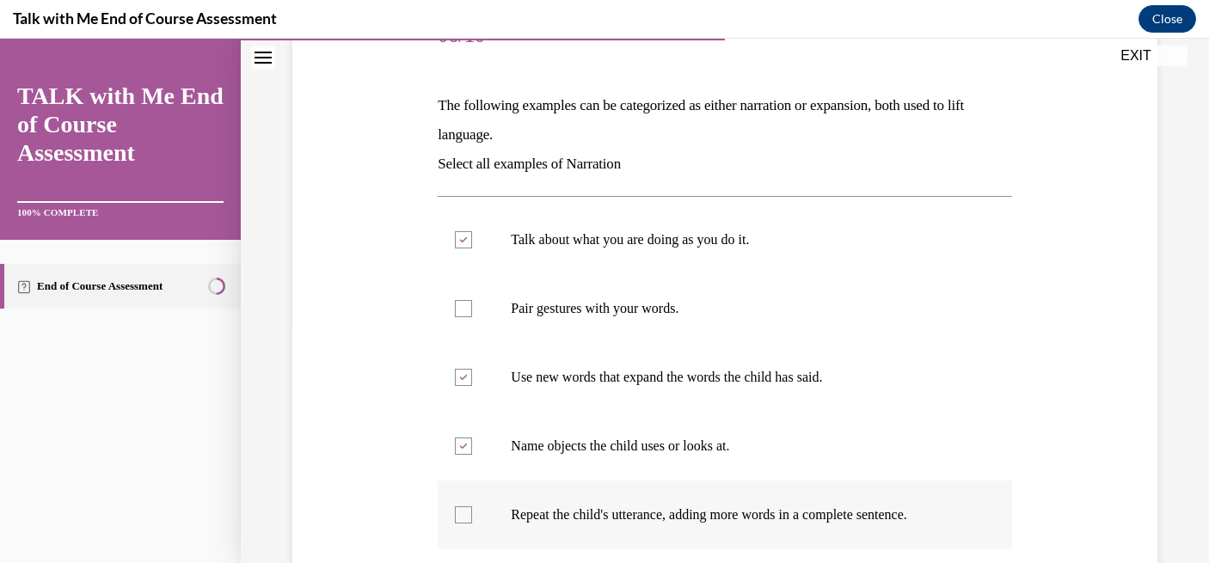
click at [472, 524] on input "Repeat the child's utterance, adding more words in a complete sentence." at bounding box center [463, 514] width 17 height 17
checkbox input "true"
click at [654, 333] on label "Pair gestures with your words." at bounding box center [724, 308] width 573 height 69
click at [472, 317] on input "Pair gestures with your words." at bounding box center [463, 308] width 17 height 17
checkbox input "true"
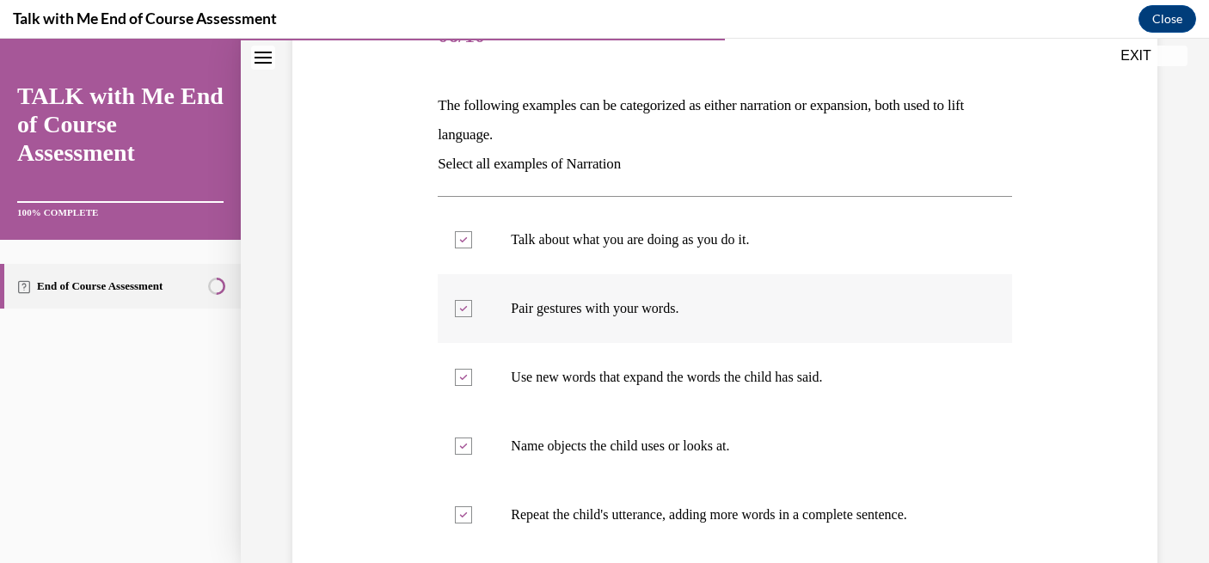
scroll to position [470, 0]
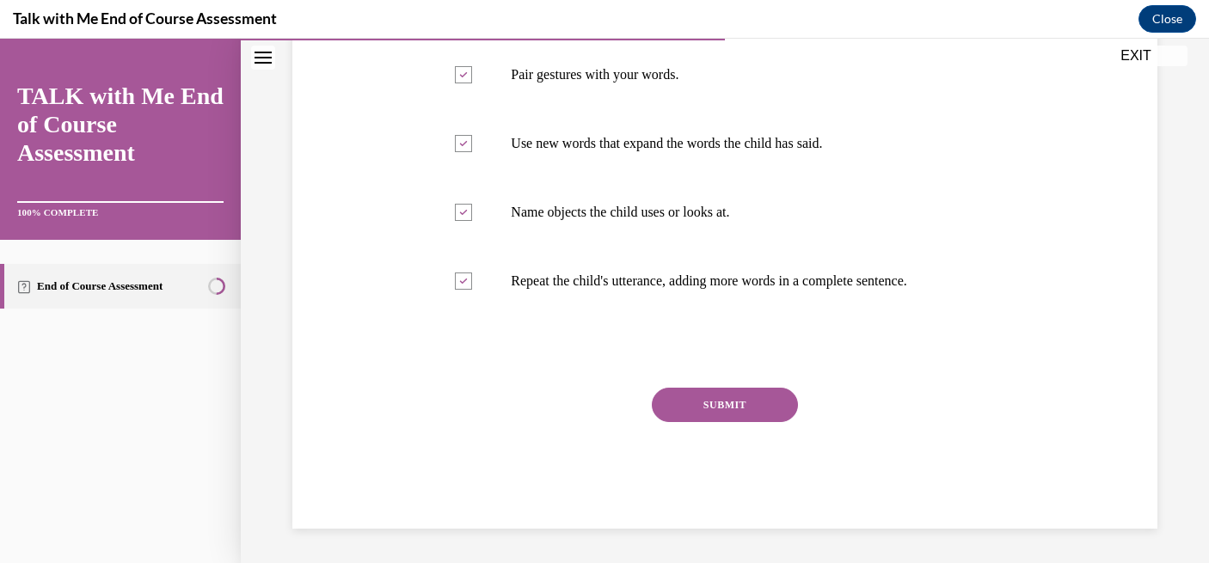
click at [688, 400] on button "SUBMIT" at bounding box center [725, 405] width 146 height 34
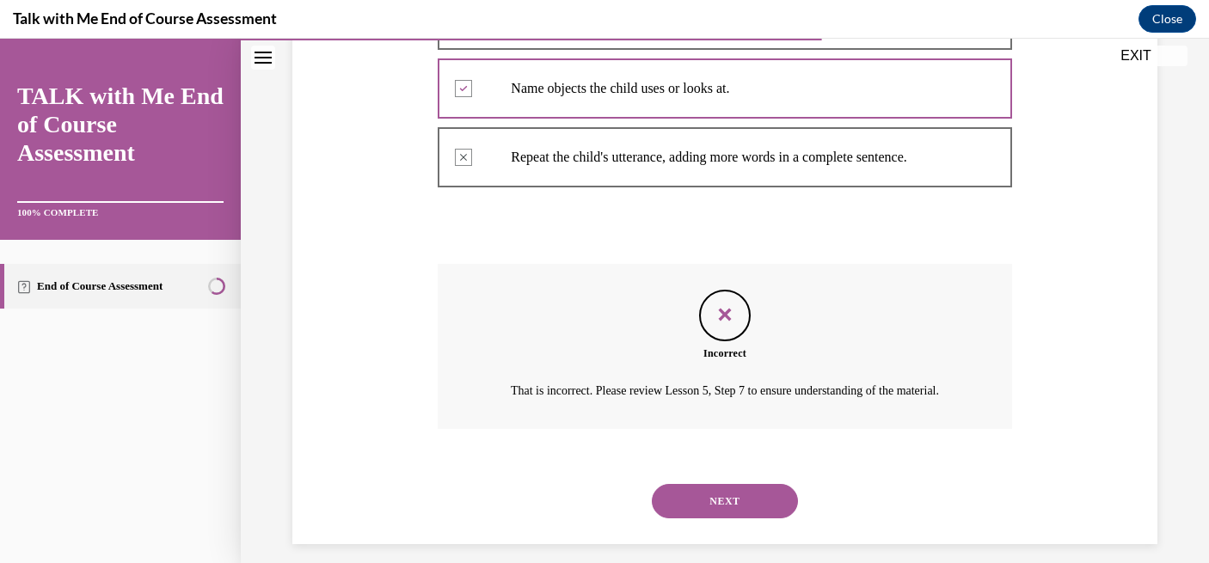
scroll to position [629, 0]
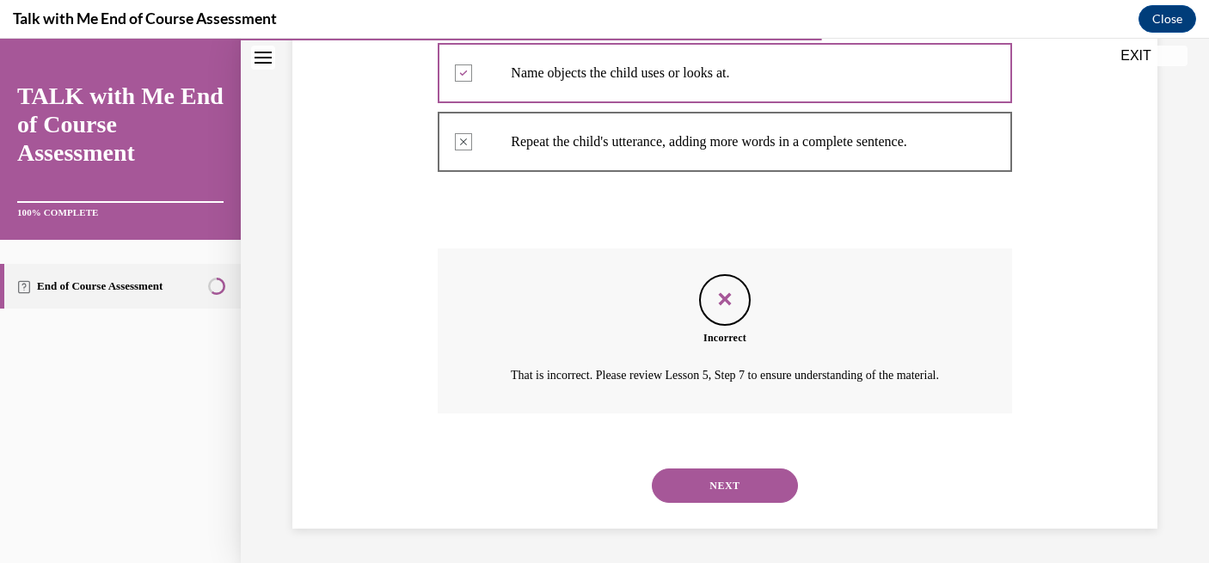
click at [734, 493] on button "NEXT" at bounding box center [725, 486] width 146 height 34
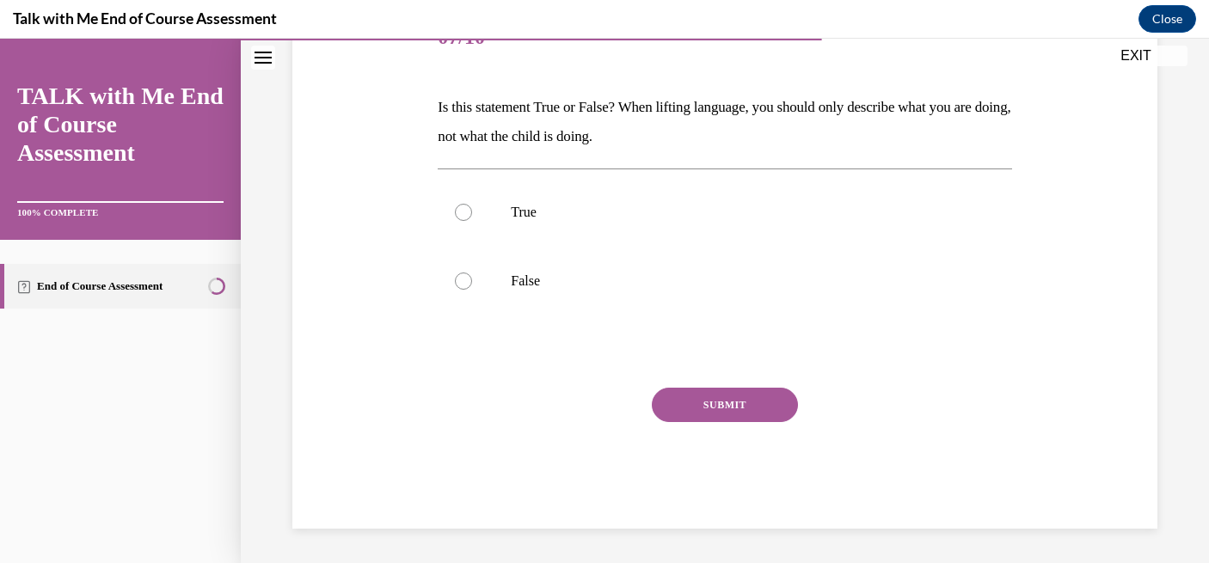
scroll to position [191, 0]
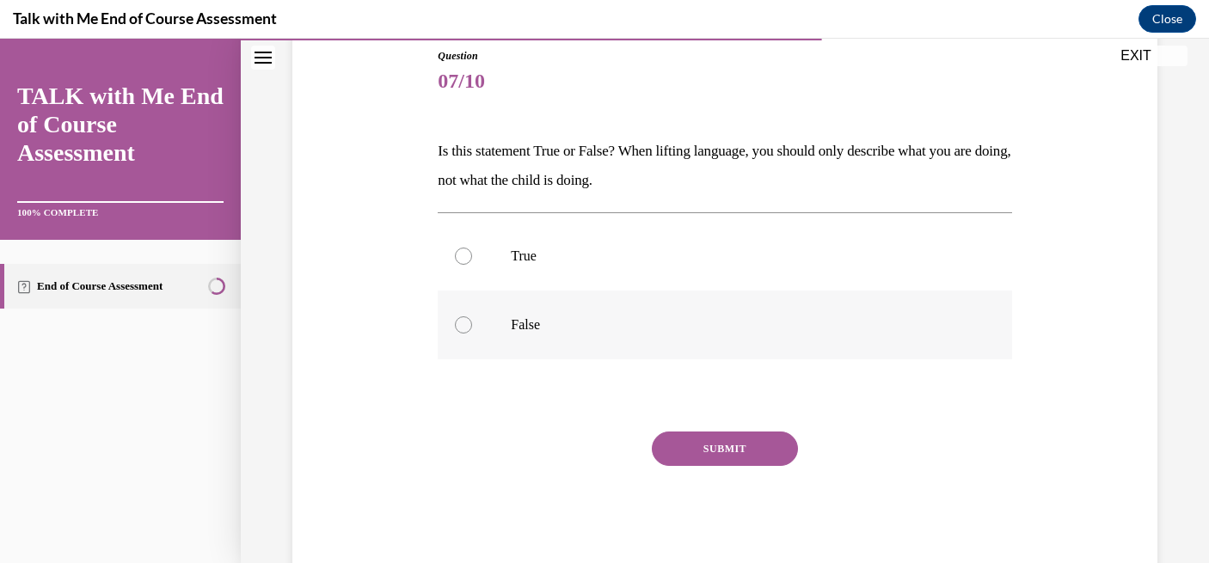
click at [622, 328] on p "False" at bounding box center [739, 324] width 457 height 17
click at [472, 328] on input "False" at bounding box center [463, 324] width 17 height 17
radio input "true"
click at [717, 444] on button "SUBMIT" at bounding box center [725, 449] width 146 height 34
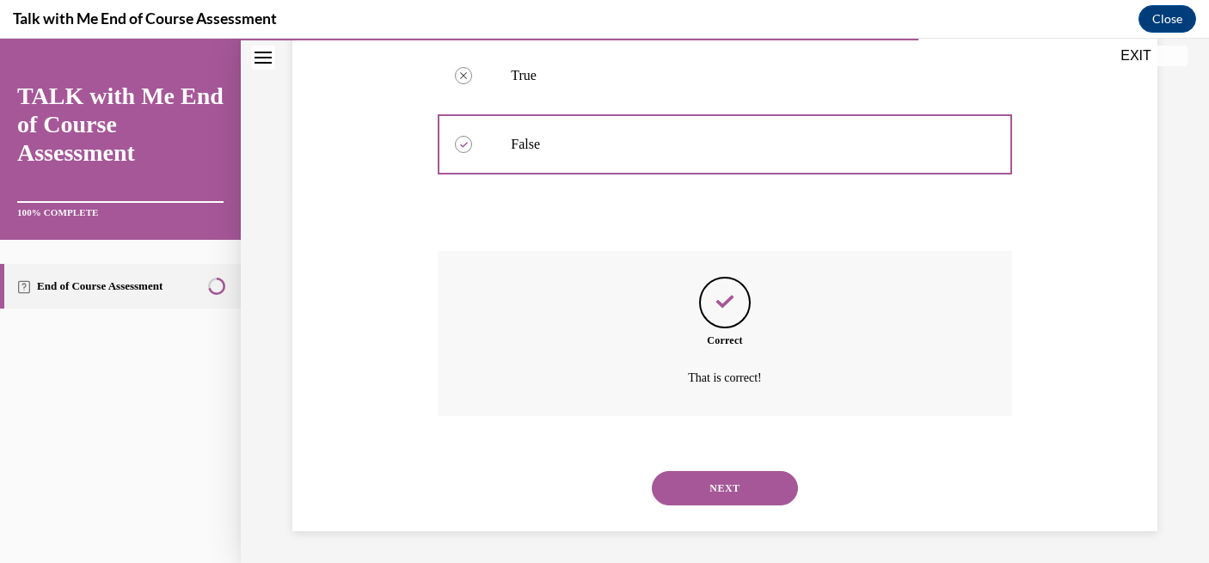
scroll to position [374, 0]
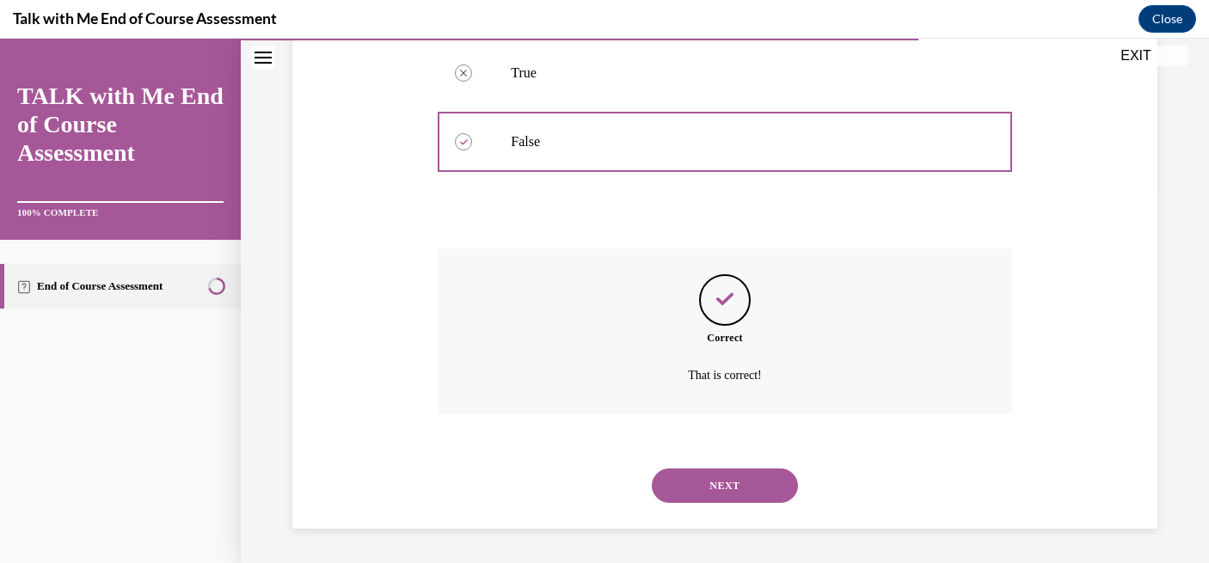
click at [714, 501] on button "NEXT" at bounding box center [725, 486] width 146 height 34
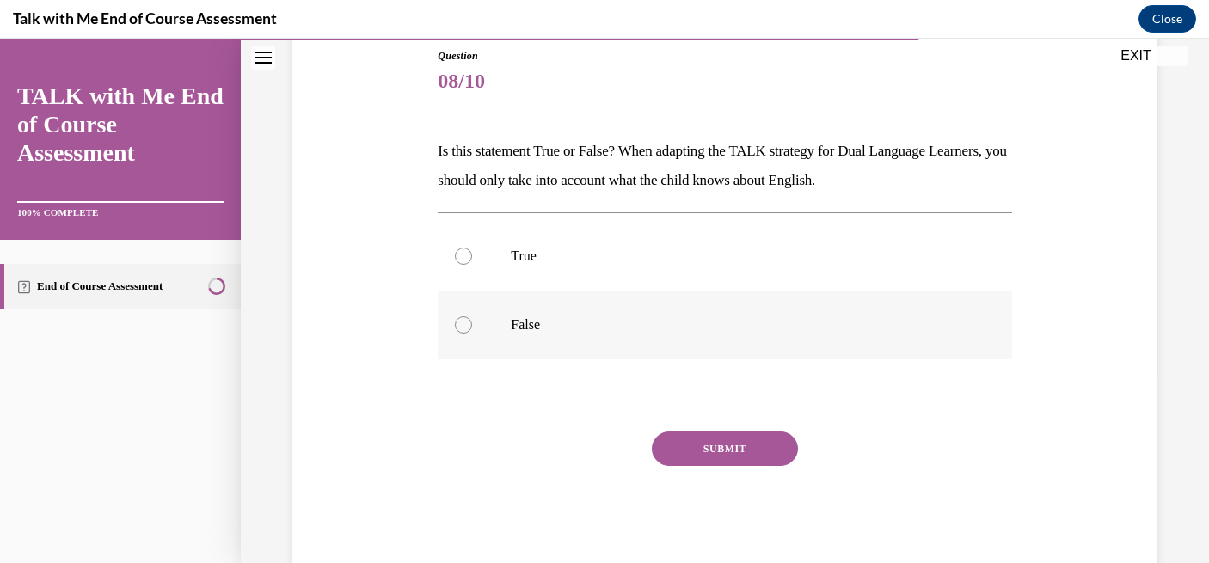
click at [685, 334] on label "False" at bounding box center [724, 325] width 573 height 69
click at [472, 334] on input "False" at bounding box center [463, 324] width 17 height 17
radio input "true"
click at [723, 445] on button "SUBMIT" at bounding box center [725, 449] width 146 height 34
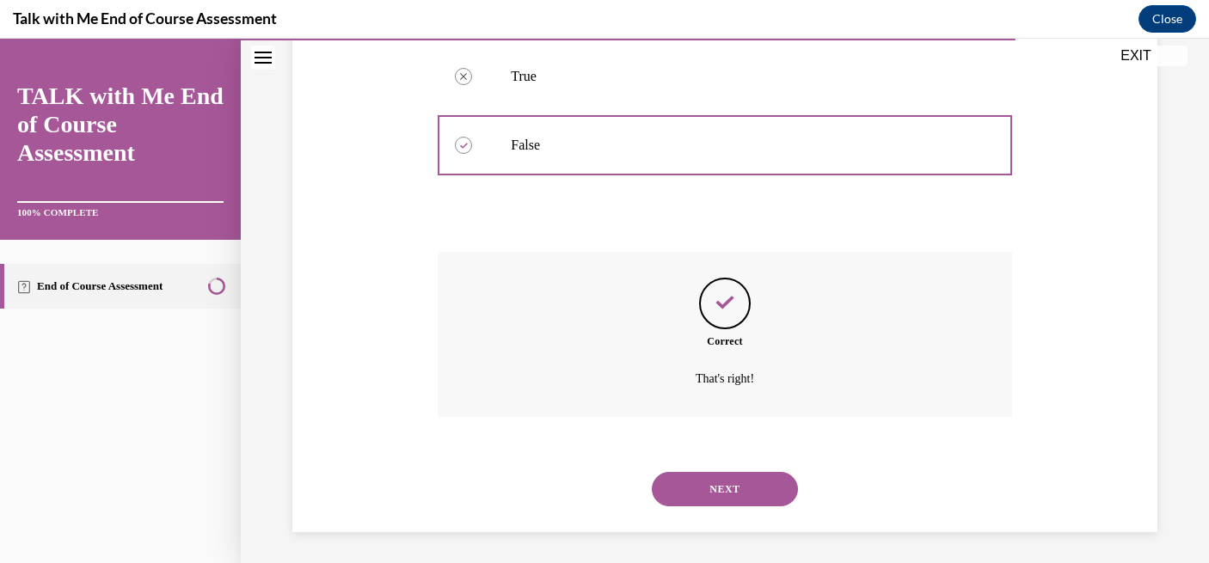
scroll to position [374, 0]
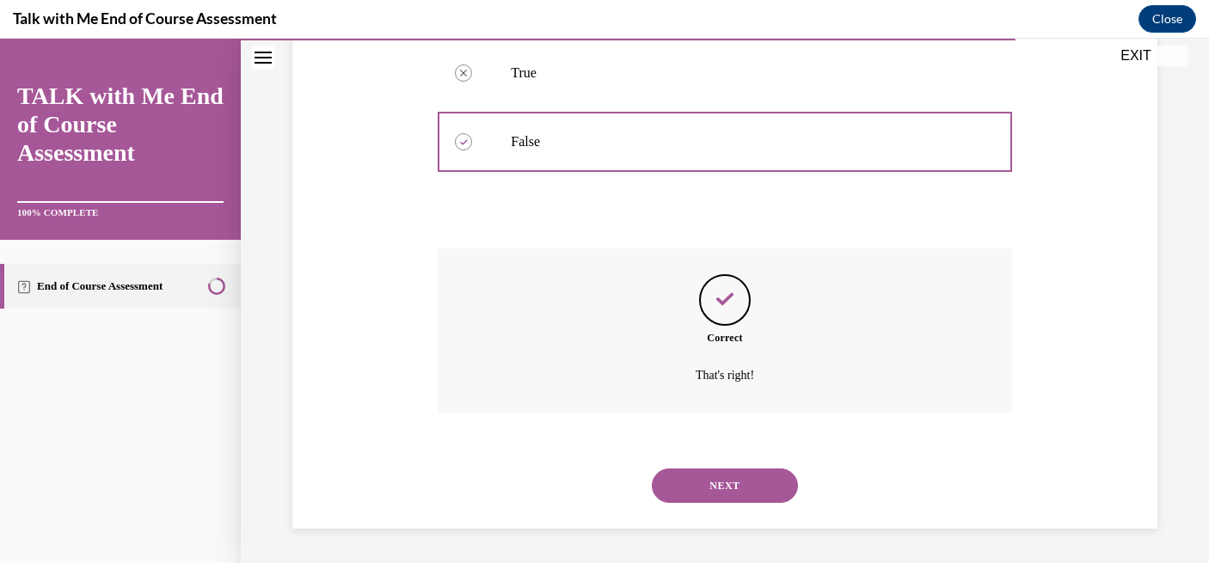
click at [714, 485] on button "NEXT" at bounding box center [725, 486] width 146 height 34
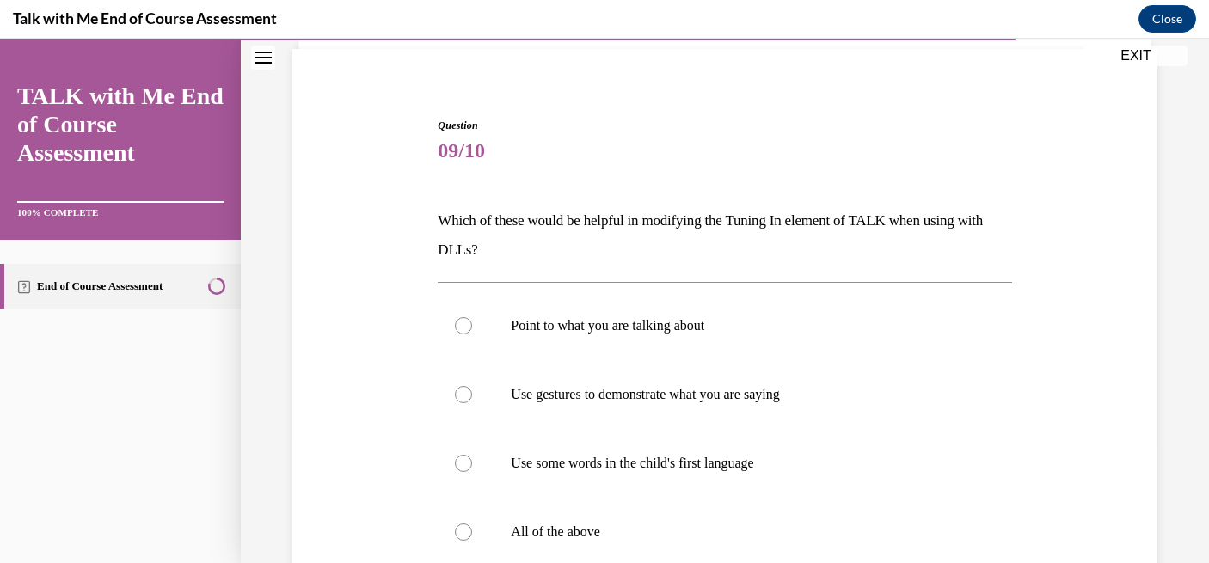
scroll to position [125, 0]
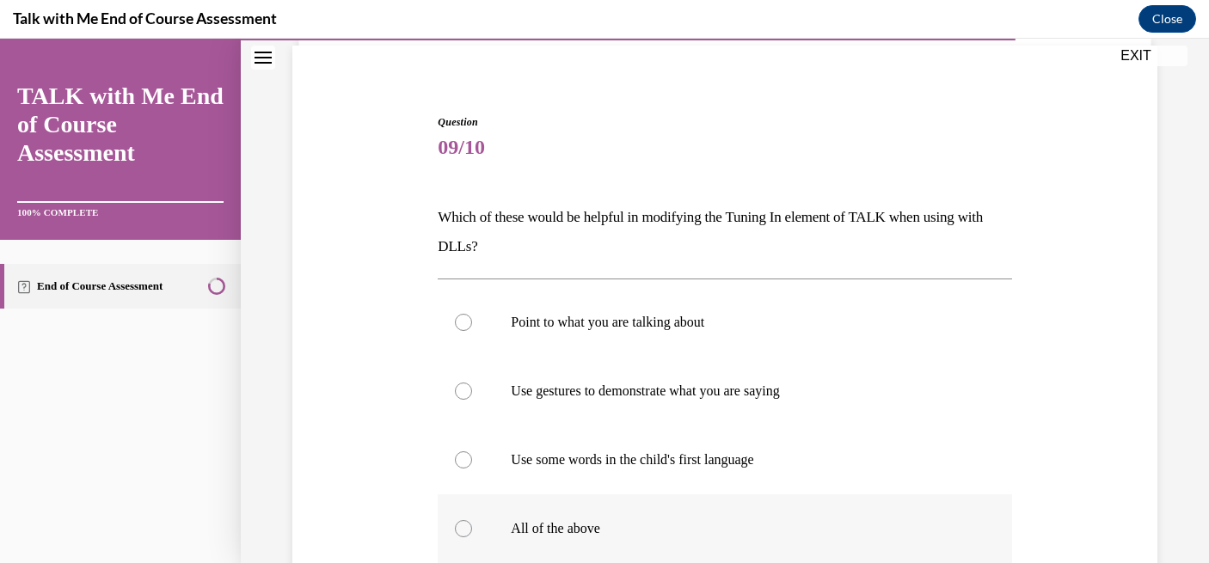
click at [678, 513] on label "All of the above" at bounding box center [724, 528] width 573 height 69
click at [472, 520] on input "All of the above" at bounding box center [463, 528] width 17 height 17
radio input "true"
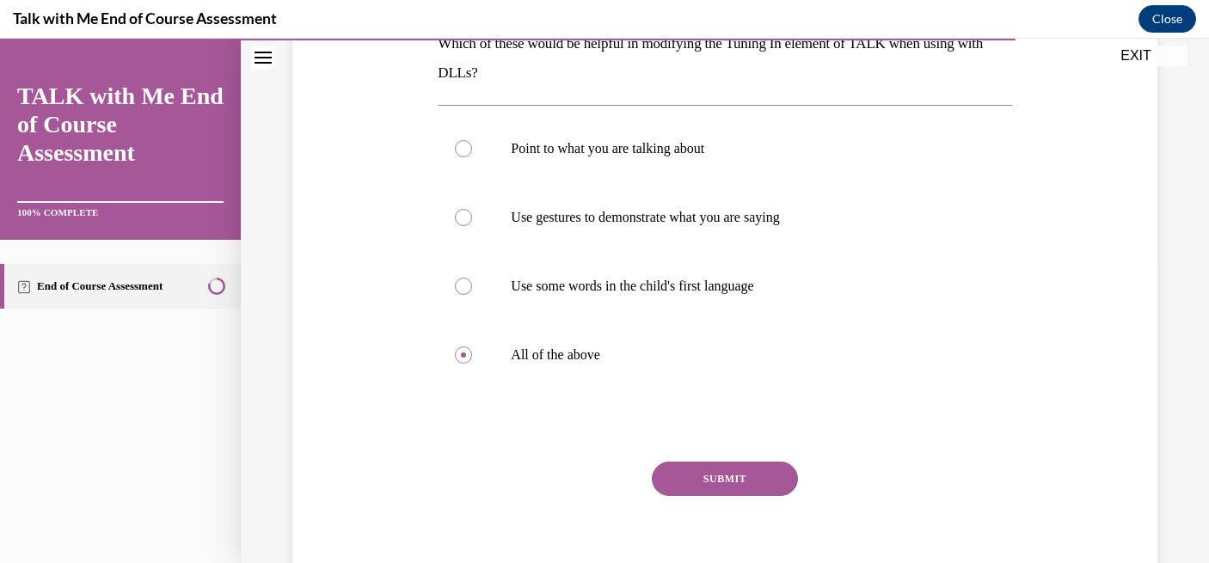
click at [690, 488] on button "SUBMIT" at bounding box center [725, 479] width 146 height 34
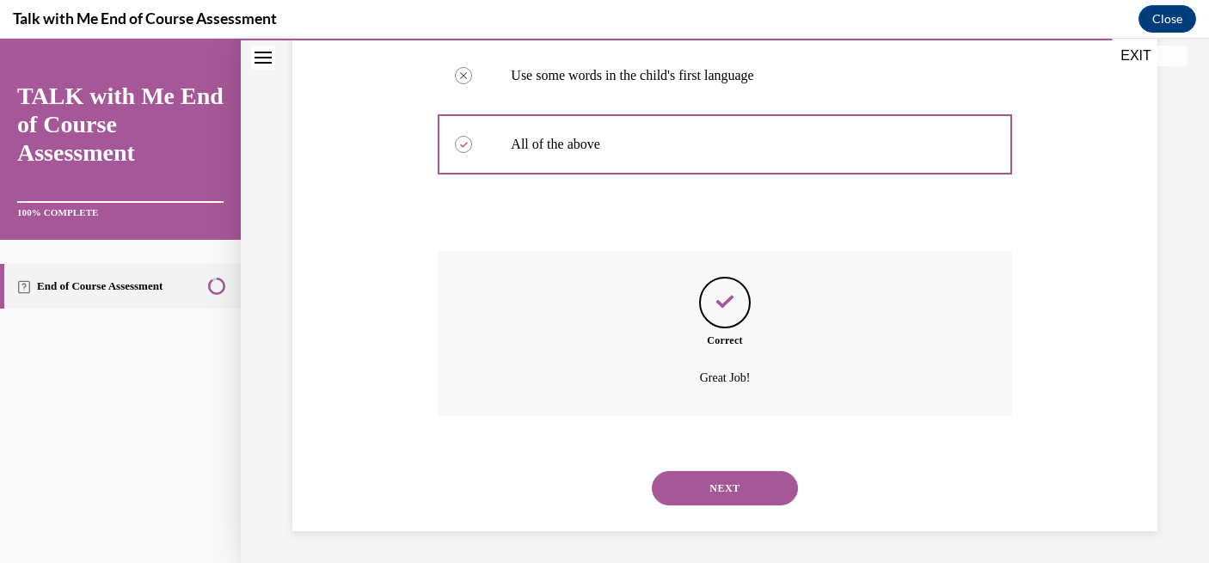
scroll to position [512, 0]
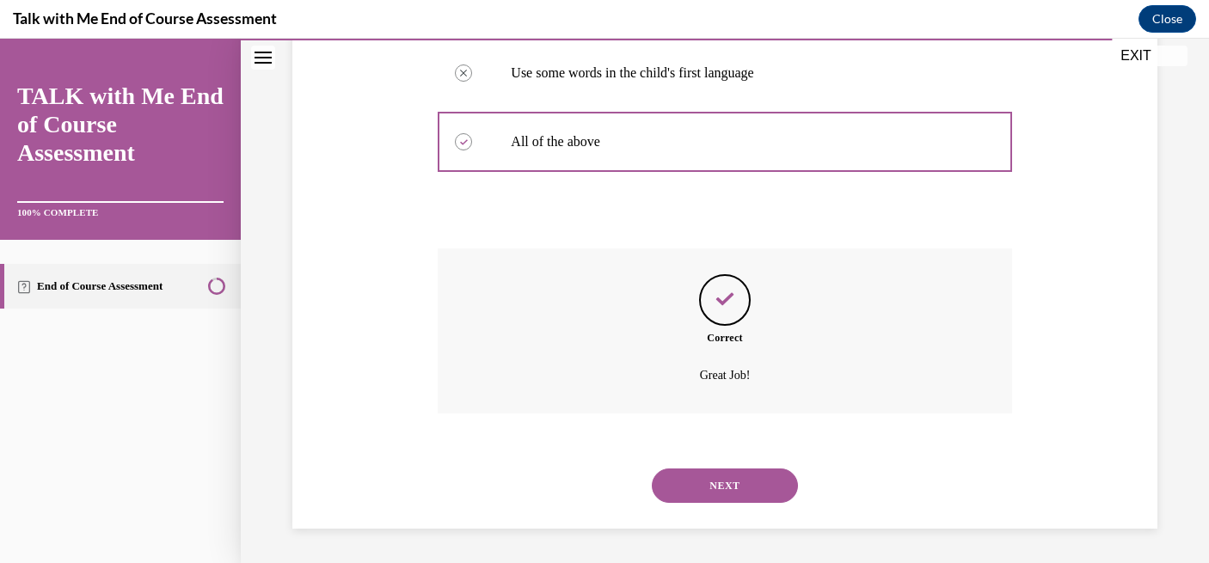
click at [723, 500] on button "NEXT" at bounding box center [725, 486] width 146 height 34
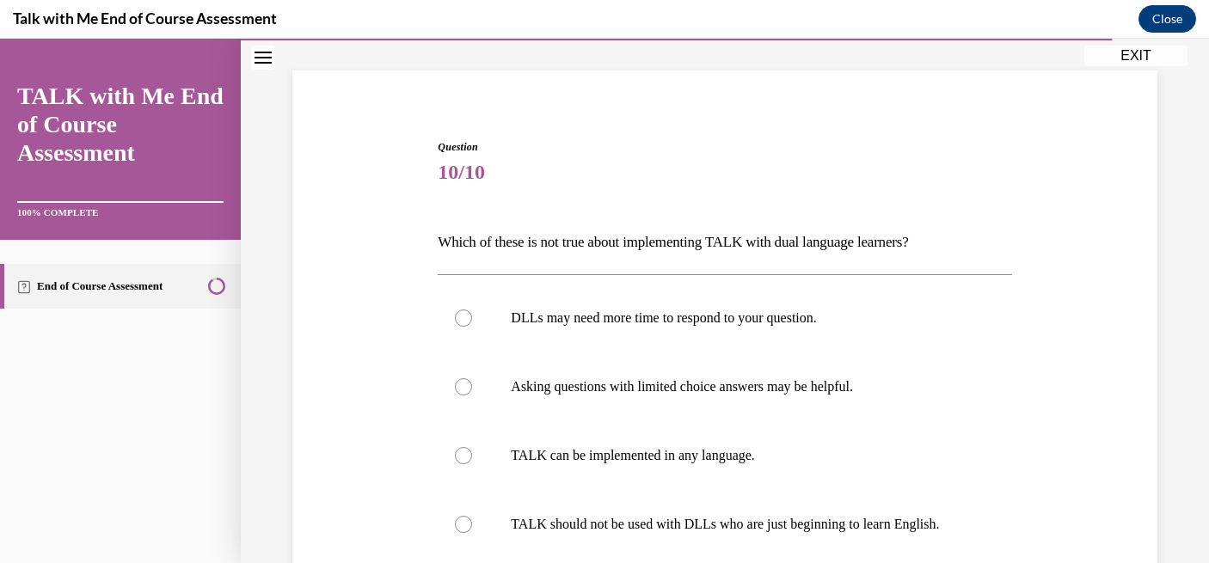
scroll to position [122, 0]
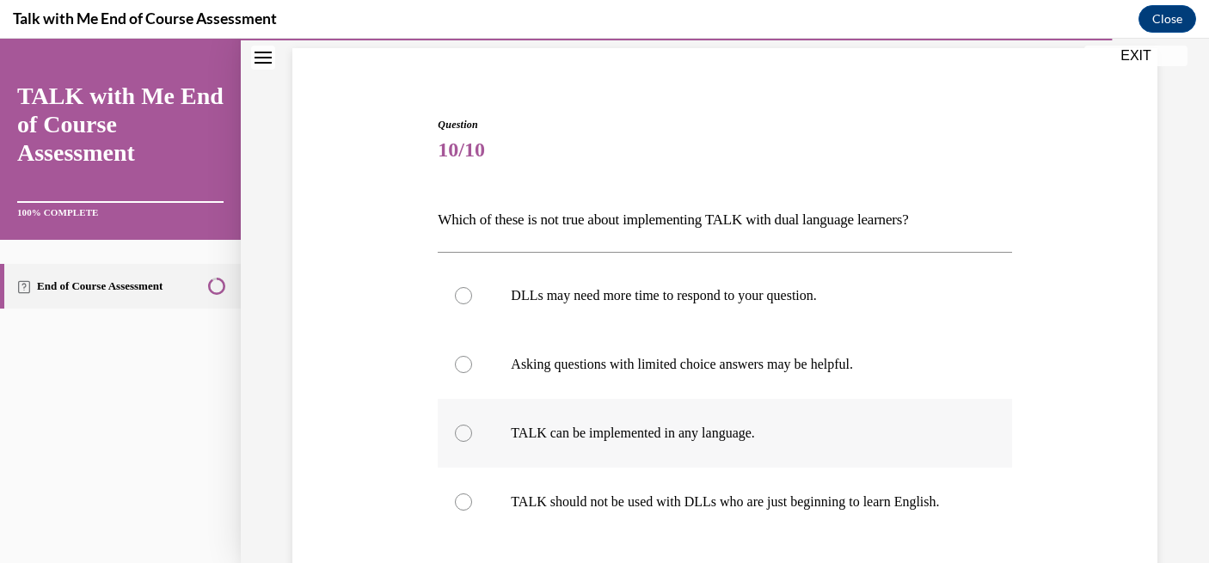
click at [721, 451] on label "TALK can be implemented in any language." at bounding box center [724, 433] width 573 height 69
click at [472, 442] on input "TALK can be implemented in any language." at bounding box center [463, 433] width 17 height 17
radio input "true"
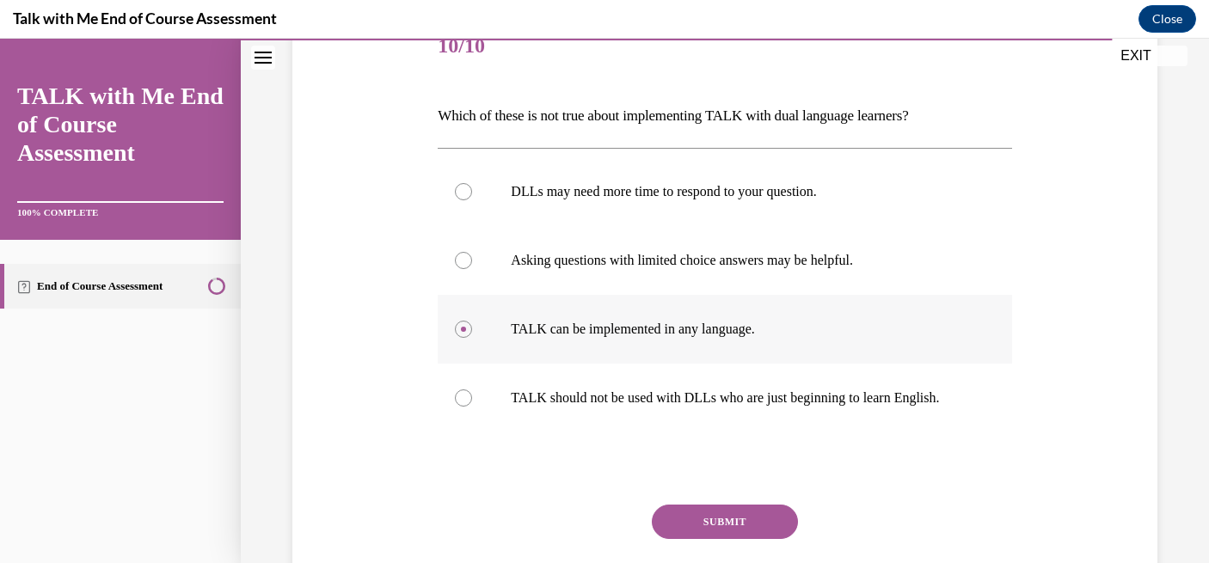
scroll to position [250, 0]
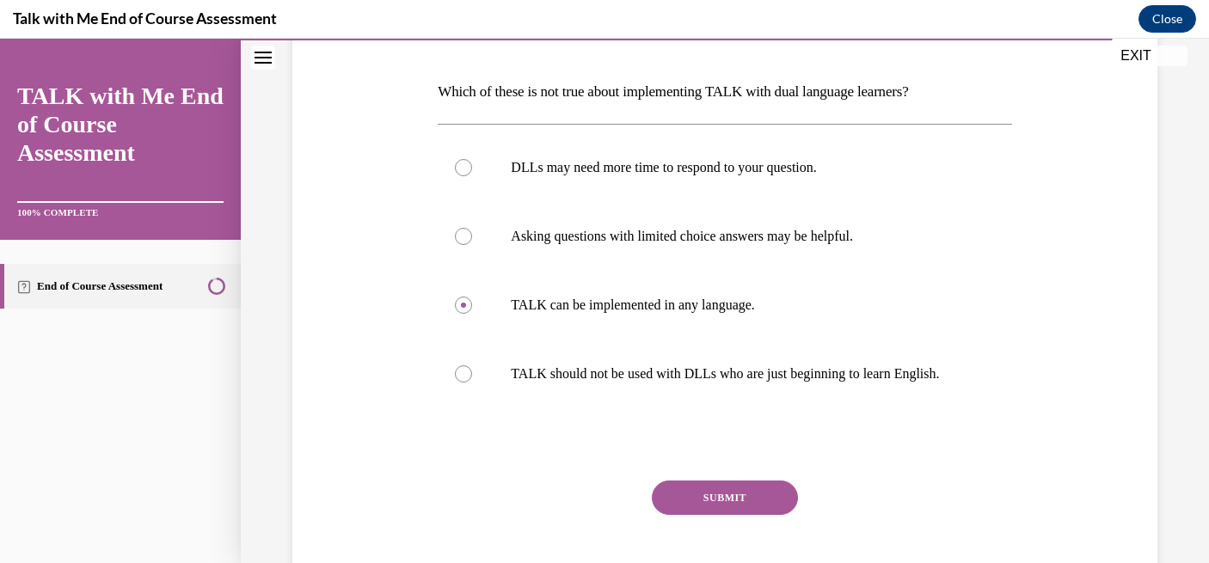
click at [725, 493] on button "SUBMIT" at bounding box center [725, 498] width 146 height 34
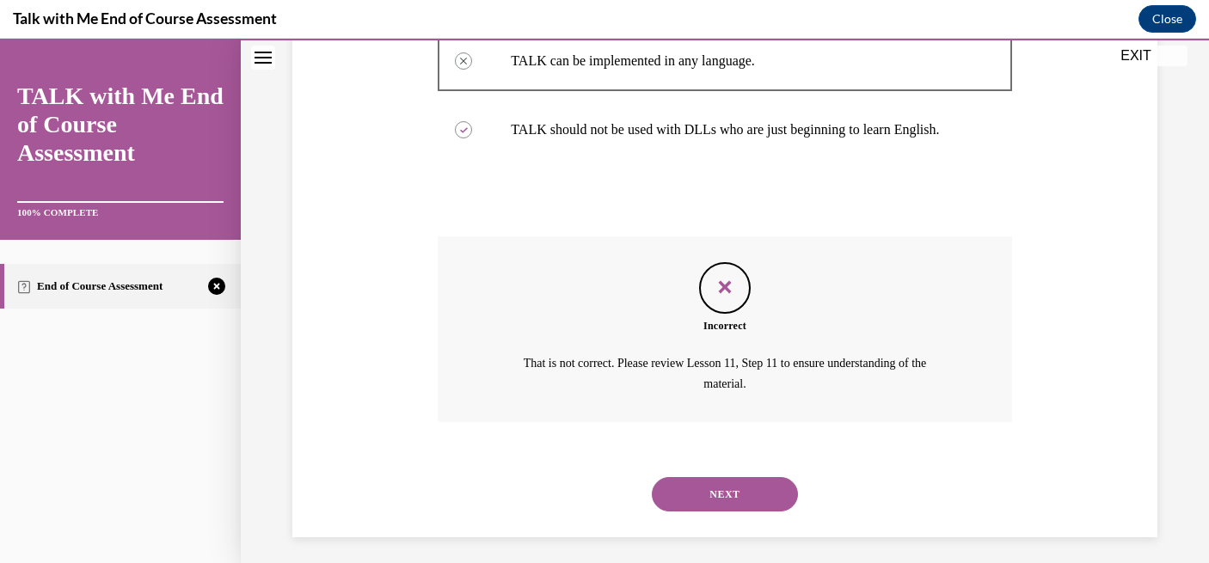
scroll to position [502, 0]
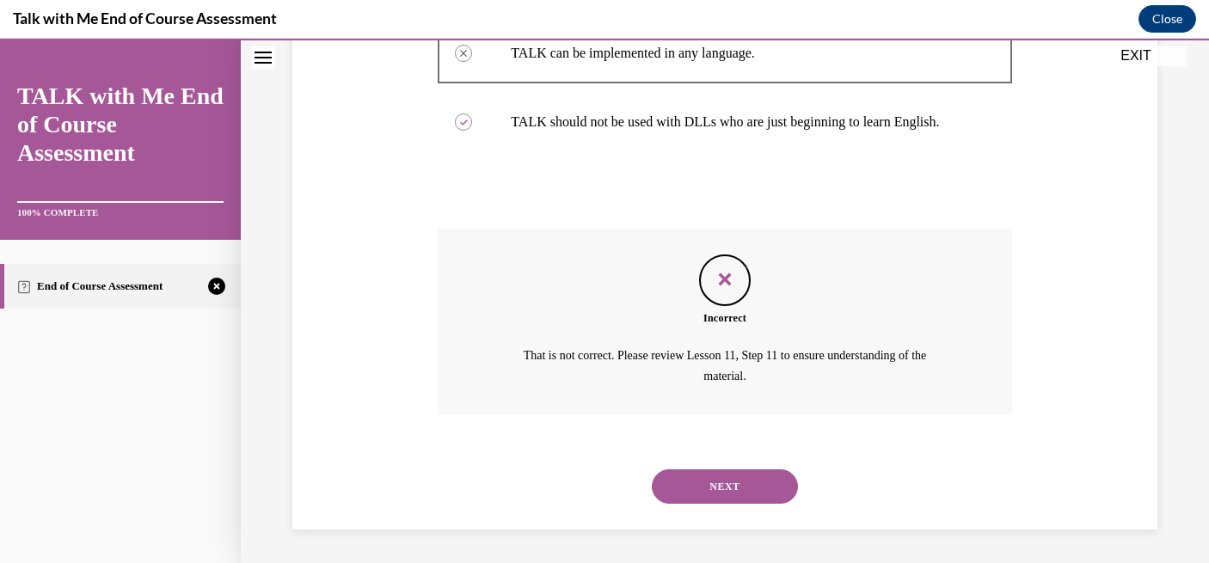
click at [727, 493] on button "NEXT" at bounding box center [725, 486] width 146 height 34
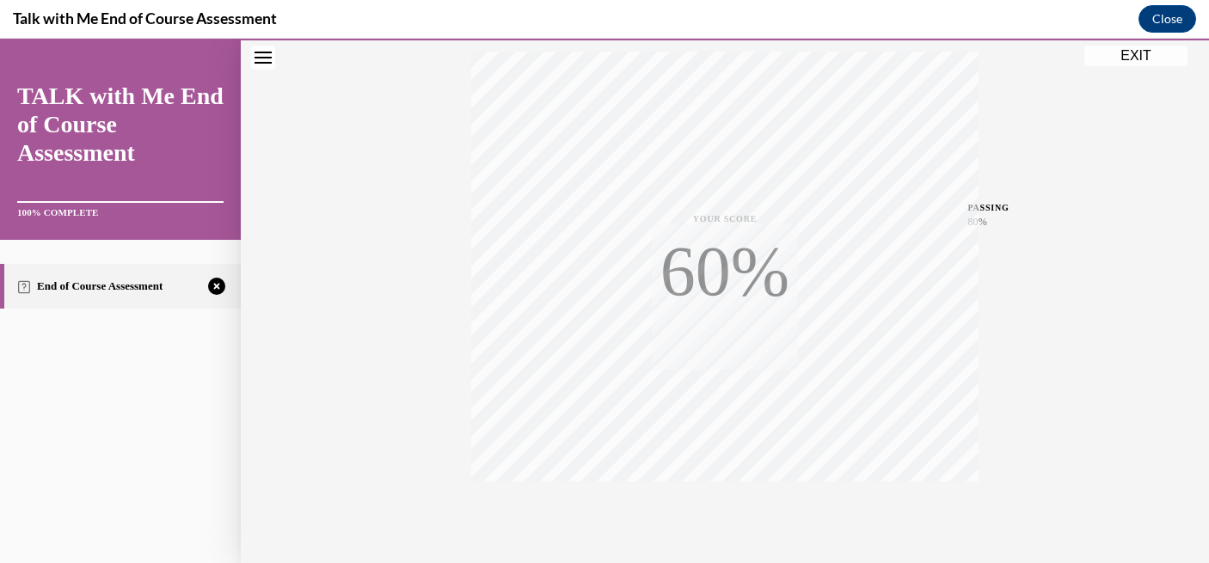
scroll to position [357, 0]
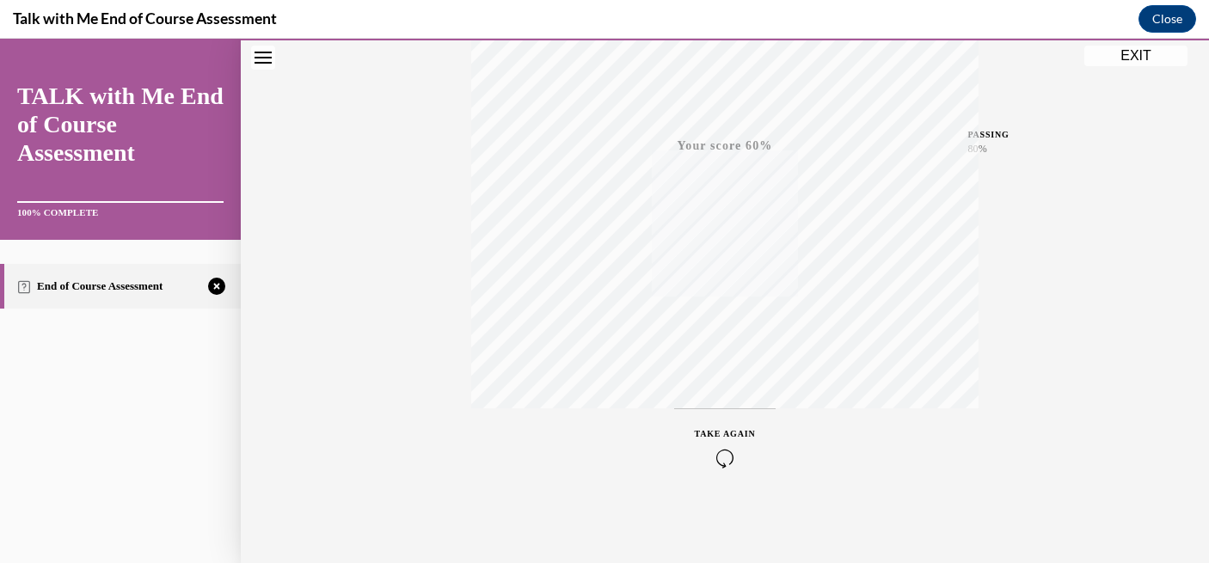
click at [720, 438] on div "TAKE AGAIN" at bounding box center [725, 447] width 61 height 40
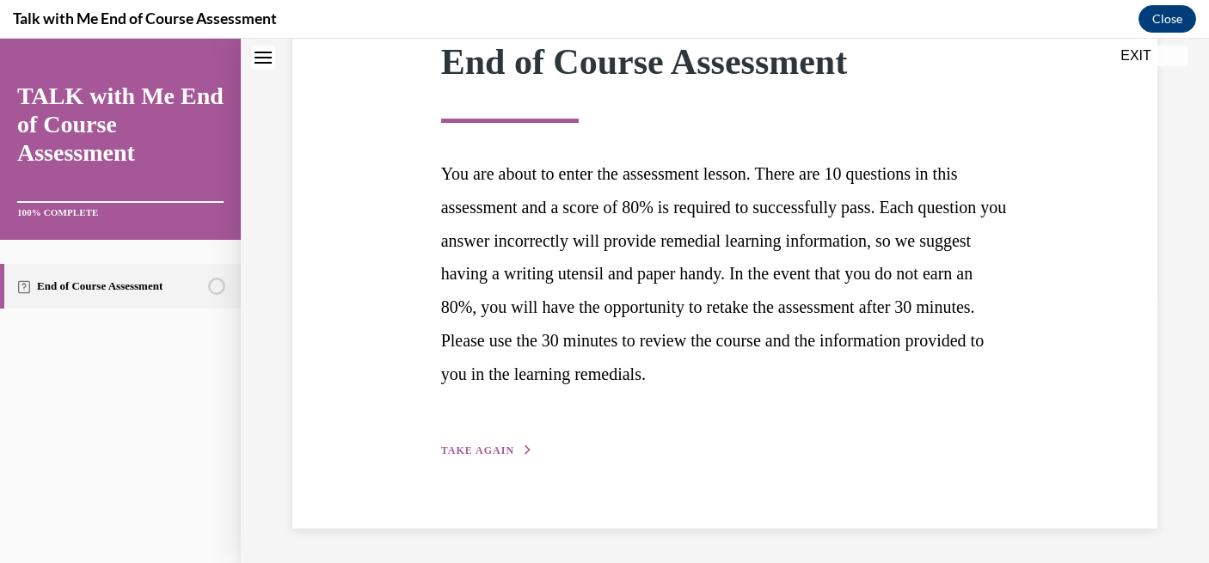
scroll to position [261, 0]
click at [514, 452] on button "TAKE AGAIN" at bounding box center [487, 451] width 92 height 15
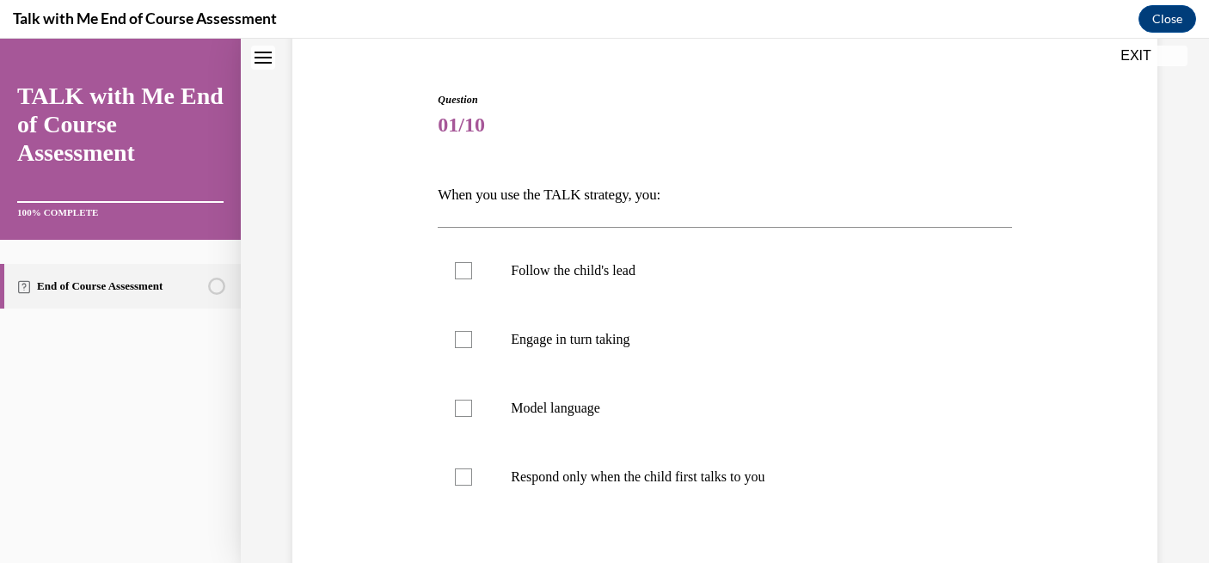
scroll to position [162, 0]
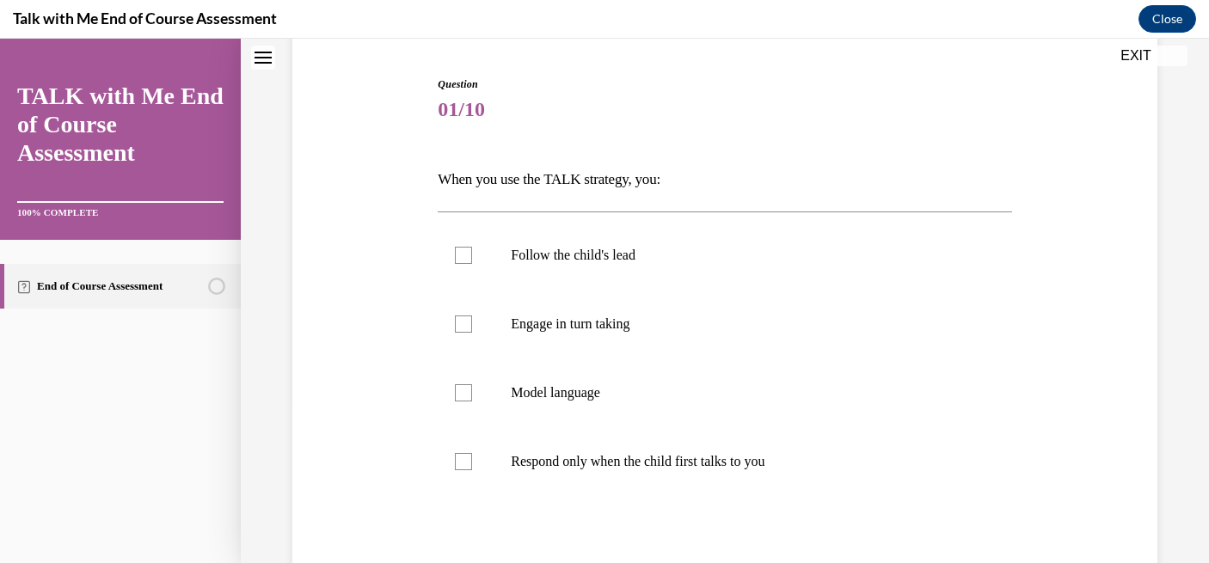
click at [667, 331] on p "Engage in turn taking" at bounding box center [739, 324] width 457 height 17
click at [472, 331] on input "Engage in turn taking" at bounding box center [463, 324] width 17 height 17
checkbox input "true"
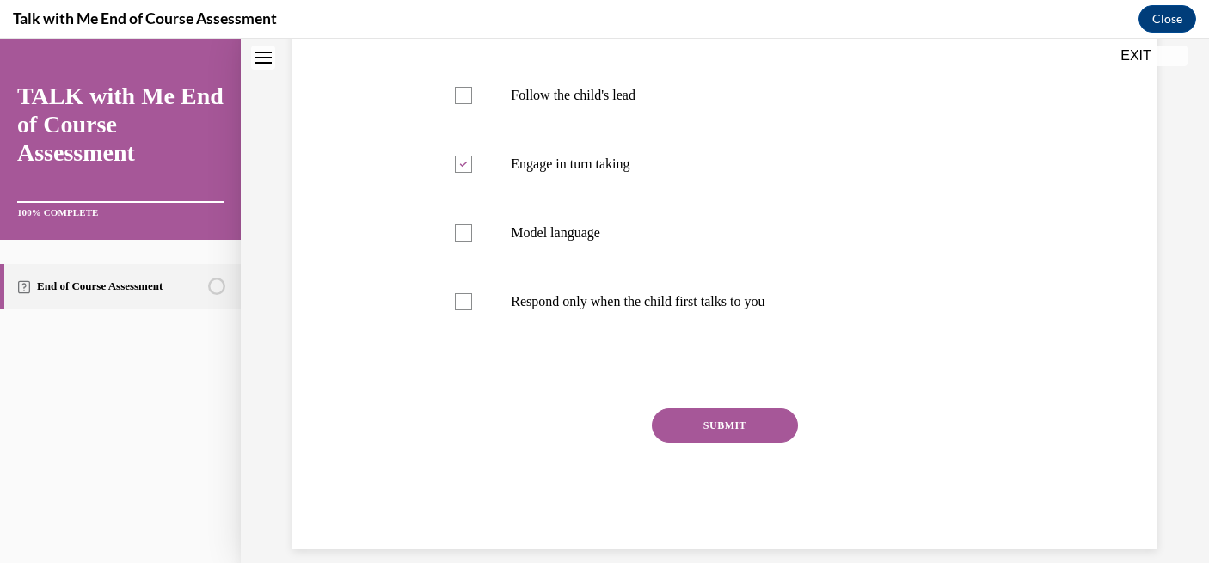
scroll to position [323, 0]
click at [706, 416] on button "SUBMIT" at bounding box center [725, 424] width 146 height 34
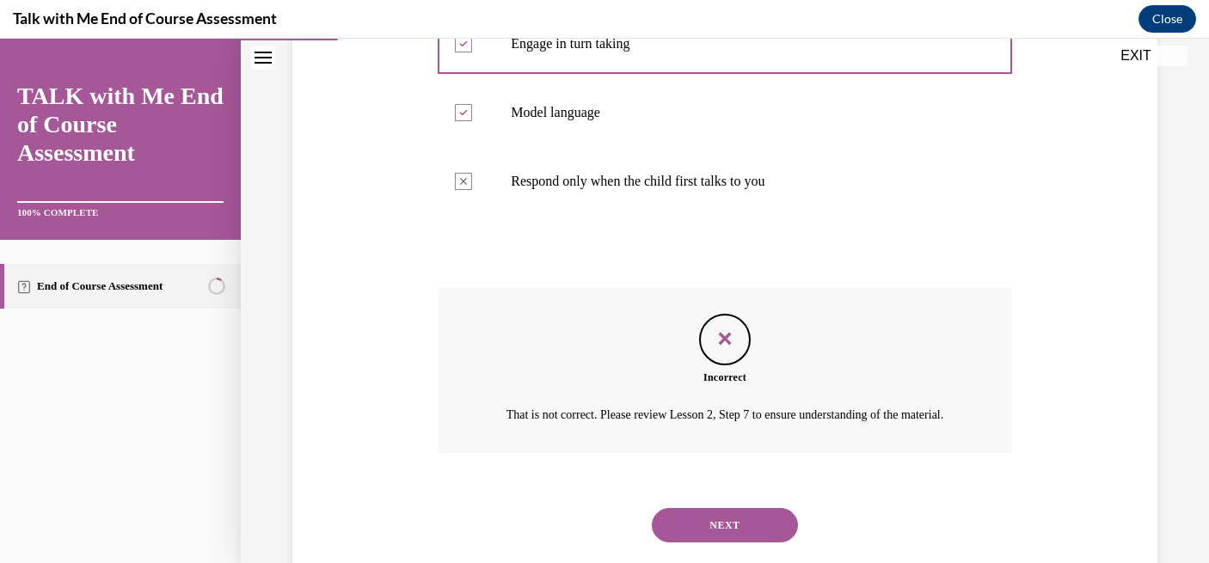
scroll to position [502, 0]
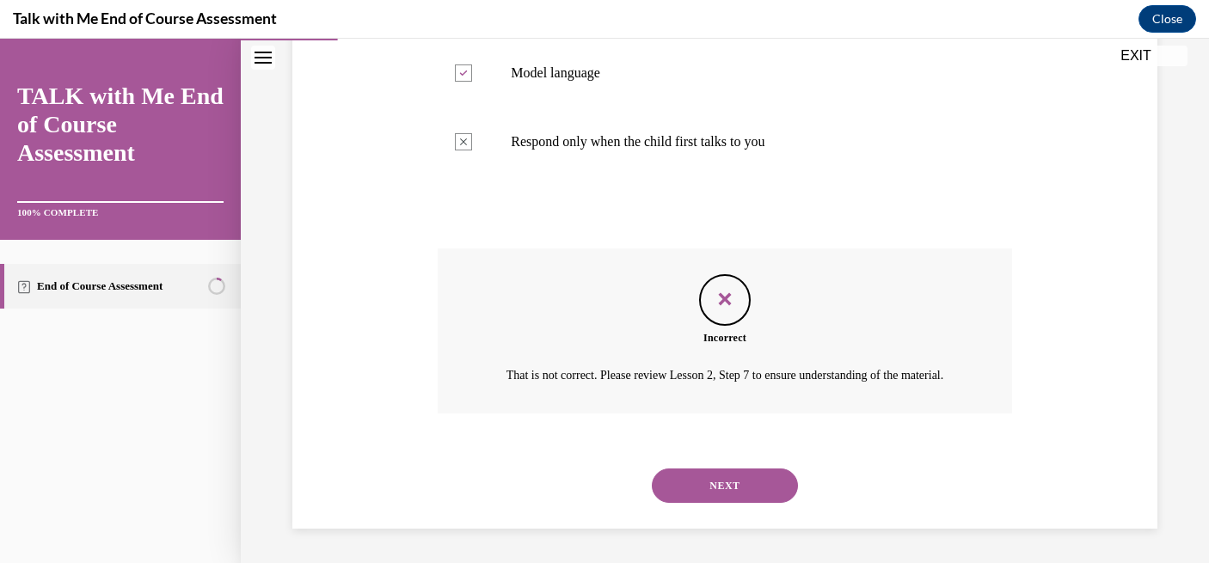
click at [723, 487] on button "NEXT" at bounding box center [725, 486] width 146 height 34
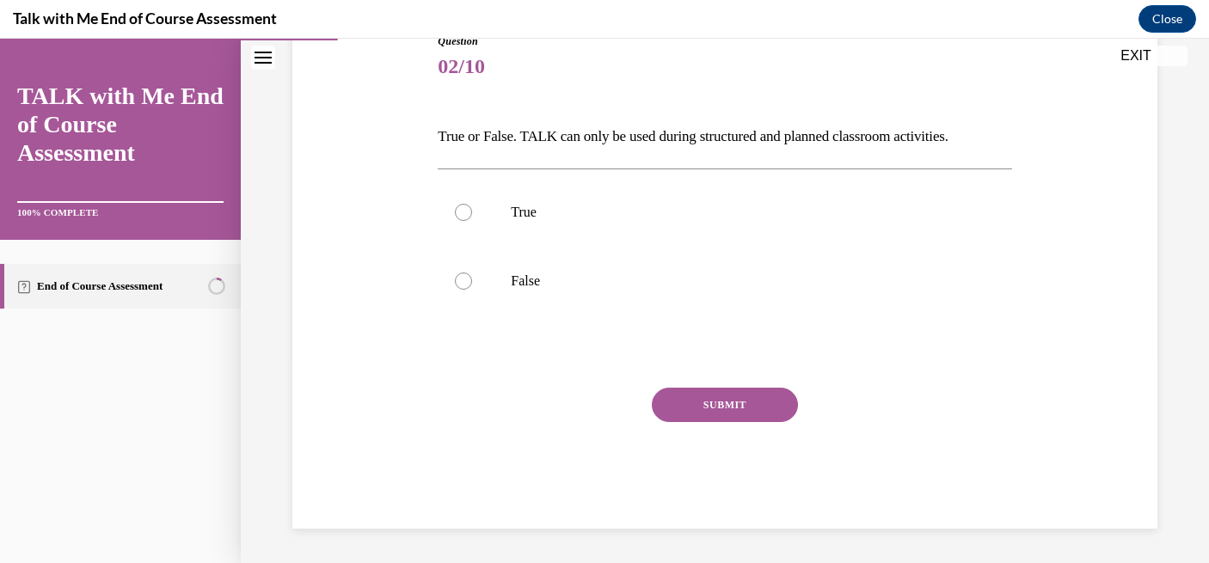
scroll to position [190, 0]
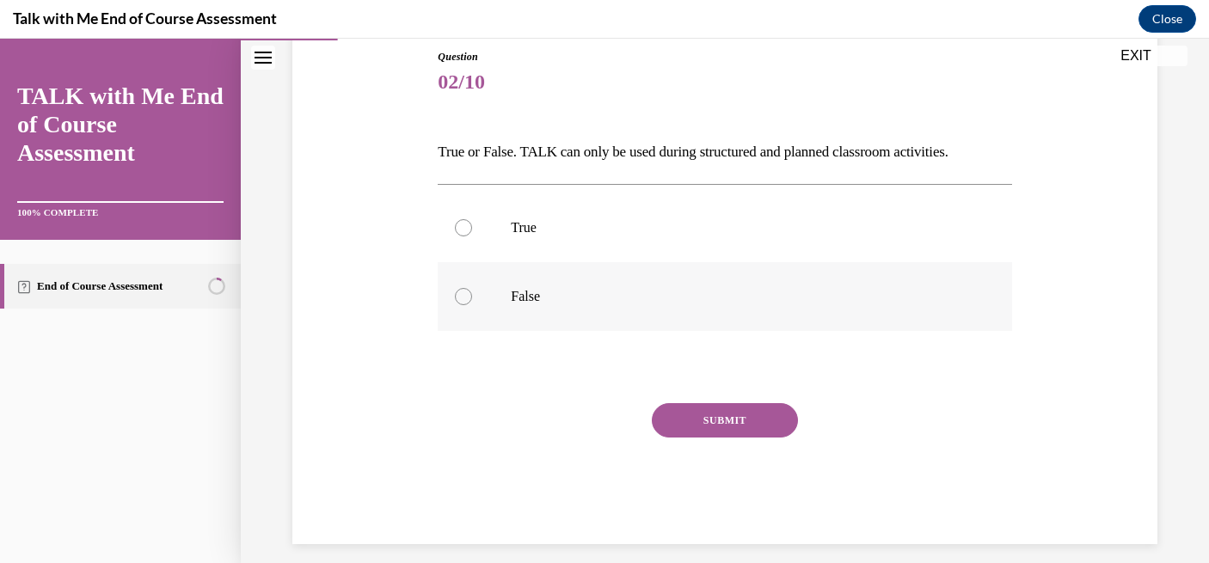
click at [611, 321] on label "False" at bounding box center [724, 296] width 573 height 69
click at [472, 305] on input "False" at bounding box center [463, 296] width 17 height 17
radio input "true"
click at [727, 435] on button "SUBMIT" at bounding box center [725, 420] width 146 height 34
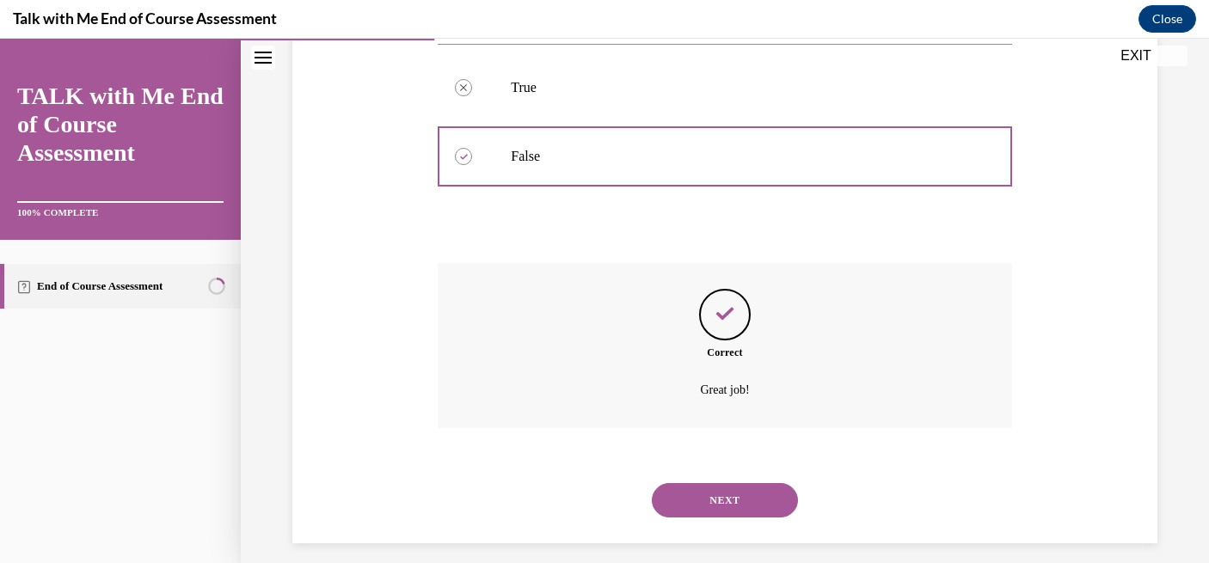
scroll to position [345, 0]
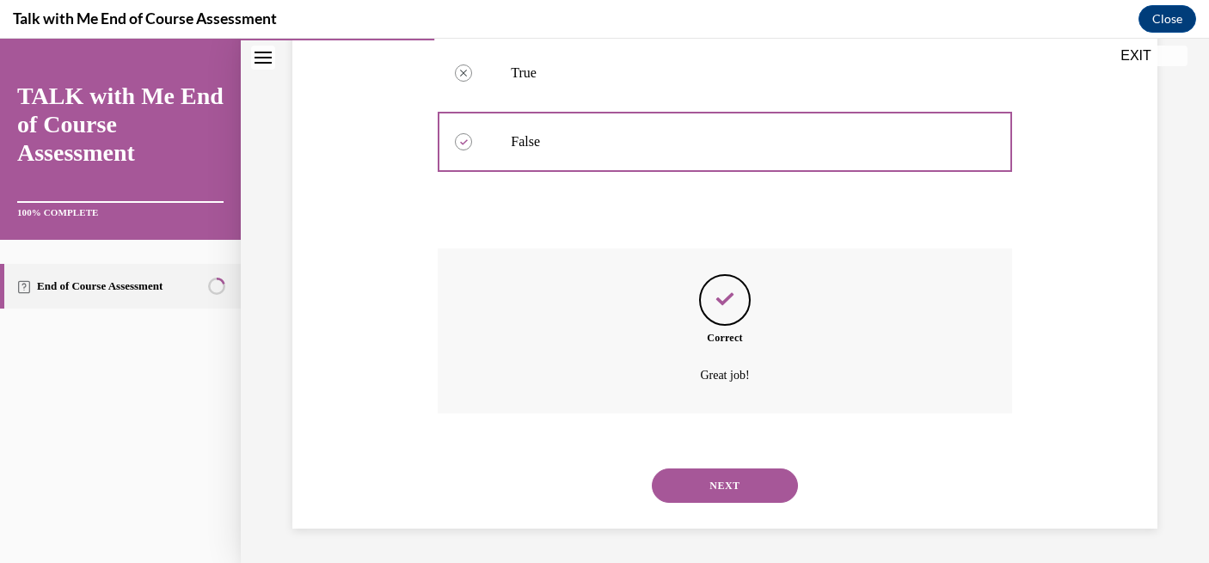
click at [723, 488] on button "NEXT" at bounding box center [725, 486] width 146 height 34
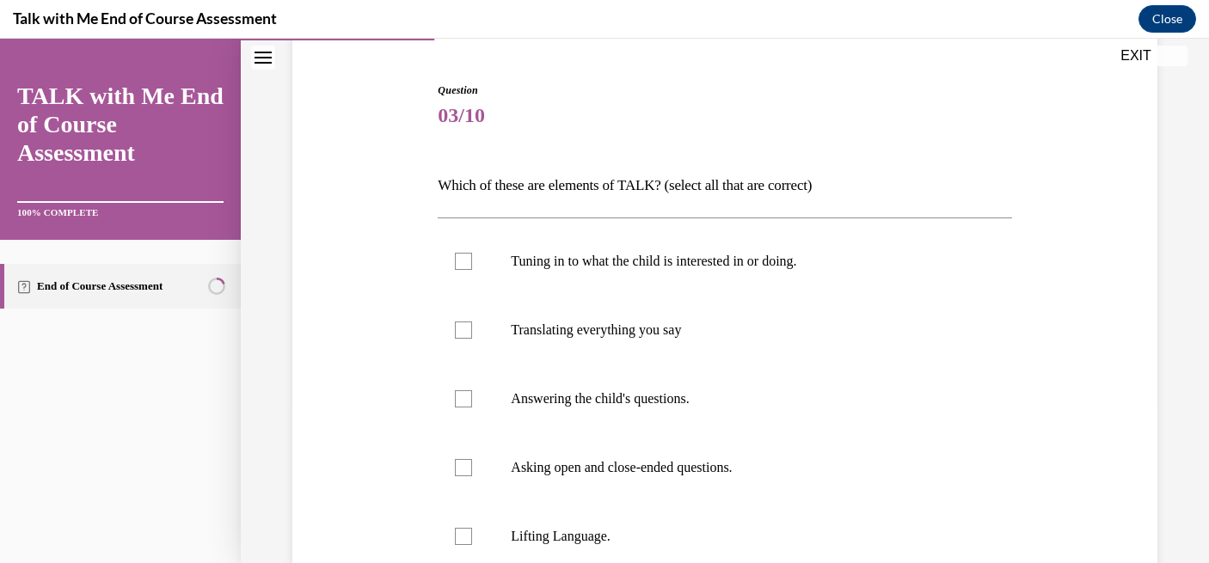
scroll to position [159, 0]
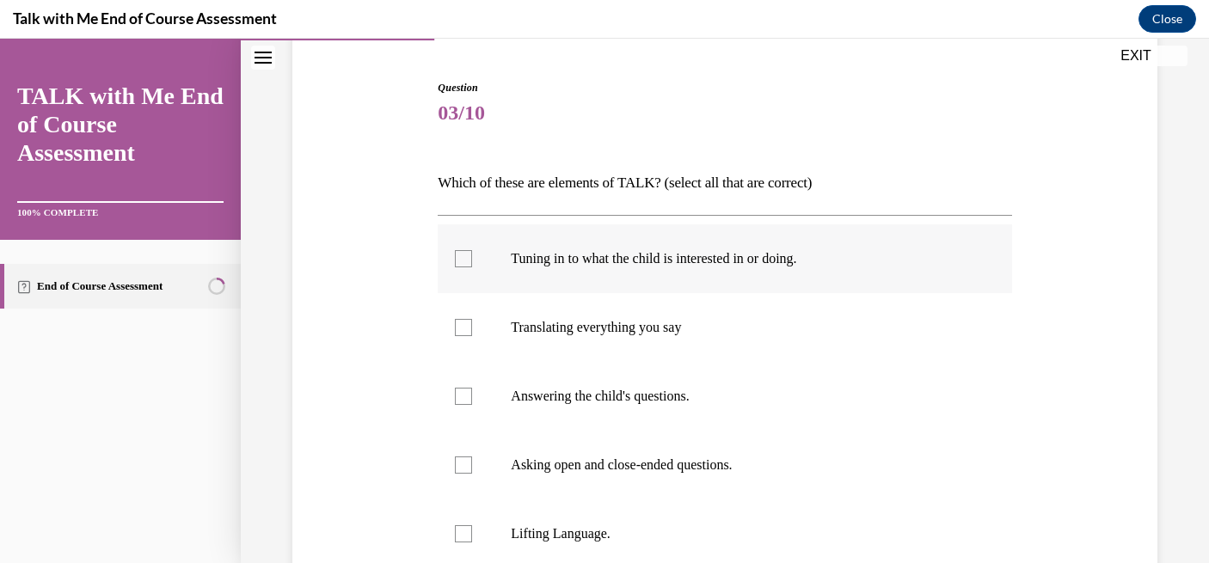
click at [722, 279] on label "Tuning in to what the child is interested in or doing." at bounding box center [724, 258] width 573 height 69
click at [472, 267] on input "Tuning in to what the child is interested in or doing." at bounding box center [463, 258] width 17 height 17
checkbox input "true"
click at [715, 340] on label "Translating everything you say" at bounding box center [724, 327] width 573 height 69
click at [472, 336] on input "Translating everything you say" at bounding box center [463, 327] width 17 height 17
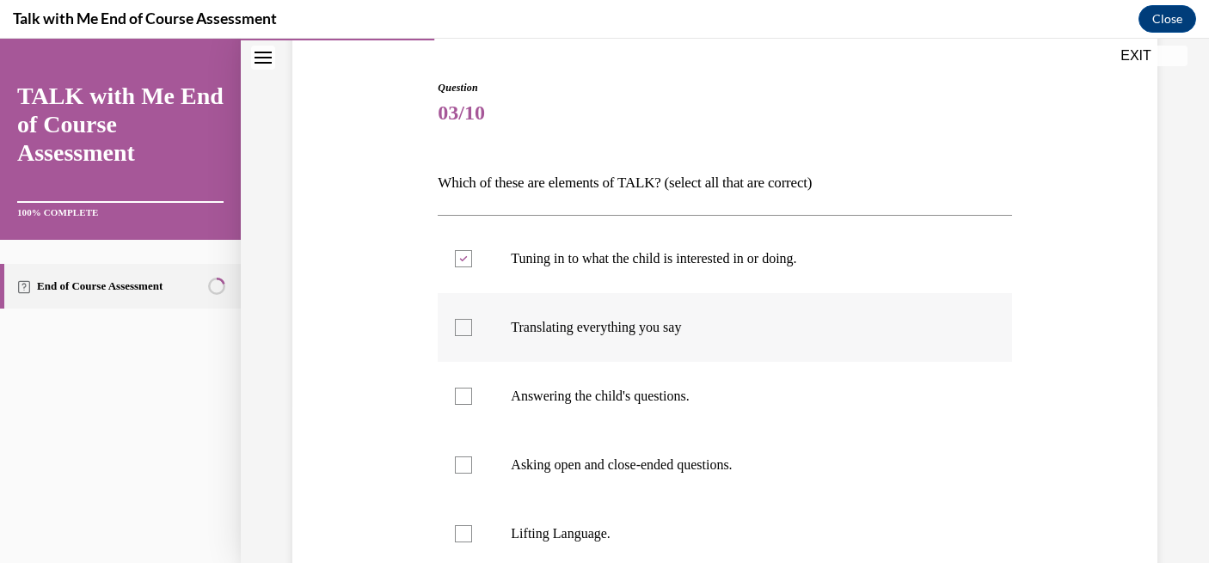
checkbox input "true"
click at [704, 401] on p "Answering the child's questions." at bounding box center [739, 396] width 457 height 17
click at [472, 401] on input "Answering the child's questions." at bounding box center [463, 396] width 17 height 17
checkbox input "true"
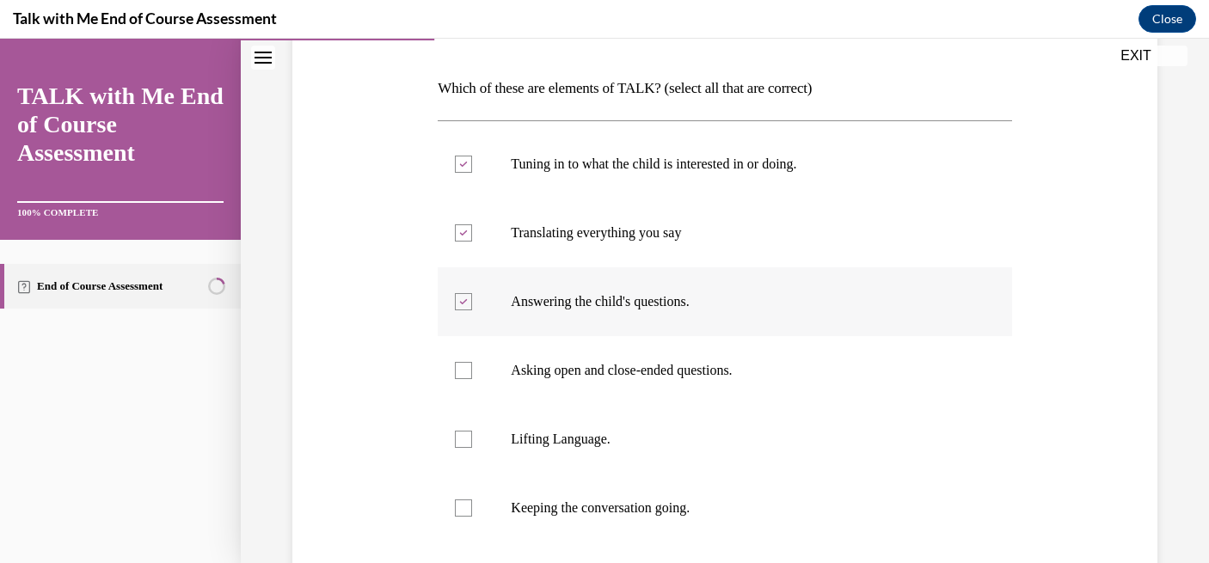
scroll to position [256, 0]
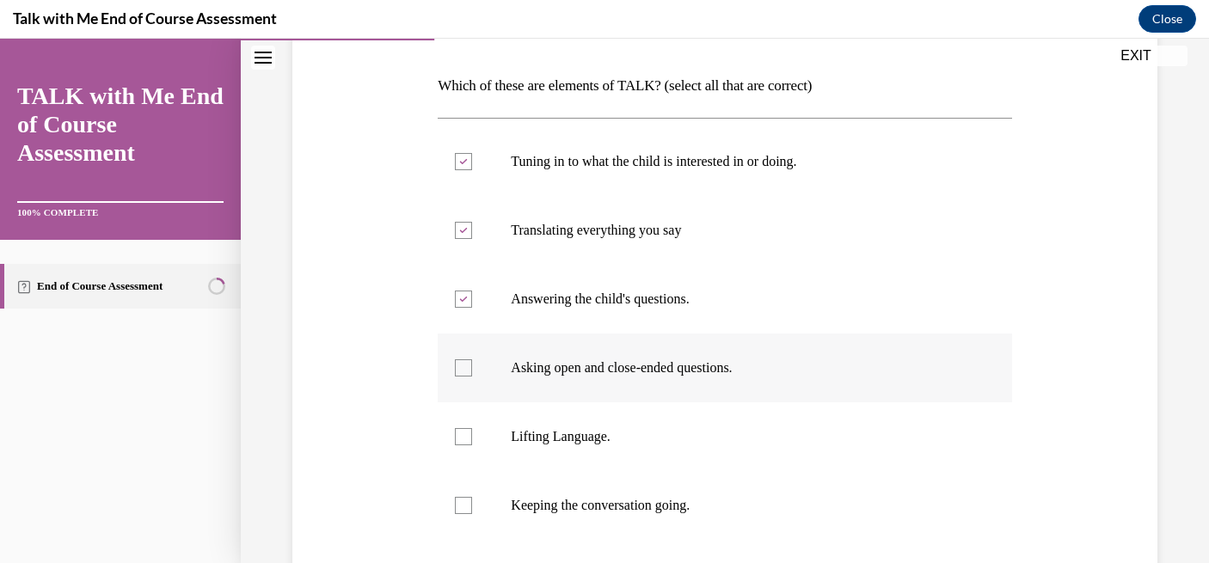
click at [709, 372] on p "Asking open and close-ended questions." at bounding box center [739, 367] width 457 height 17
click at [472, 372] on input "Asking open and close-ended questions." at bounding box center [463, 367] width 17 height 17
checkbox input "true"
click at [701, 433] on p "Lifting Language." at bounding box center [739, 436] width 457 height 17
click at [472, 433] on input "Lifting Language." at bounding box center [463, 436] width 17 height 17
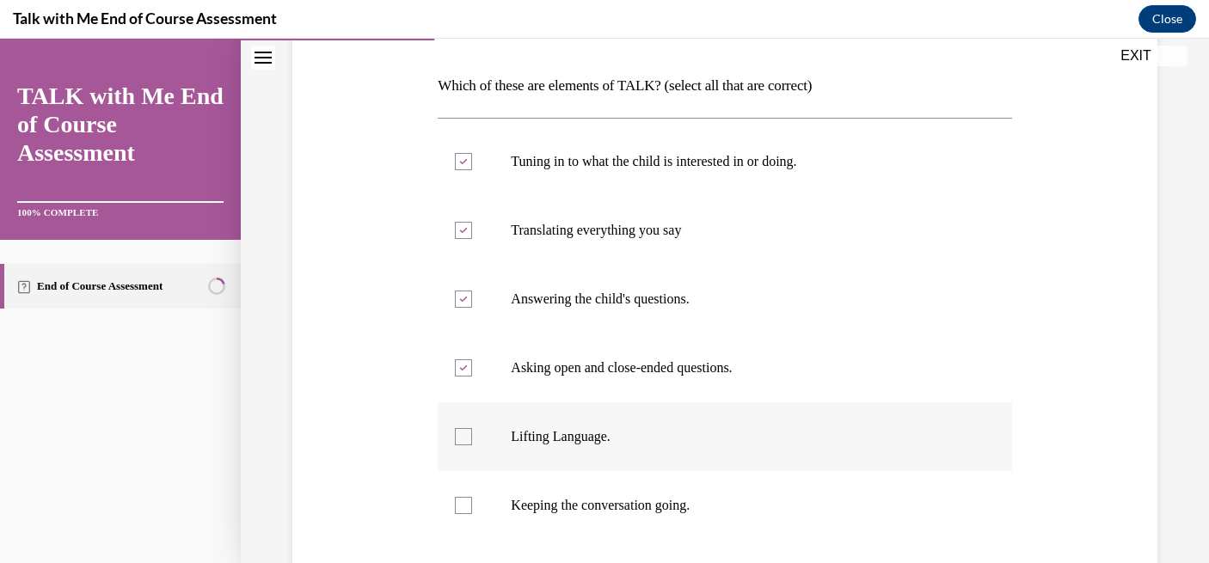
checkbox input "true"
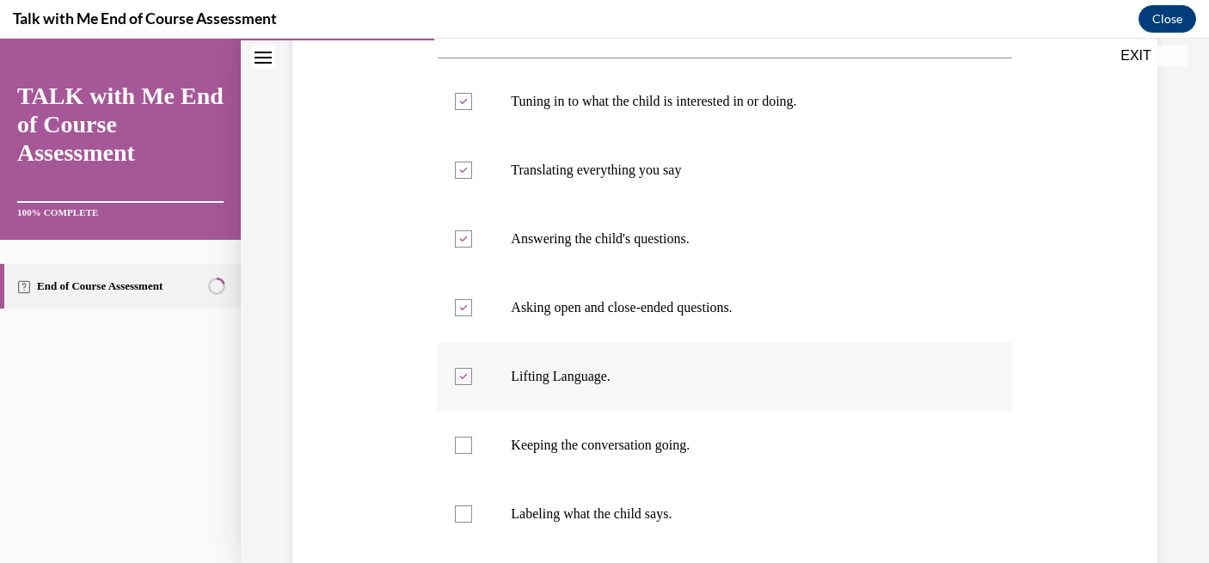
scroll to position [350, 0]
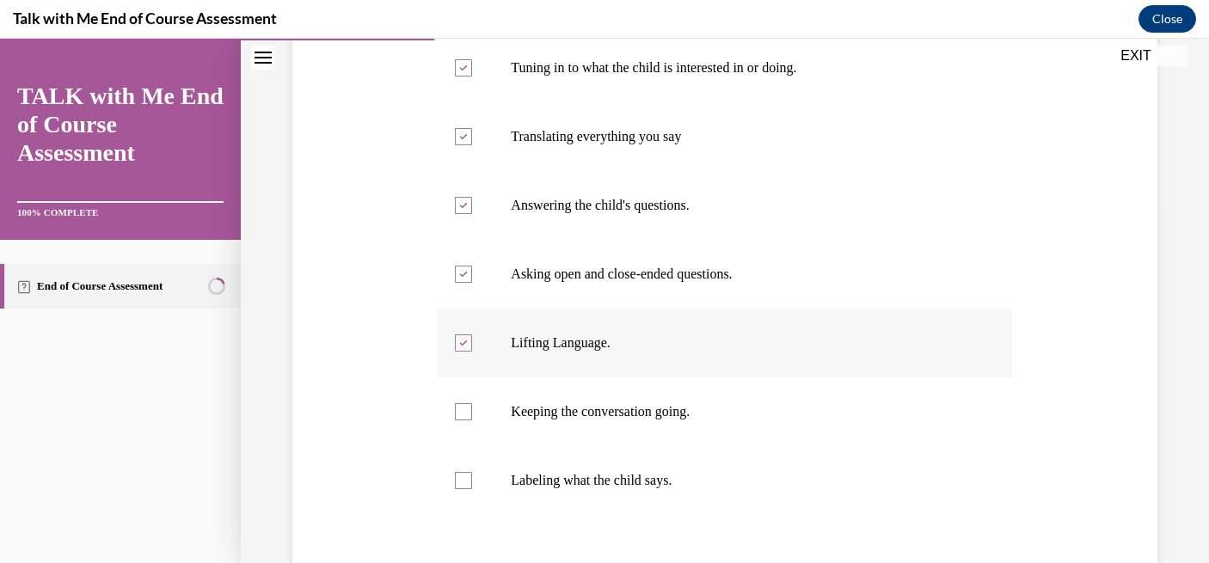
click at [701, 433] on label "Keeping the conversation going." at bounding box center [724, 411] width 573 height 69
click at [472, 420] on input "Keeping the conversation going." at bounding box center [463, 411] width 17 height 17
checkbox input "true"
click at [689, 484] on p "Labeling what the child says." at bounding box center [739, 480] width 457 height 17
click at [472, 484] on input "Labeling what the child says." at bounding box center [463, 480] width 17 height 17
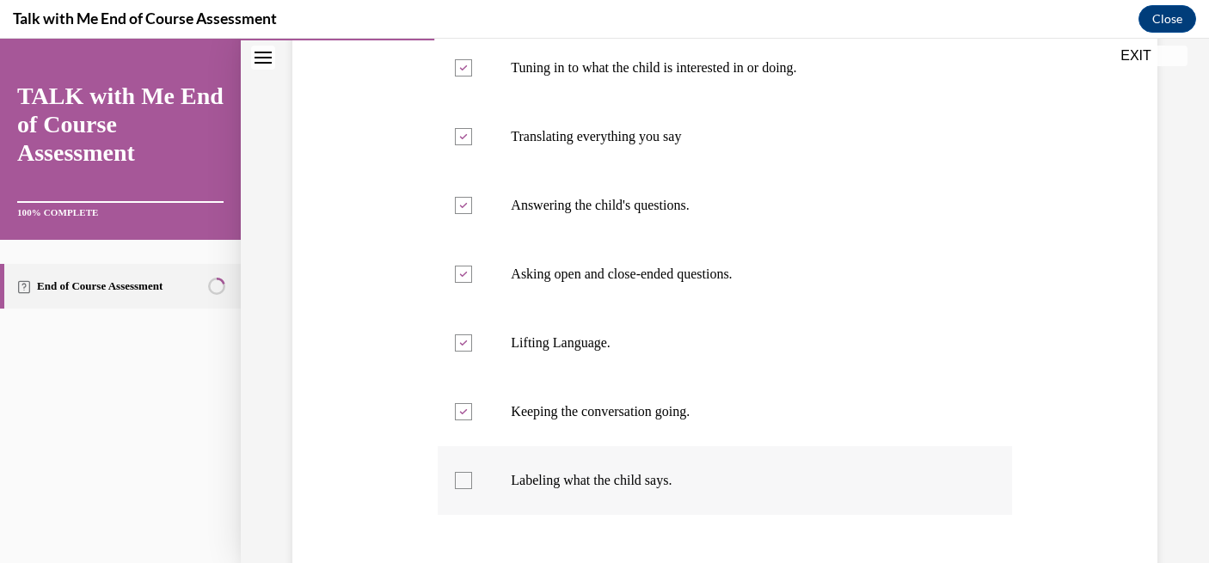
checkbox input "true"
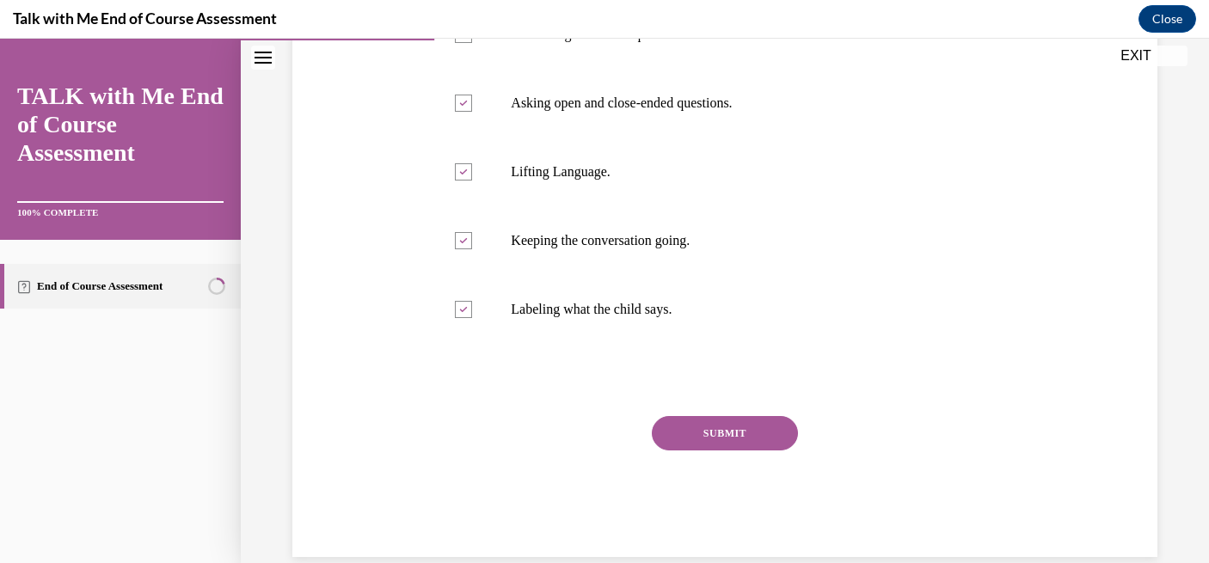
click at [720, 440] on button "SUBMIT" at bounding box center [725, 433] width 146 height 34
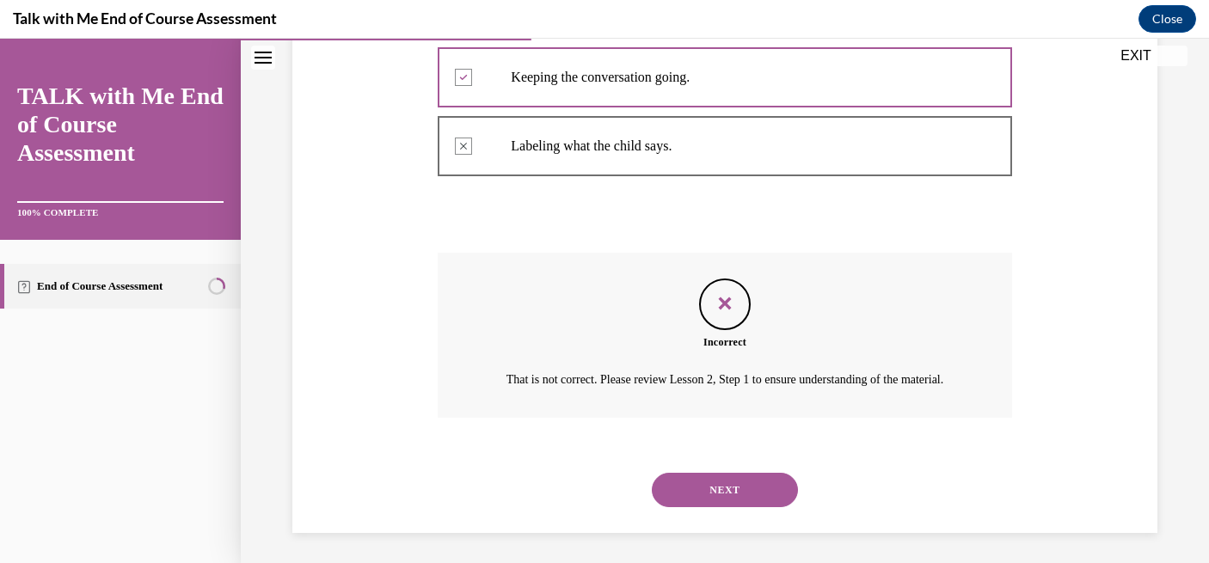
scroll to position [708, 0]
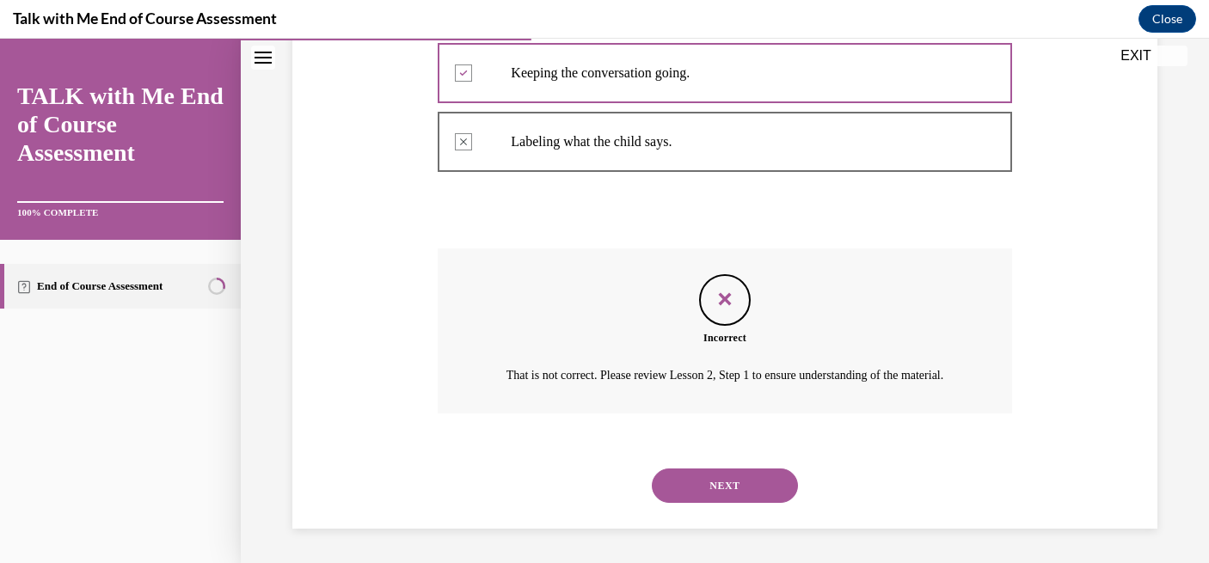
click at [740, 477] on button "NEXT" at bounding box center [725, 486] width 146 height 34
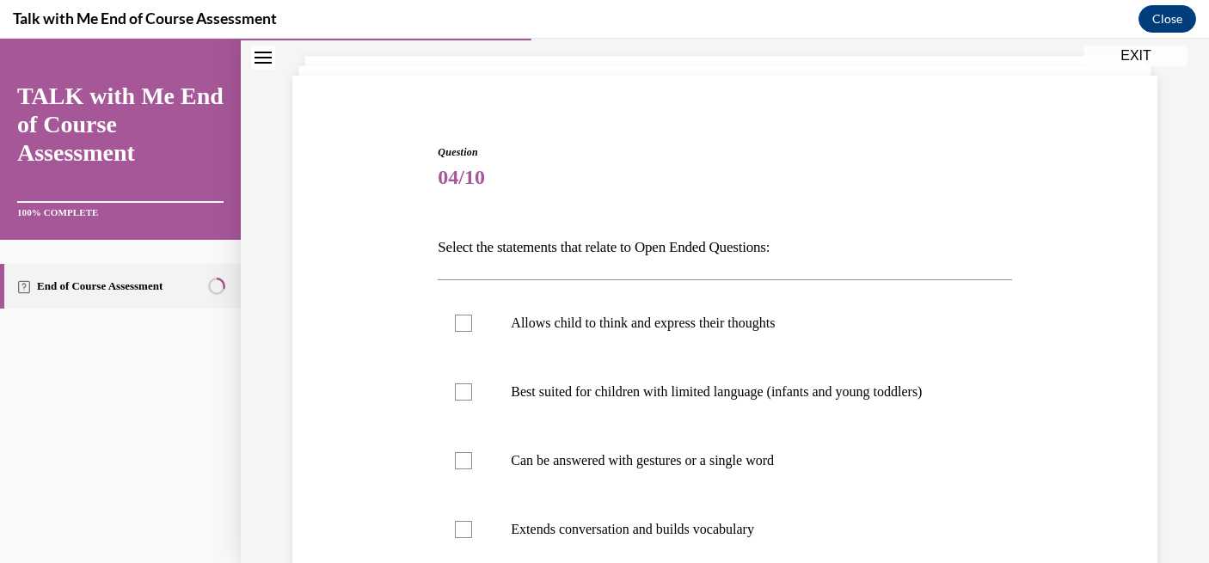
scroll to position [106, 0]
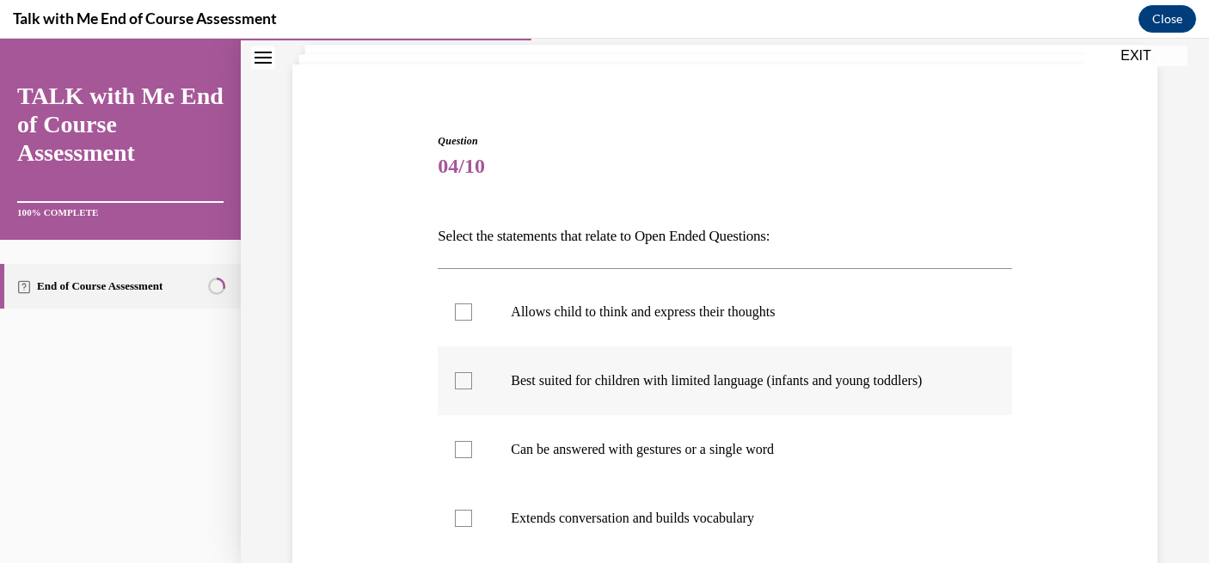
click at [750, 377] on p "Best suited for children with limited language (infants and young toddlers)" at bounding box center [739, 380] width 457 height 17
click at [472, 377] on input "Best suited for children with limited language (infants and young toddlers)" at bounding box center [463, 380] width 17 height 17
checkbox input "true"
click at [736, 448] on p "Can be answered with gestures or a single word" at bounding box center [739, 449] width 457 height 17
click at [472, 448] on input "Can be answered with gestures or a single word" at bounding box center [463, 449] width 17 height 17
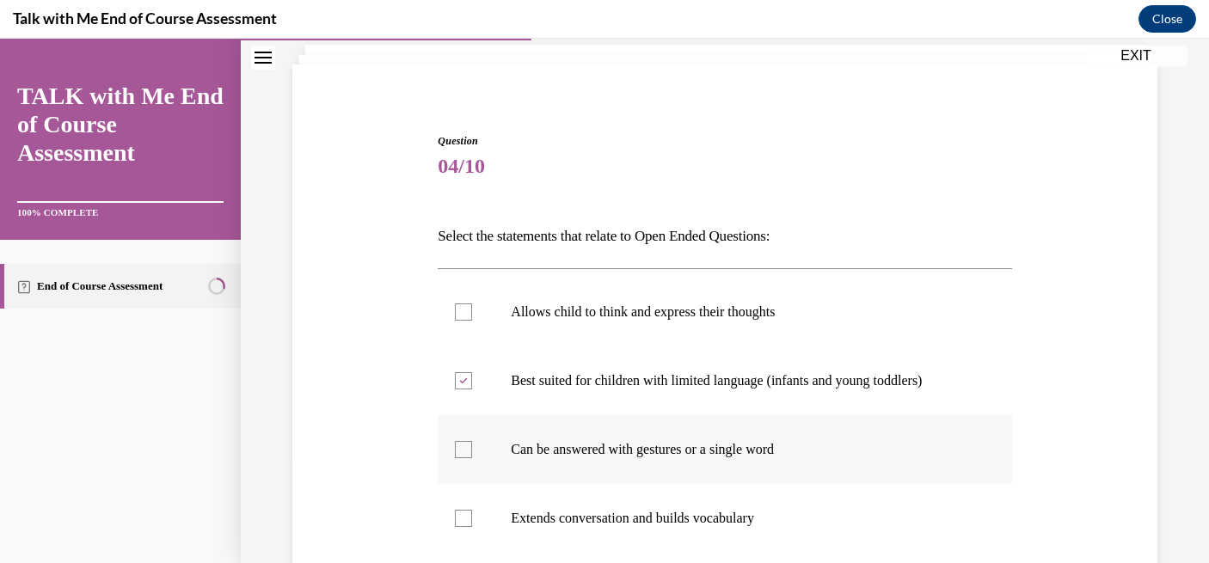
checkbox input "true"
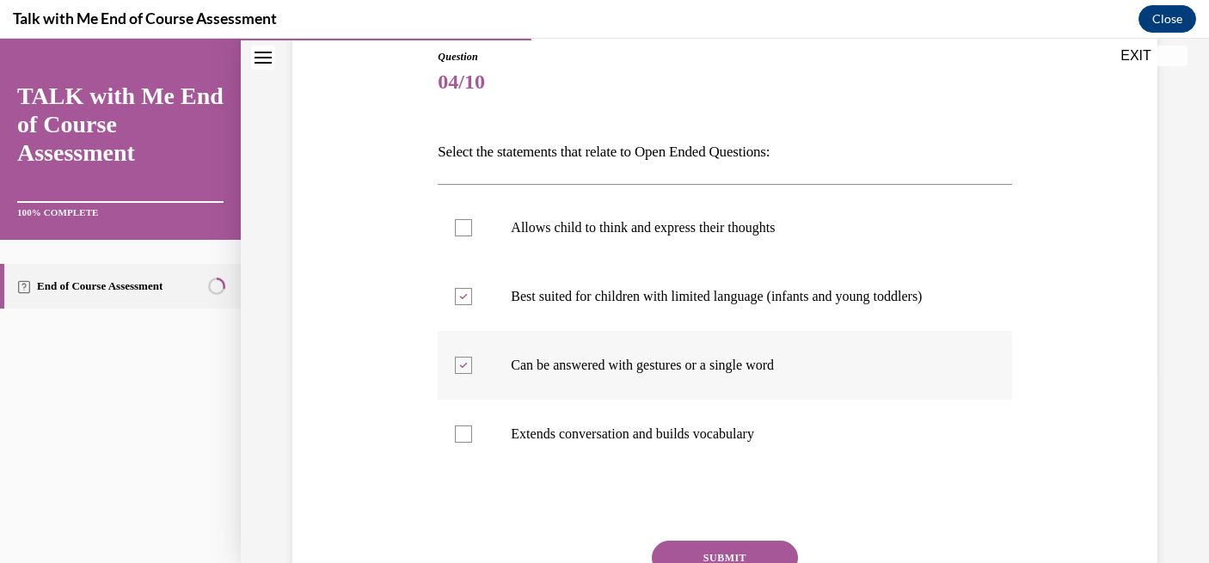
scroll to position [199, 0]
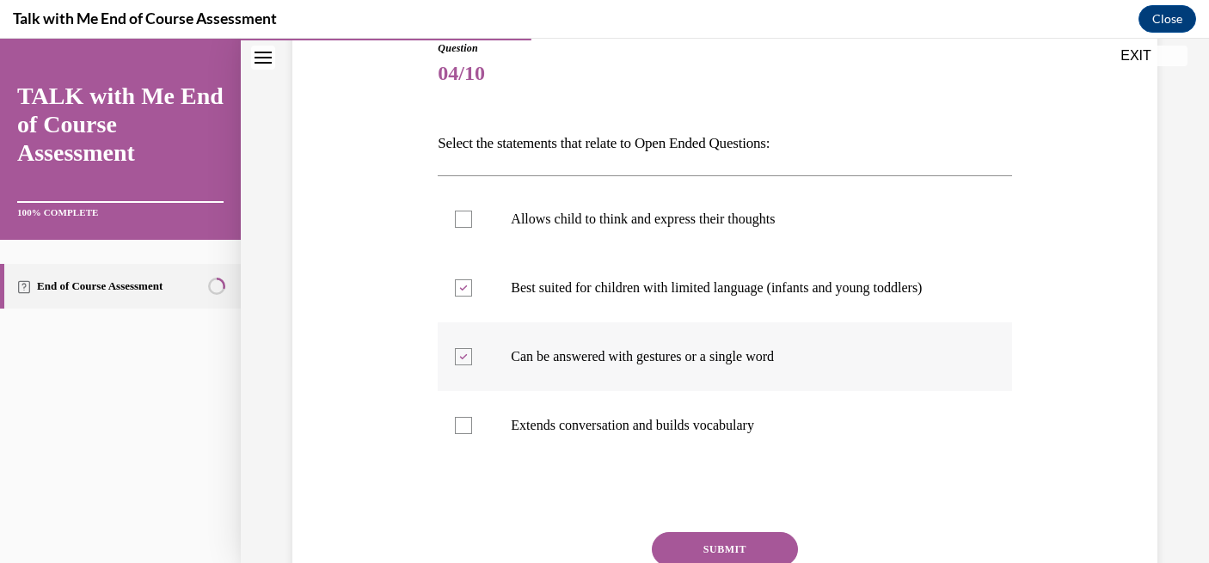
click at [736, 448] on label "Extends conversation and builds vocabulary" at bounding box center [724, 425] width 573 height 69
click at [472, 434] on input "Extends conversation and builds vocabulary" at bounding box center [463, 425] width 17 height 17
checkbox input "true"
click at [738, 538] on button "SUBMIT" at bounding box center [725, 549] width 146 height 34
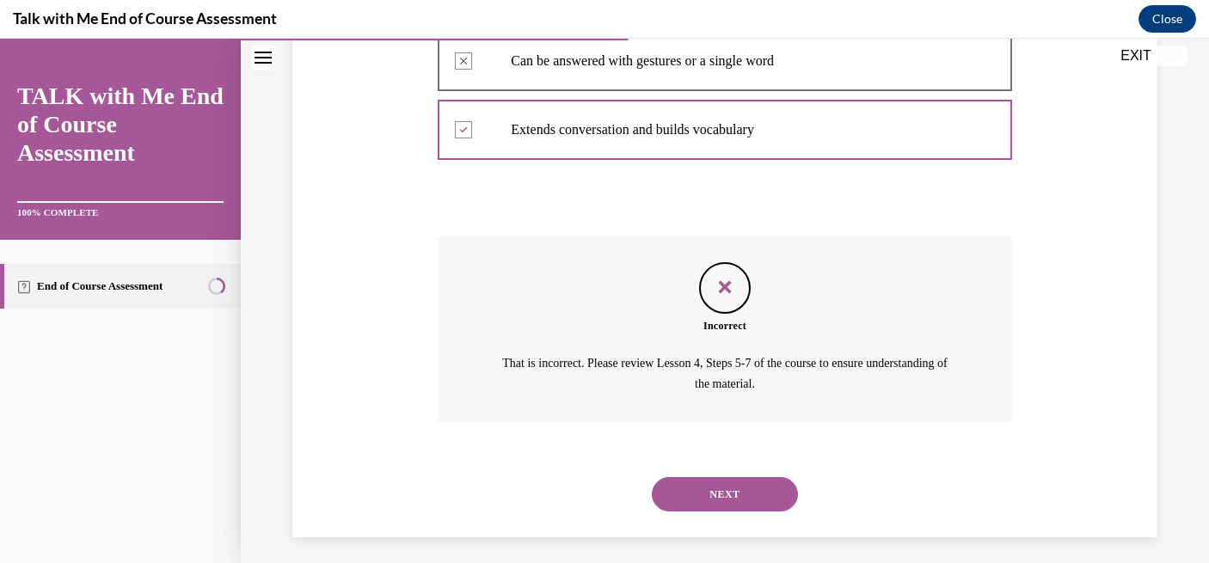
scroll to position [502, 0]
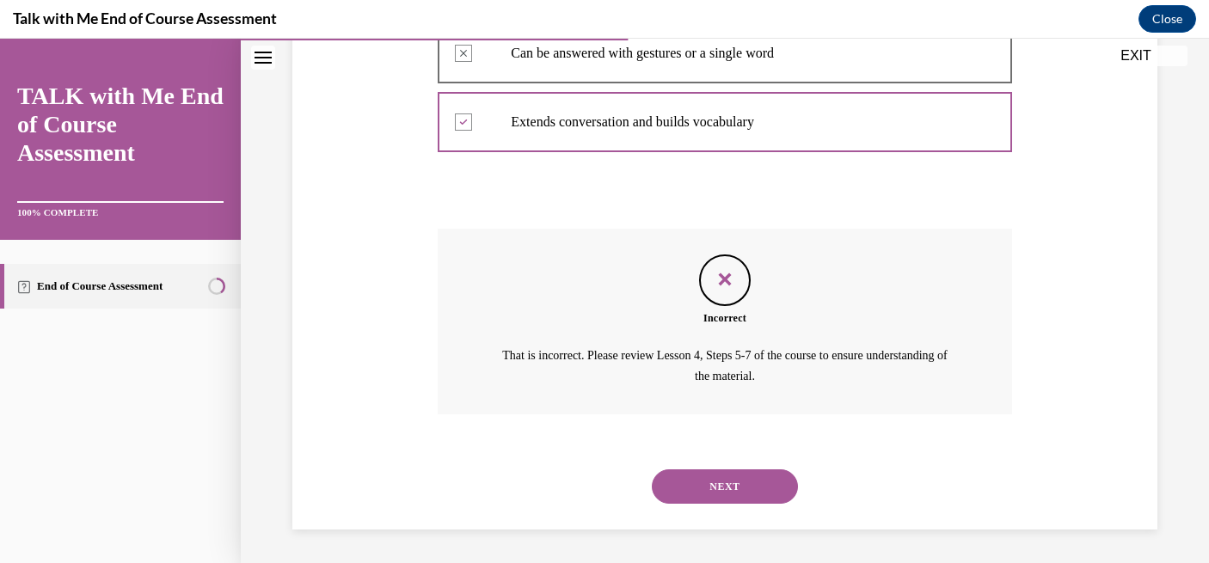
click at [737, 499] on button "NEXT" at bounding box center [725, 486] width 146 height 34
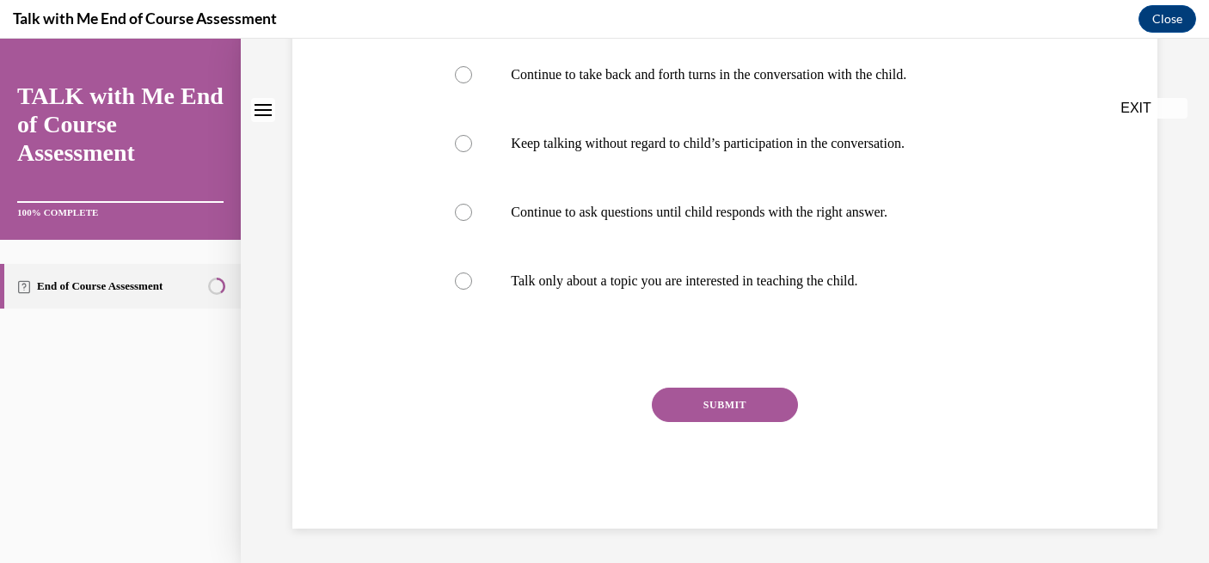
scroll to position [0, 0]
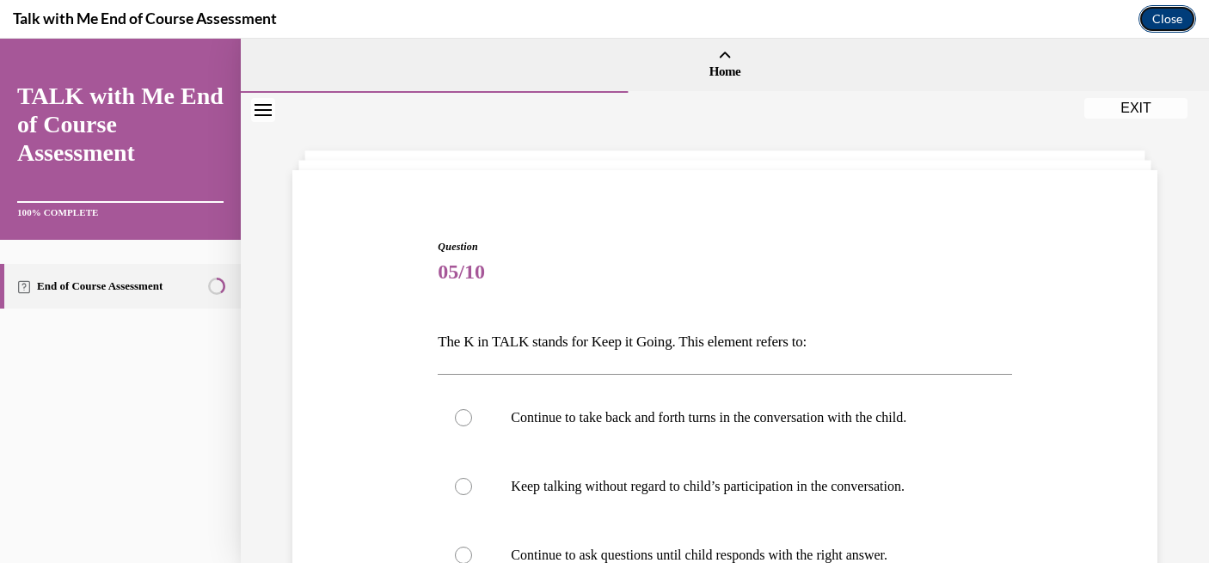
click at [1177, 16] on button "Close" at bounding box center [1167, 19] width 58 height 28
